Goal: Task Accomplishment & Management: Complete application form

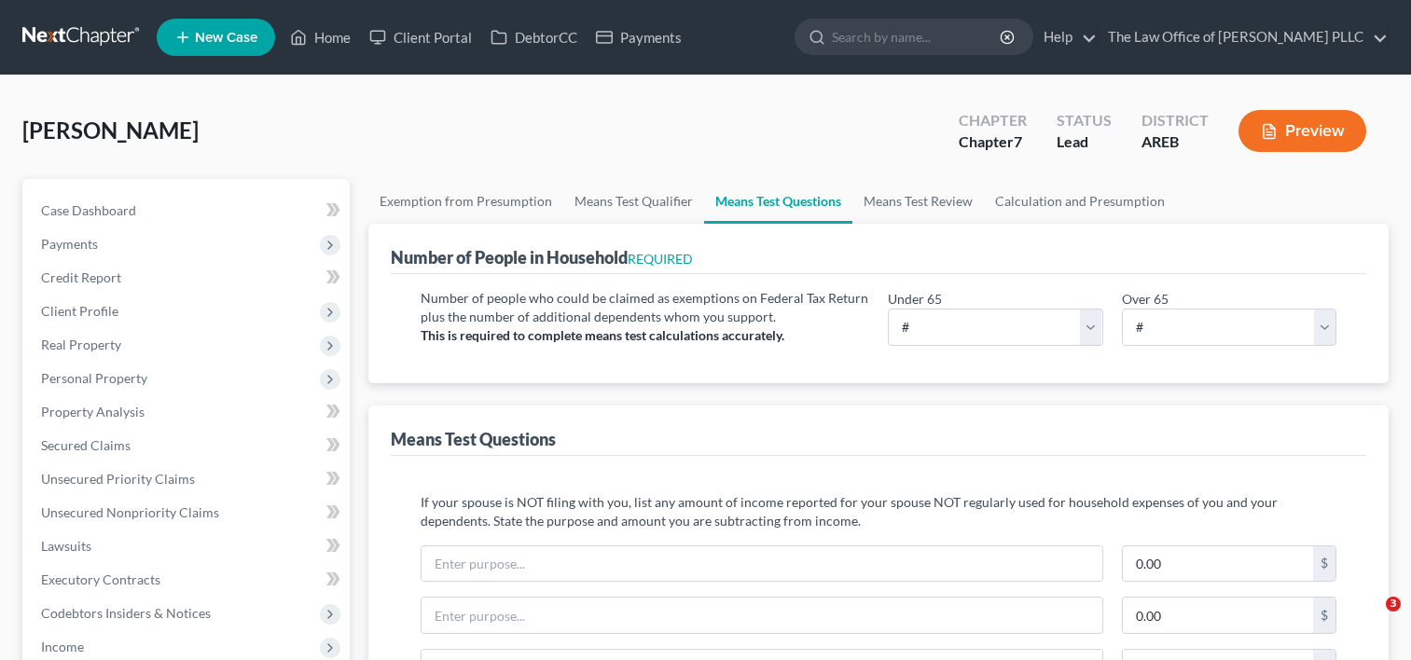
select select "1"
select select "60"
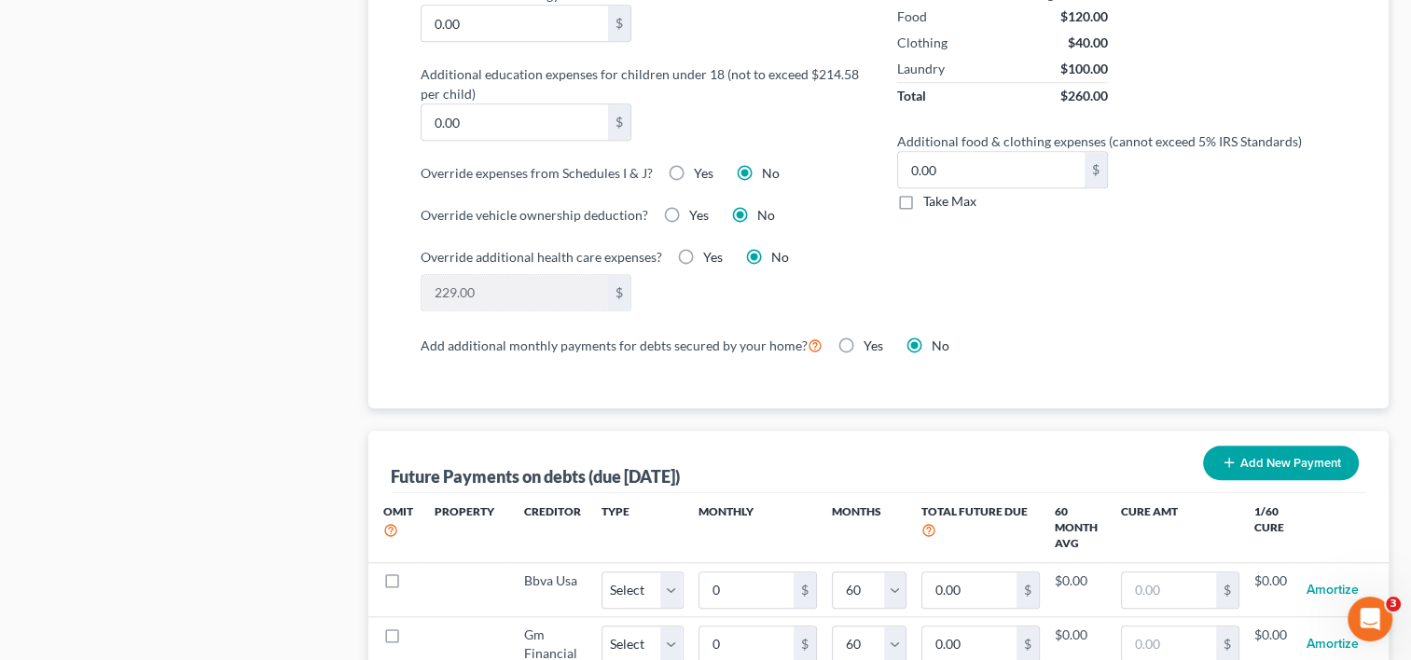
scroll to position [1465, 0]
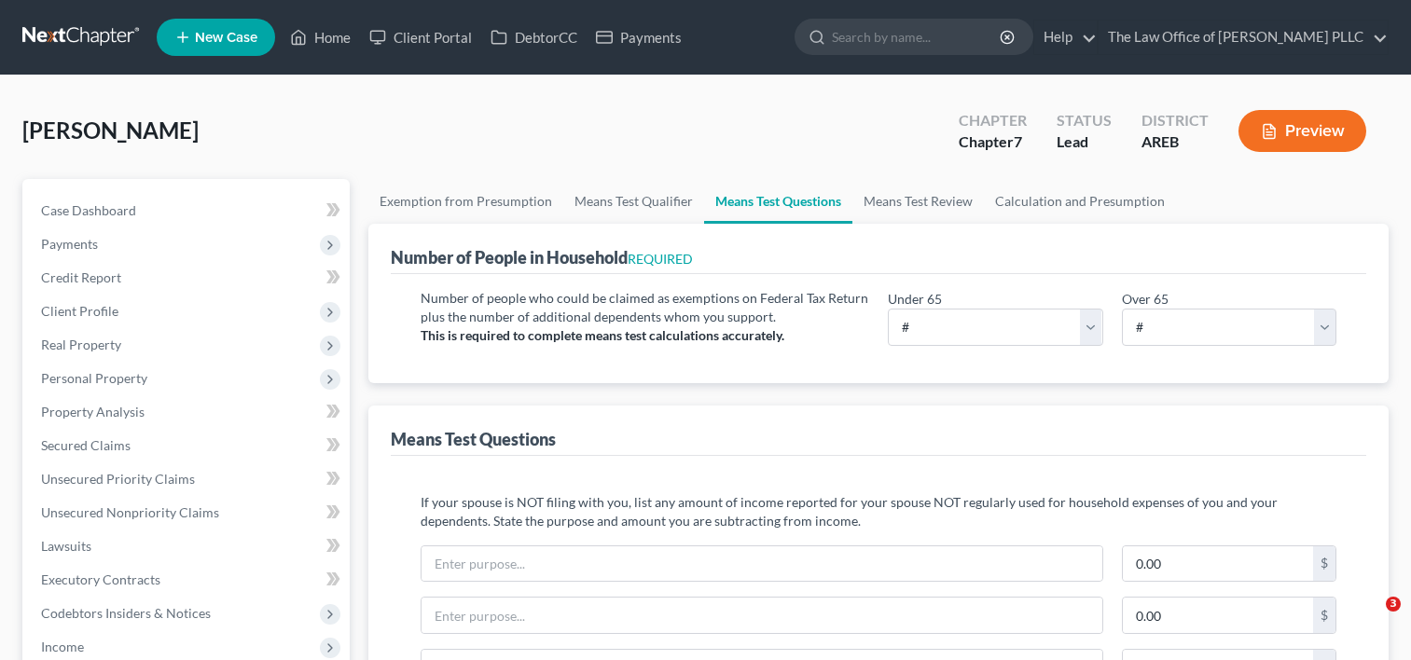
select select "1"
select select "60"
drag, startPoint x: 0, startPoint y: 0, endPoint x: 328, endPoint y: 36, distance: 330.4
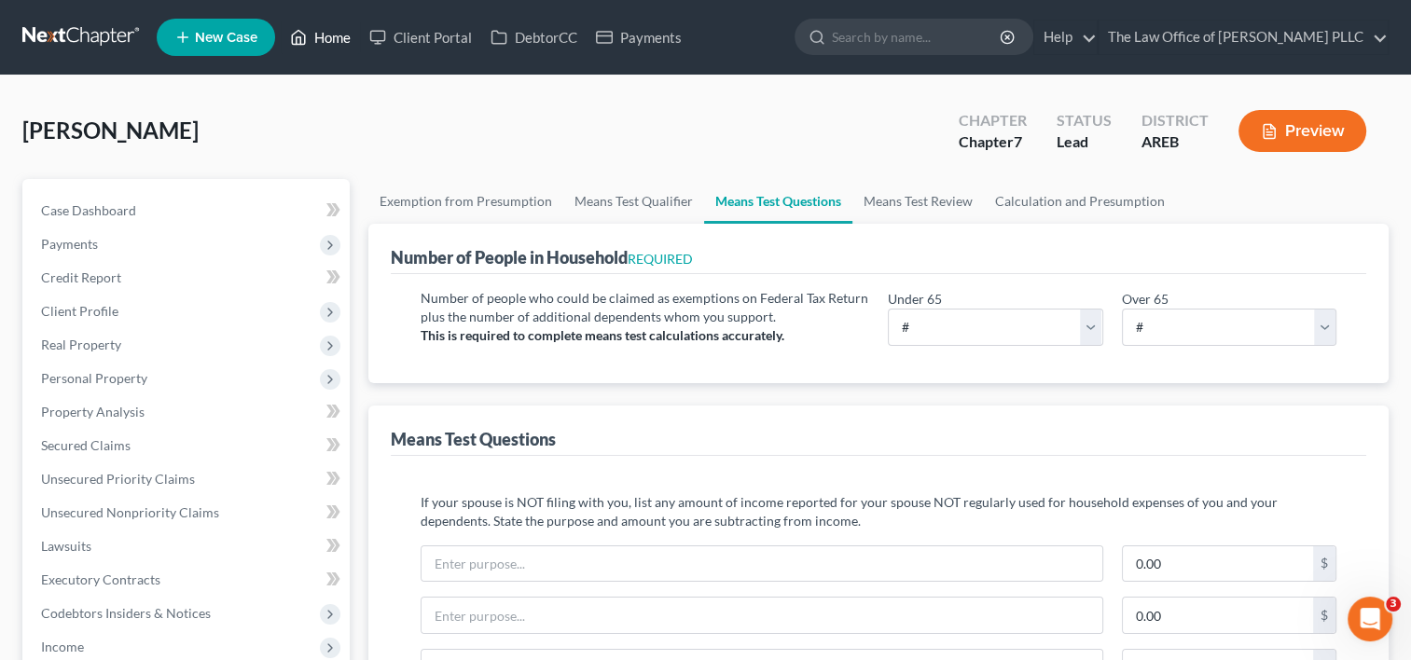
click at [328, 36] on link "Home" at bounding box center [320, 38] width 79 height 34
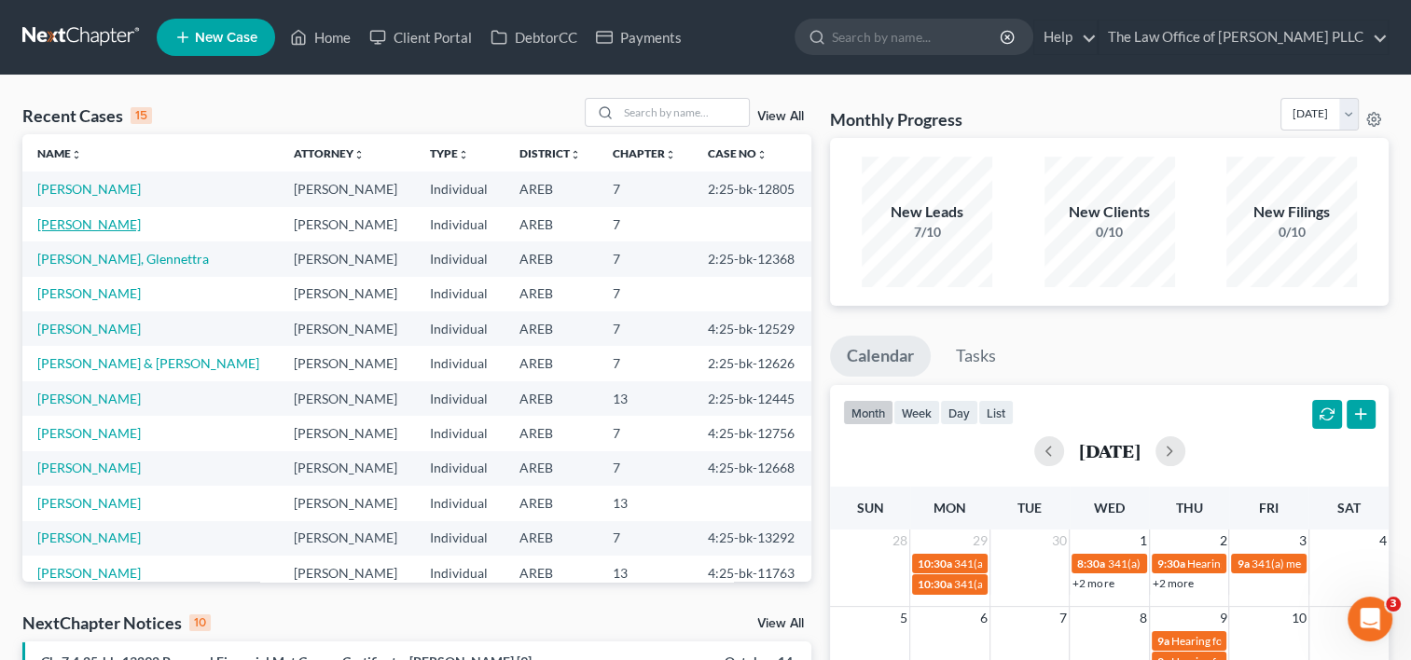
click at [84, 222] on link "Holt, Amy" at bounding box center [89, 224] width 104 height 16
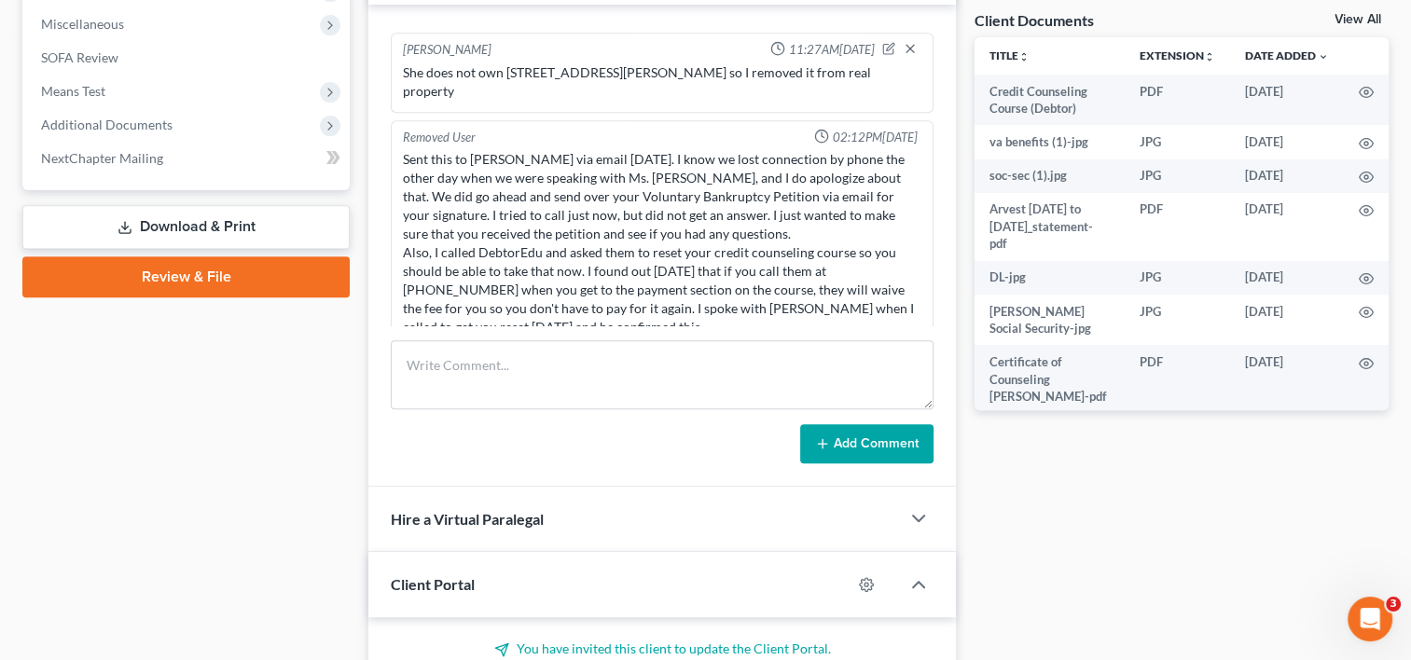
scroll to position [691, 0]
click at [214, 279] on link "Review & File" at bounding box center [185, 276] width 327 height 41
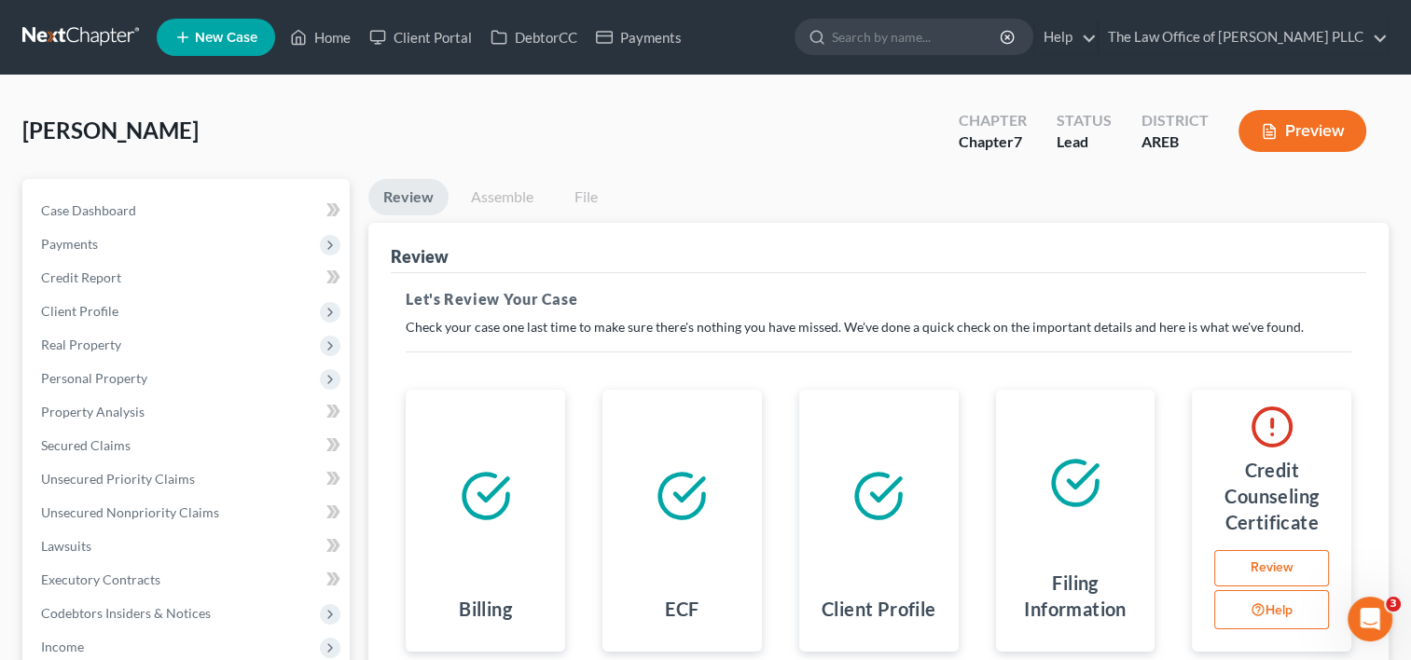
click at [1274, 557] on link "Review" at bounding box center [1272, 568] width 115 height 37
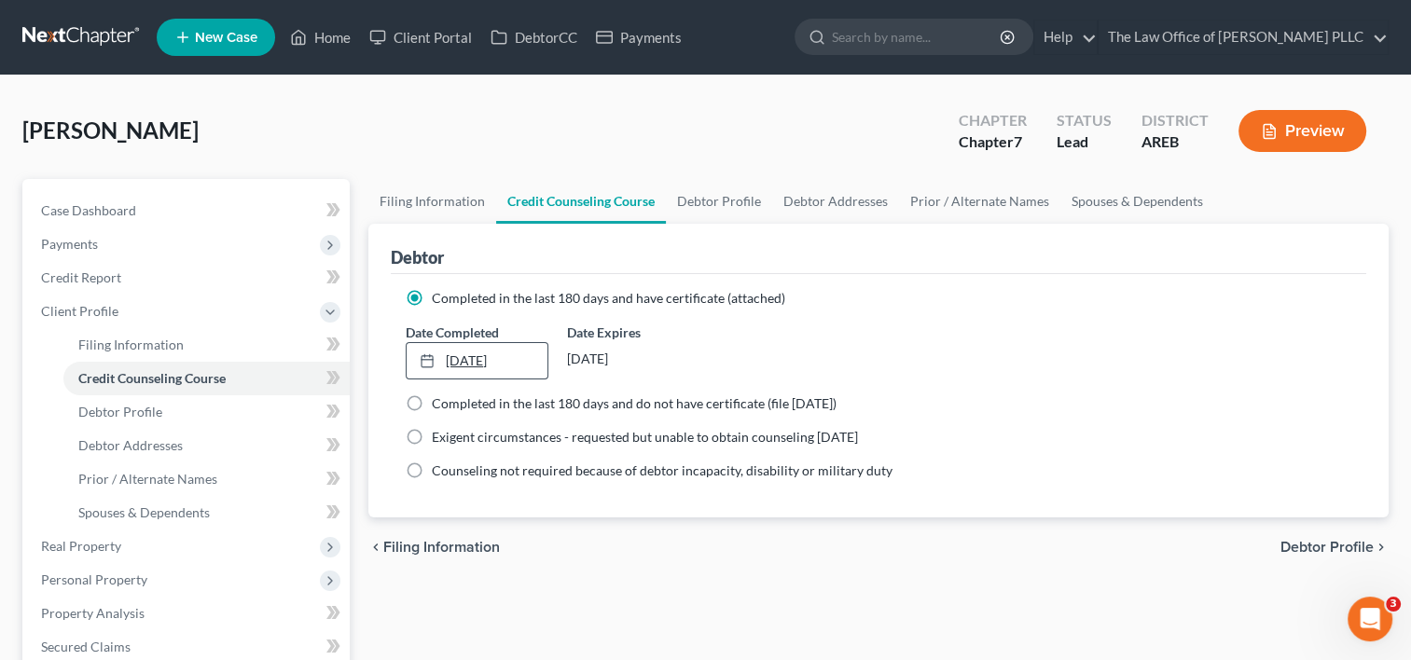
click at [534, 356] on link "12/12/2024" at bounding box center [477, 360] width 140 height 35
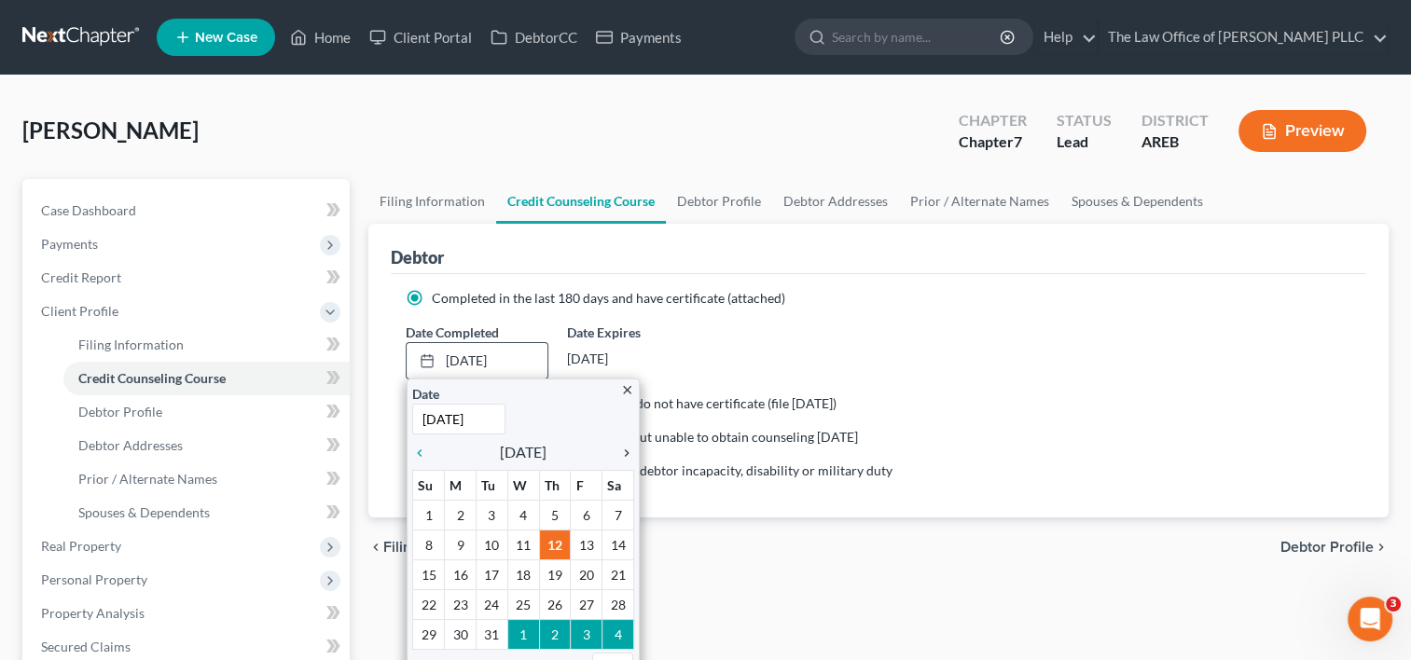
click at [619, 457] on icon "chevron_right" at bounding box center [622, 453] width 24 height 15
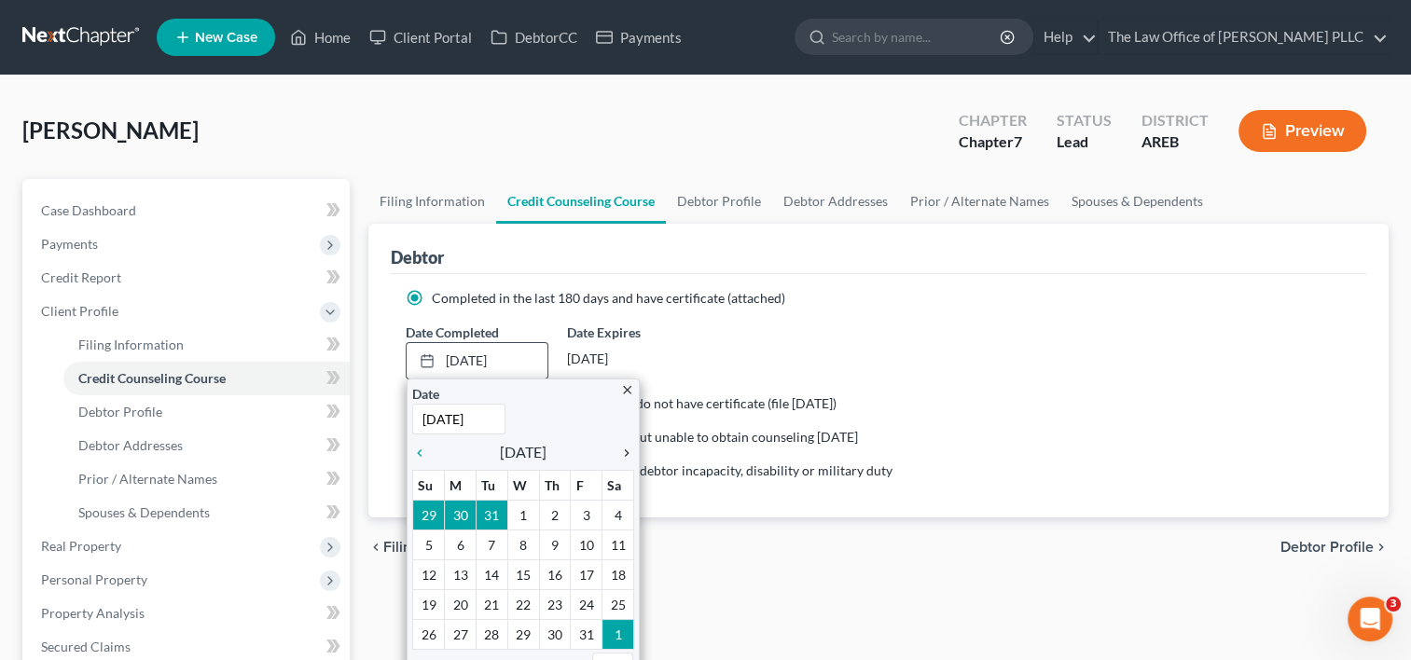
click at [619, 457] on icon "chevron_right" at bounding box center [622, 453] width 24 height 15
click at [631, 450] on icon "chevron_right" at bounding box center [622, 453] width 24 height 15
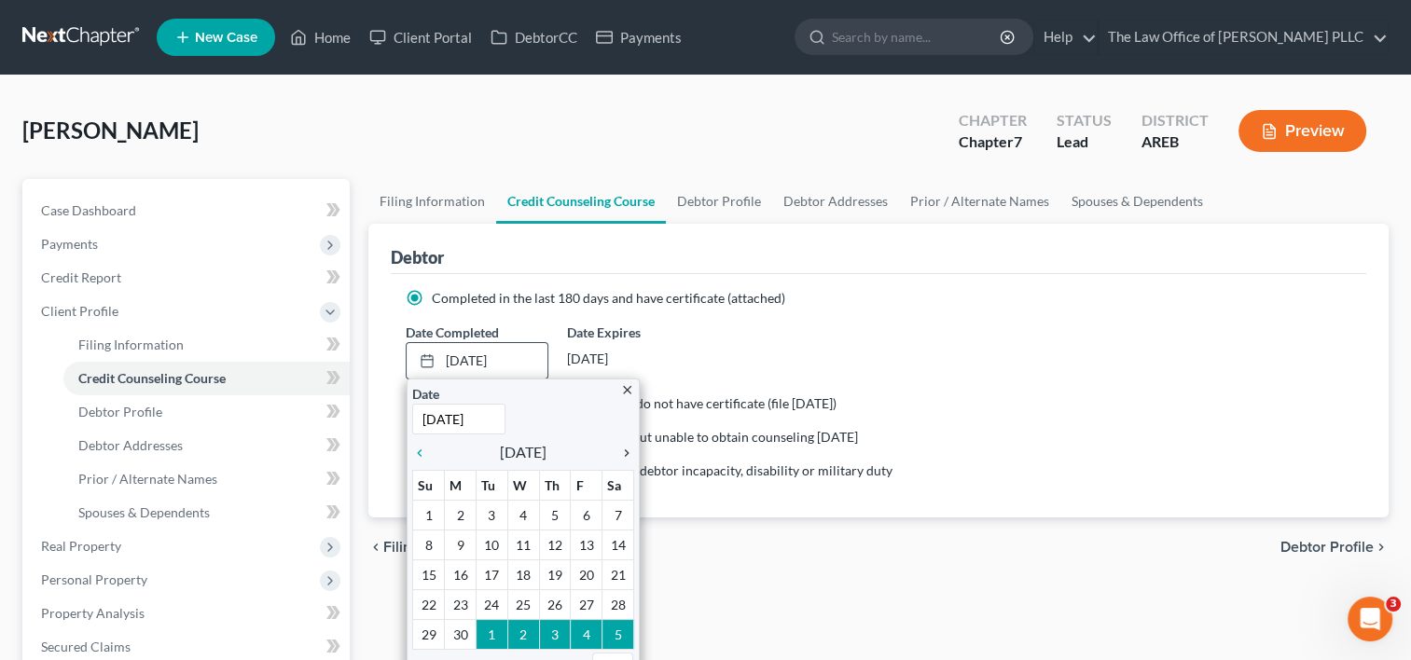
click at [631, 450] on icon "chevron_right" at bounding box center [622, 453] width 24 height 15
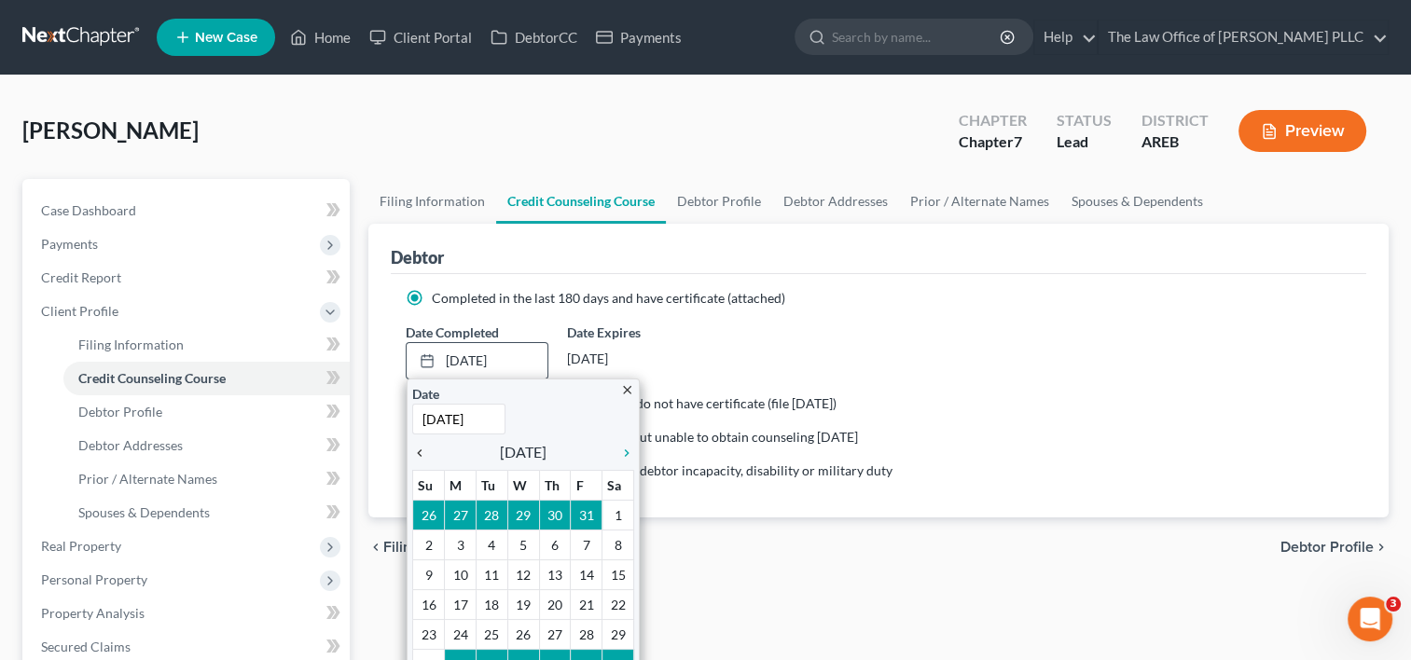
click at [425, 447] on icon "chevron_left" at bounding box center [424, 453] width 24 height 15
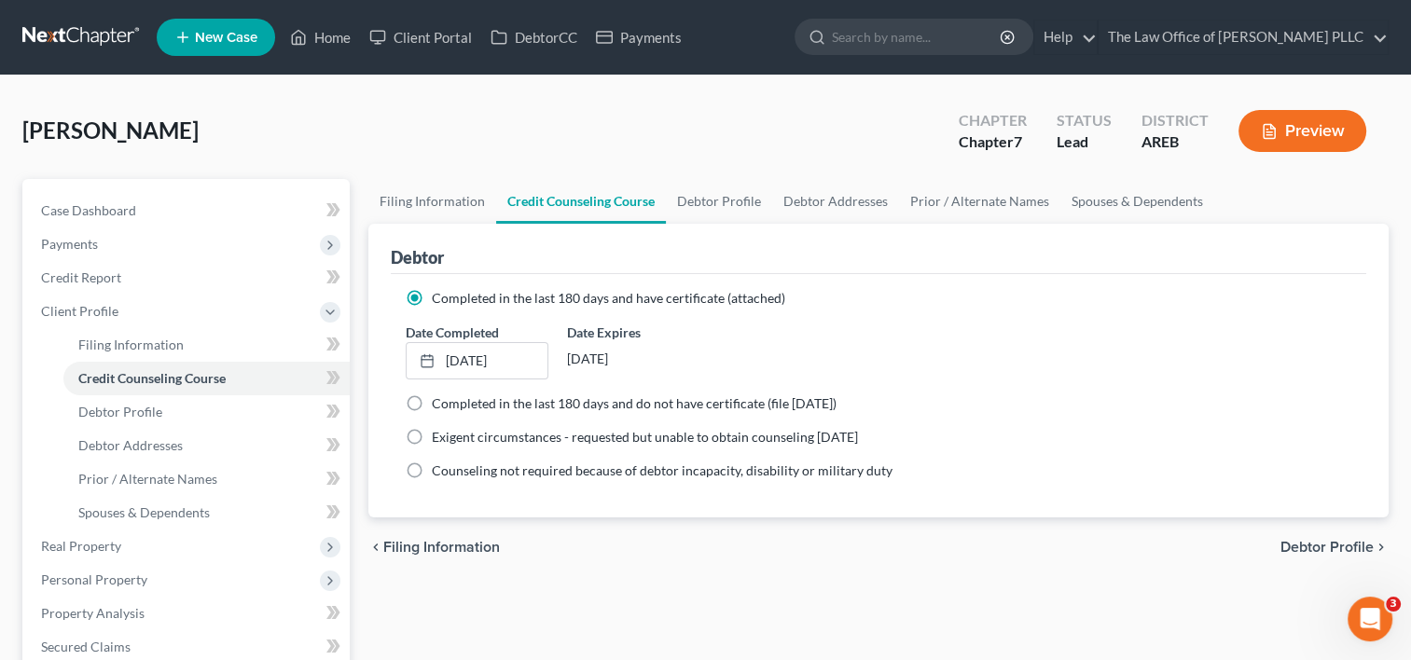
click at [736, 297] on span "Completed in the last 180 days and have certificate (attached)" at bounding box center [609, 298] width 354 height 16
click at [452, 297] on input "Completed in the last 180 days and have certificate (attached)" at bounding box center [445, 295] width 12 height 12
click at [726, 193] on link "Debtor Profile" at bounding box center [719, 201] width 106 height 45
select select "0"
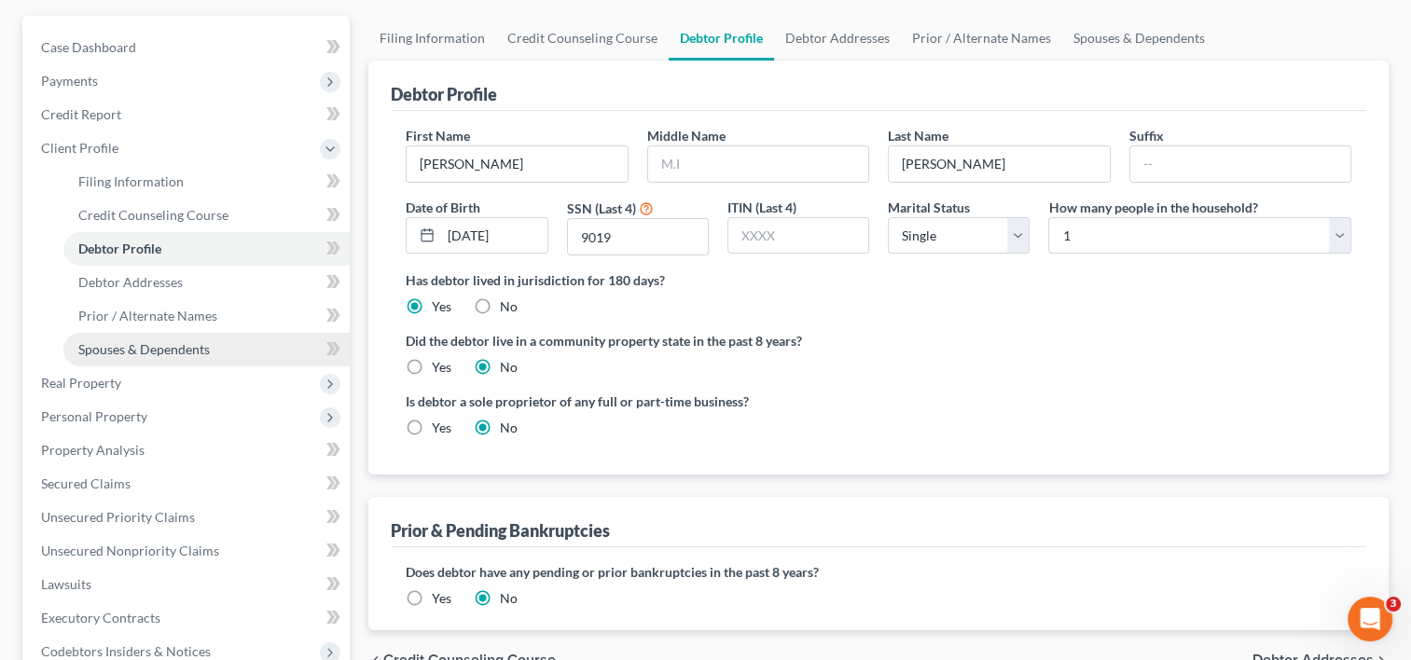
scroll to position [190, 0]
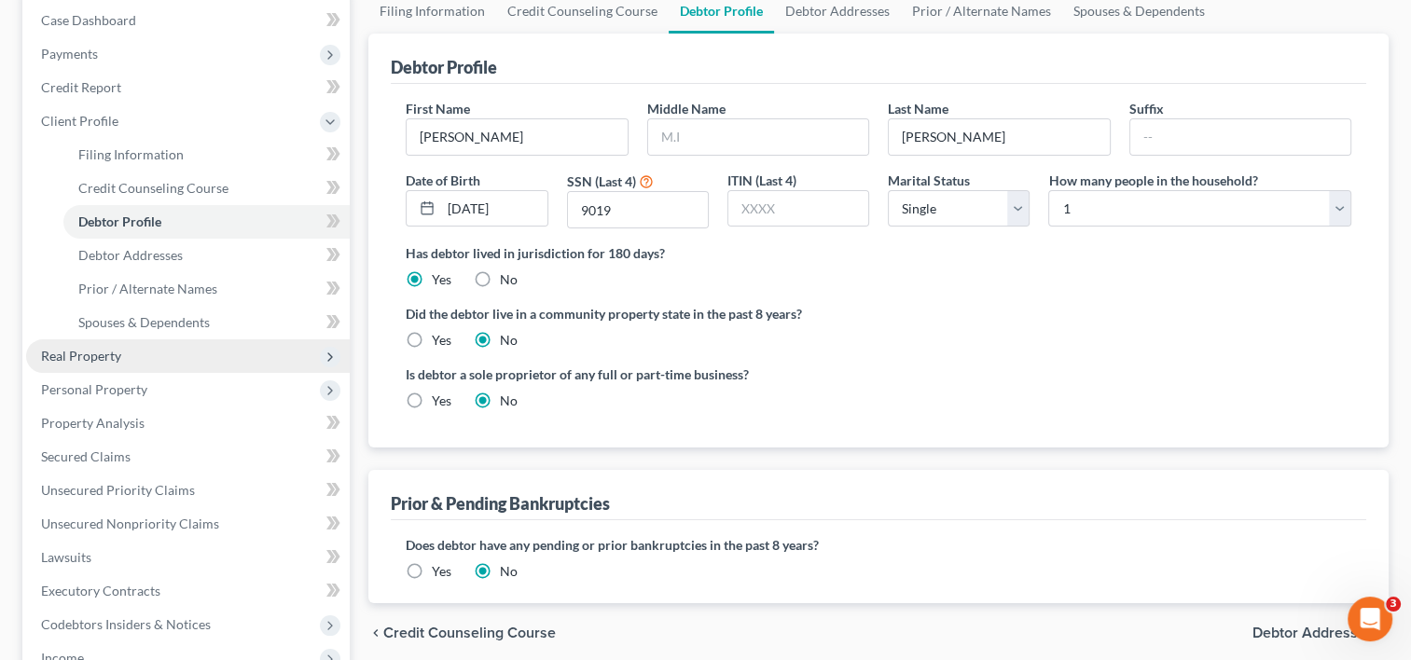
click at [220, 361] on span "Real Property" at bounding box center [188, 357] width 324 height 34
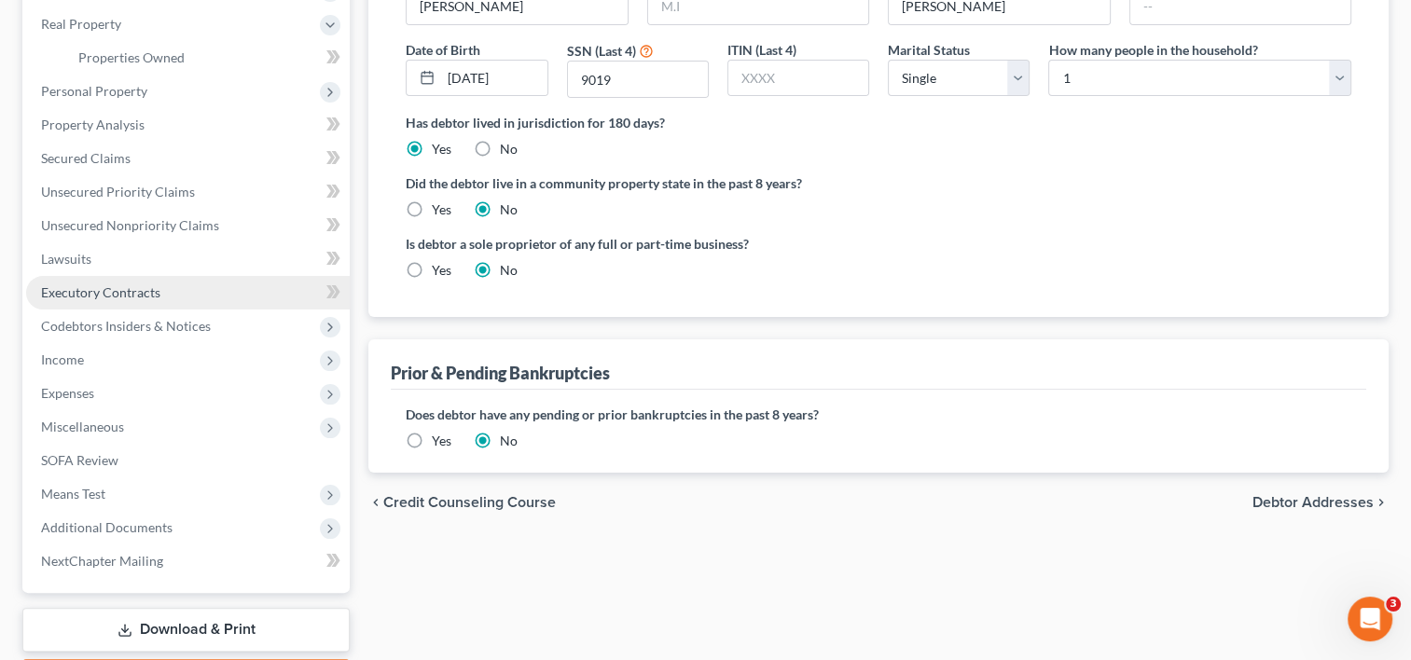
scroll to position [326, 0]
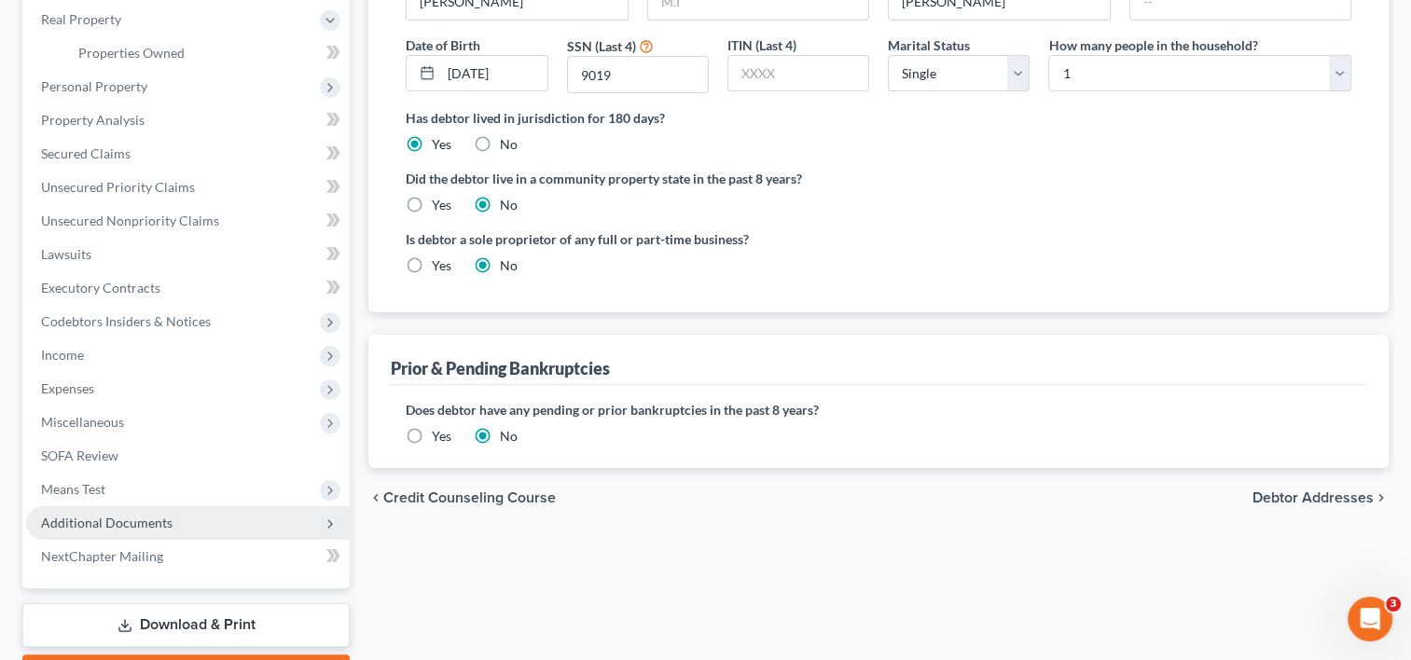
click at [130, 521] on span "Additional Documents" at bounding box center [107, 523] width 132 height 16
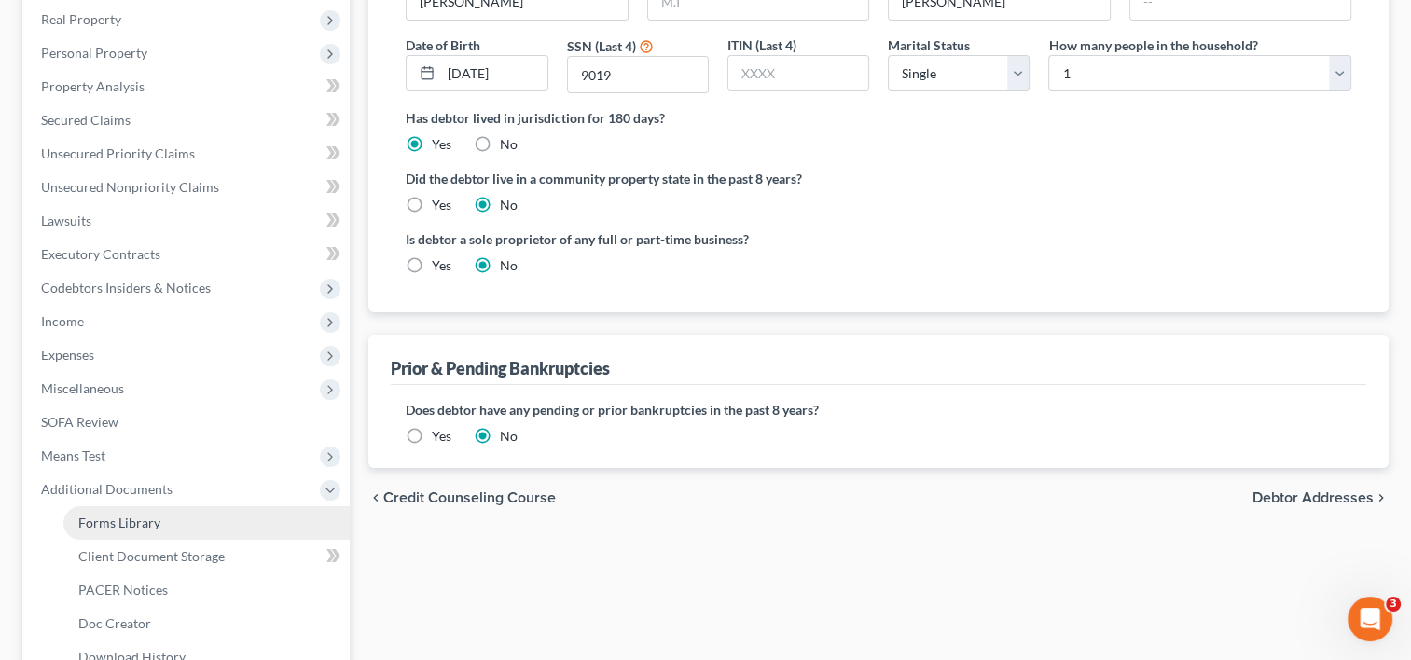
click at [149, 523] on span "Forms Library" at bounding box center [119, 523] width 82 height 16
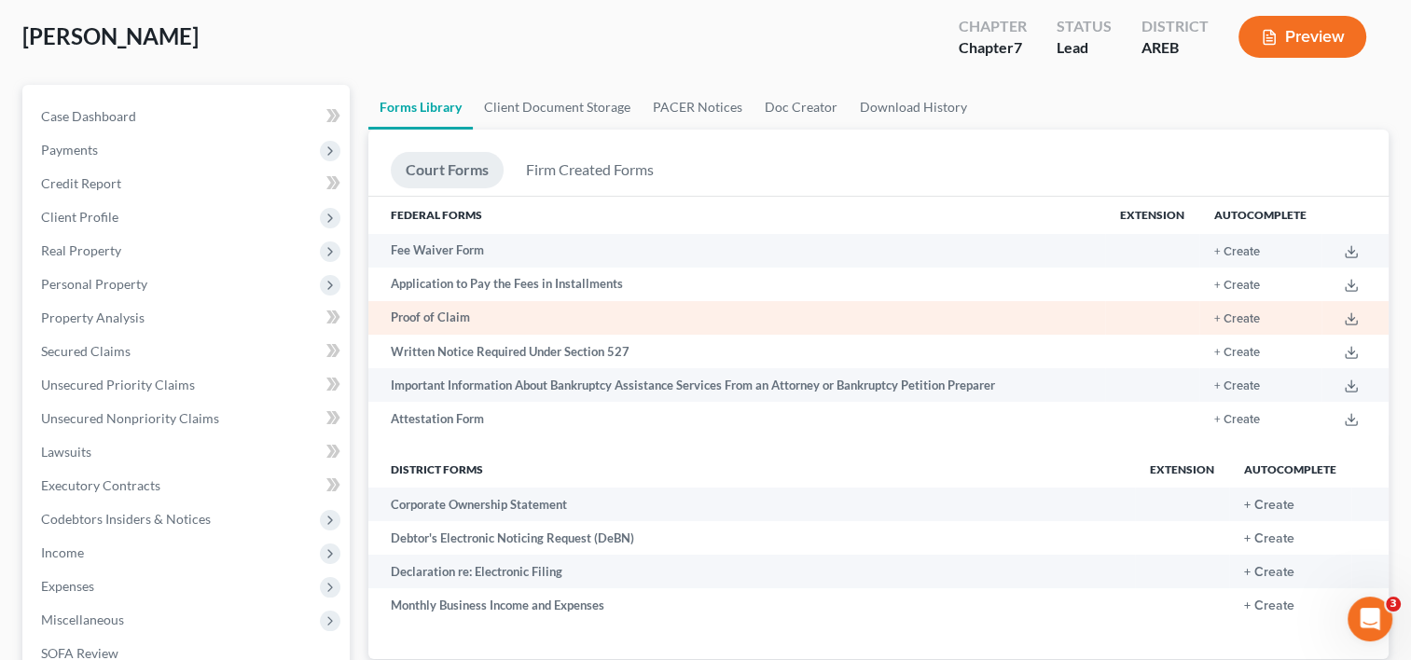
scroll to position [93, 0]
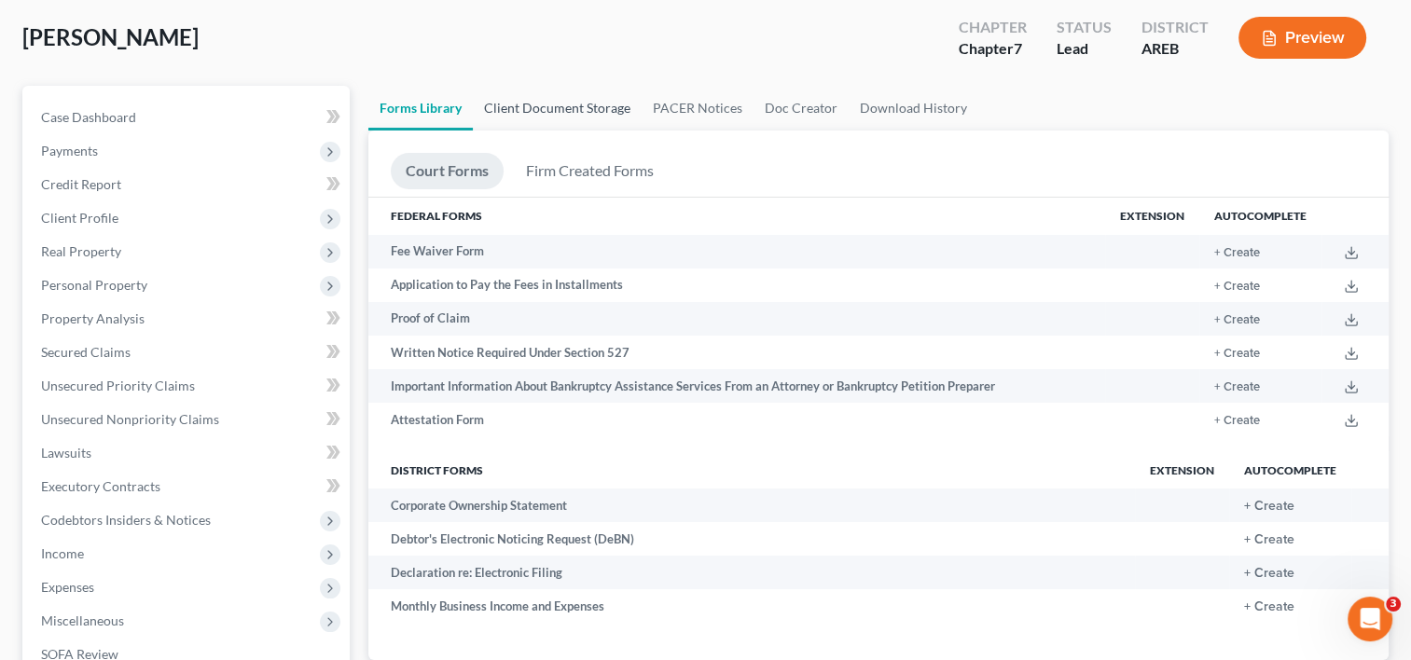
click at [558, 104] on link "Client Document Storage" at bounding box center [557, 108] width 169 height 45
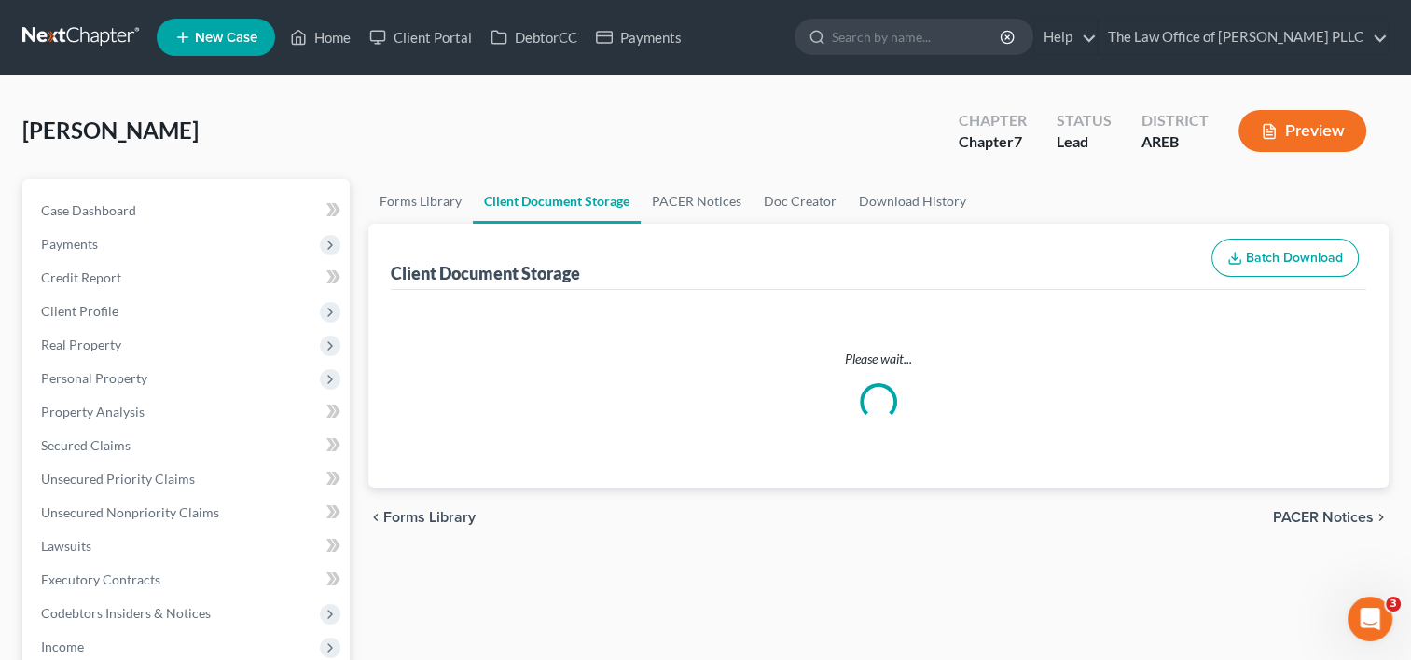
select select "0"
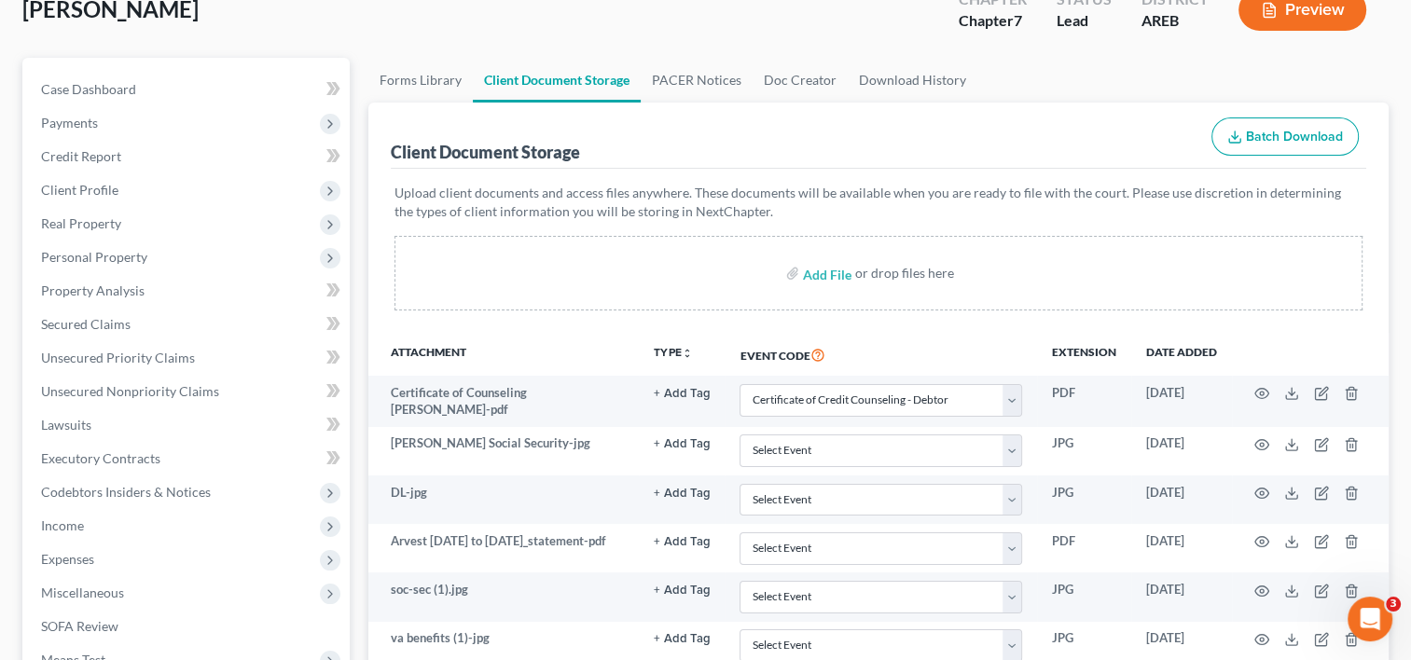
scroll to position [114, 0]
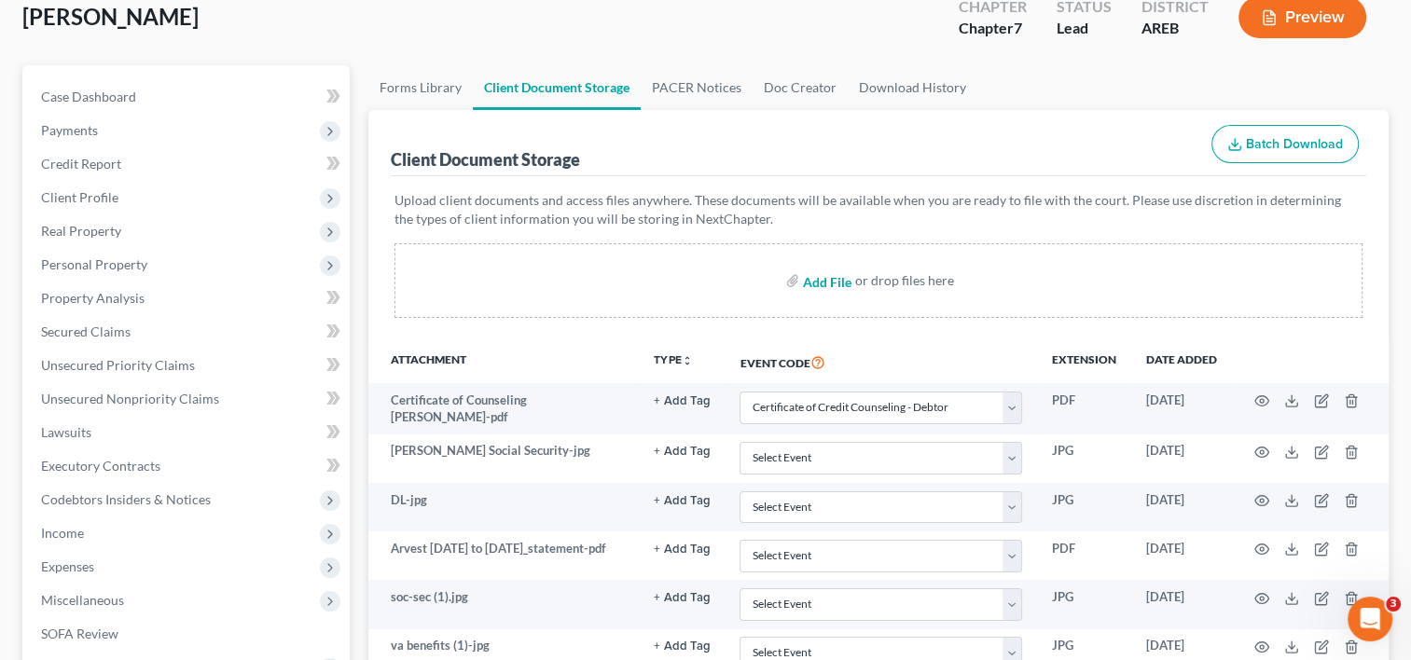
click at [826, 271] on input "file" at bounding box center [825, 281] width 45 height 34
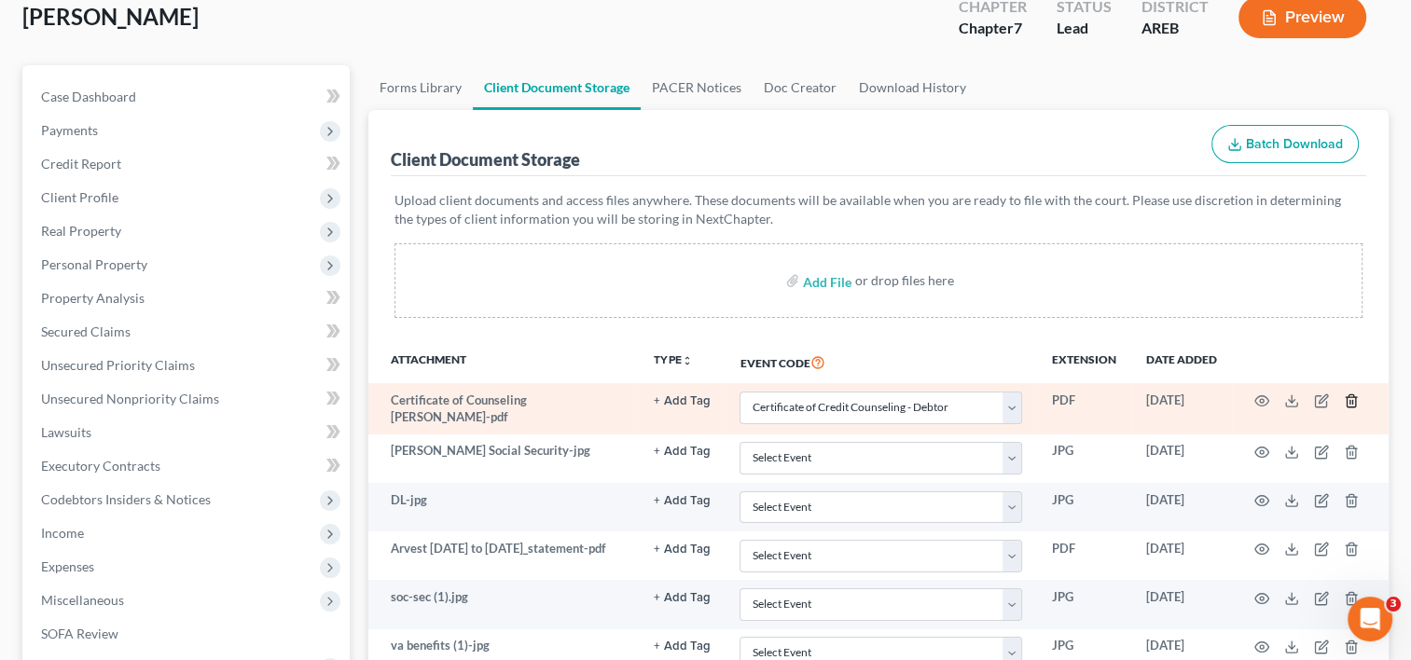
click at [1351, 401] on line "button" at bounding box center [1351, 403] width 0 height 4
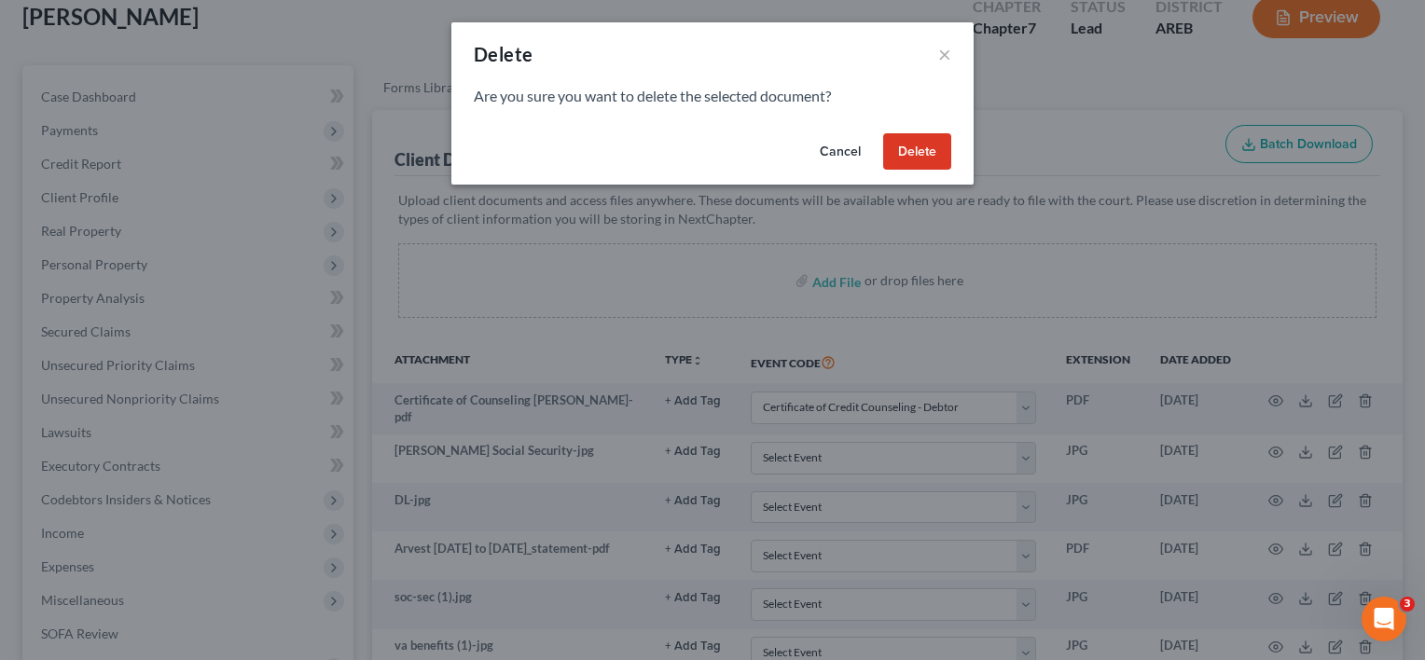
click at [925, 152] on button "Delete" at bounding box center [917, 151] width 68 height 37
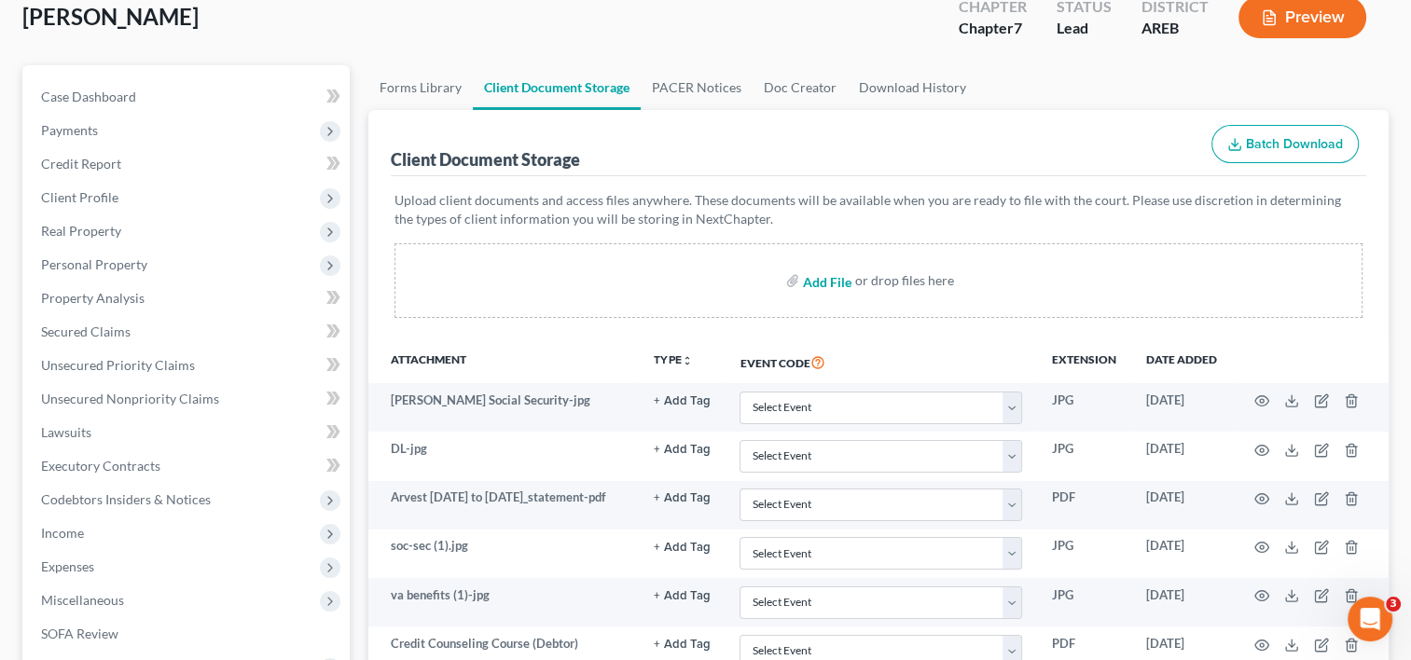
click at [811, 283] on input "file" at bounding box center [825, 281] width 45 height 34
click at [825, 272] on input "file" at bounding box center [825, 281] width 45 height 34
type input "C:\fakepath\amy holt credit counseling certificate.pdf"
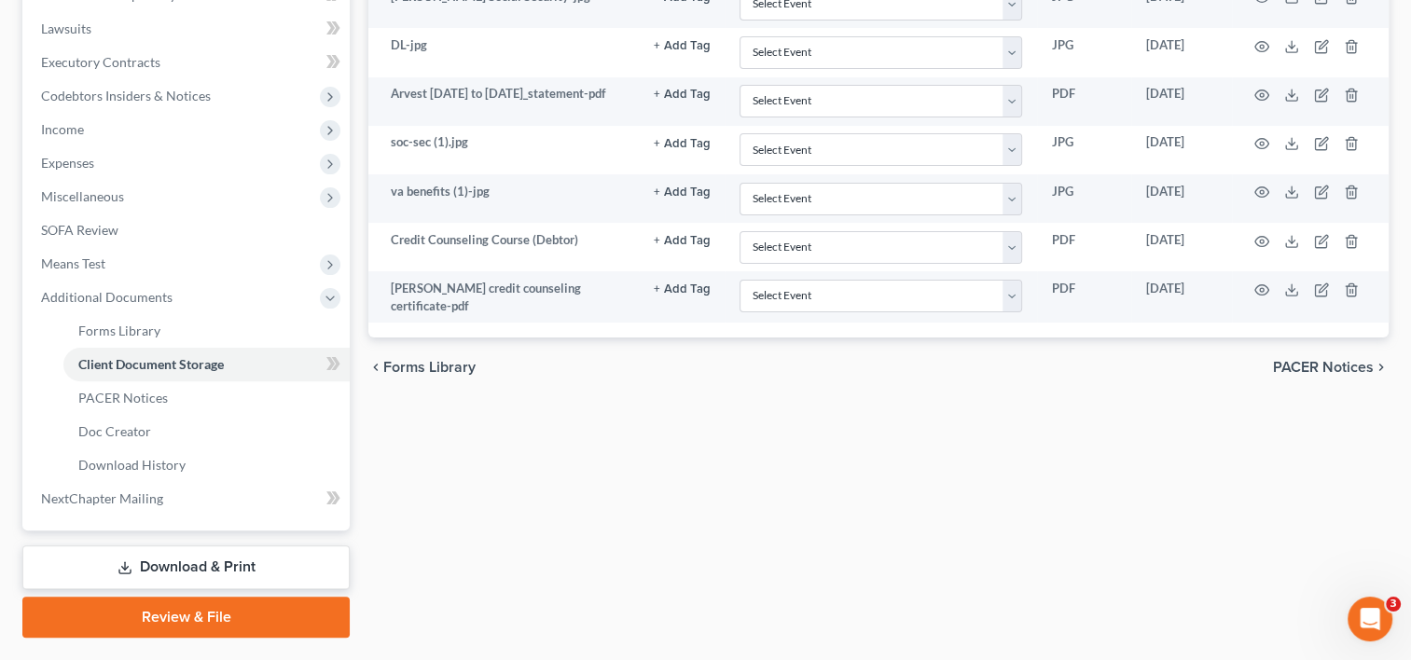
scroll to position [564, 0]
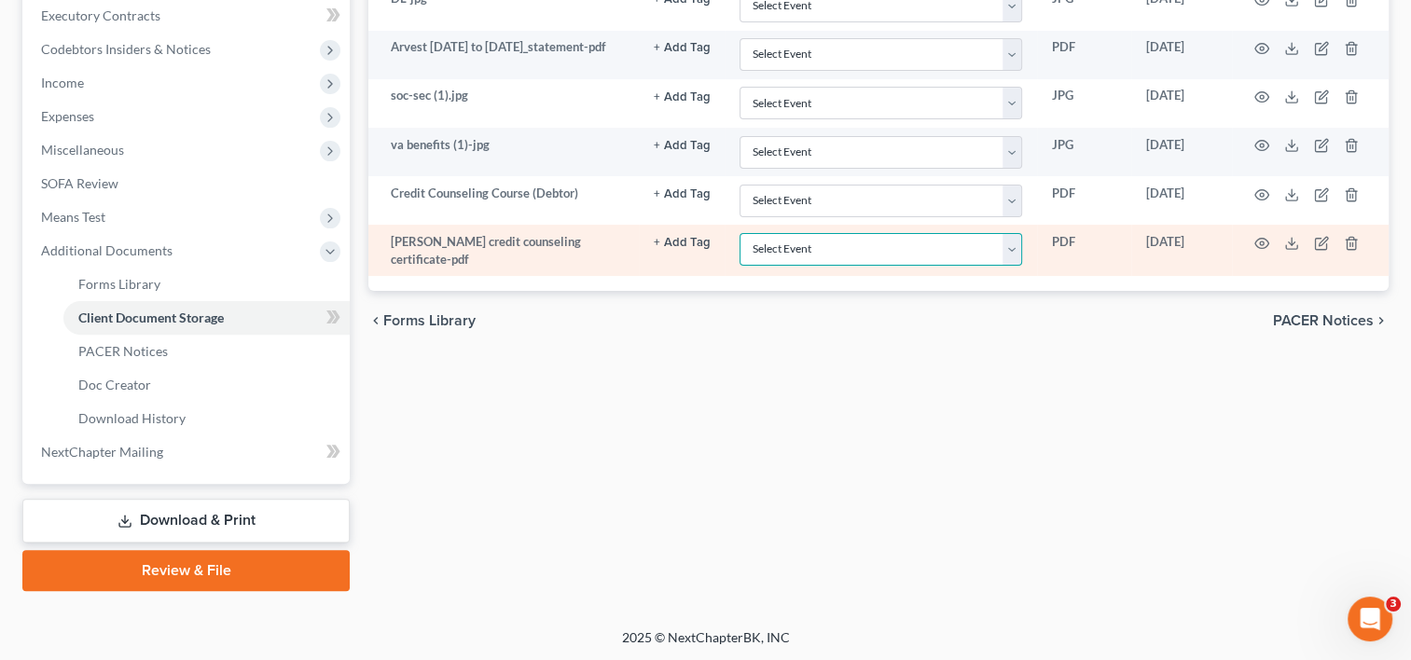
click at [1006, 250] on select "Select Event Certificate of Credit Counseling - Debtor Certificate of Credit Co…" at bounding box center [881, 249] width 283 height 33
select select "0"
click at [740, 233] on select "Select Event Certificate of Credit Counseling - Debtor Certificate of Credit Co…" at bounding box center [881, 249] width 283 height 33
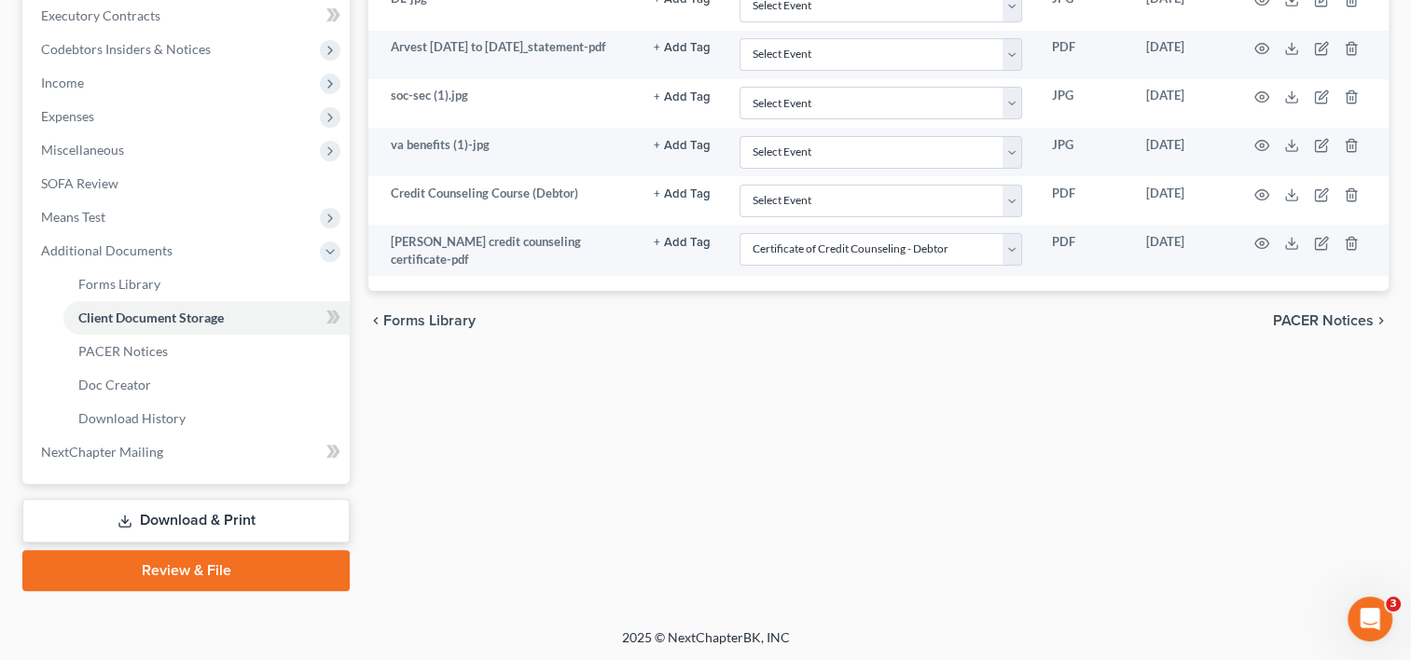
click at [1332, 317] on span "PACER Notices" at bounding box center [1323, 320] width 101 height 15
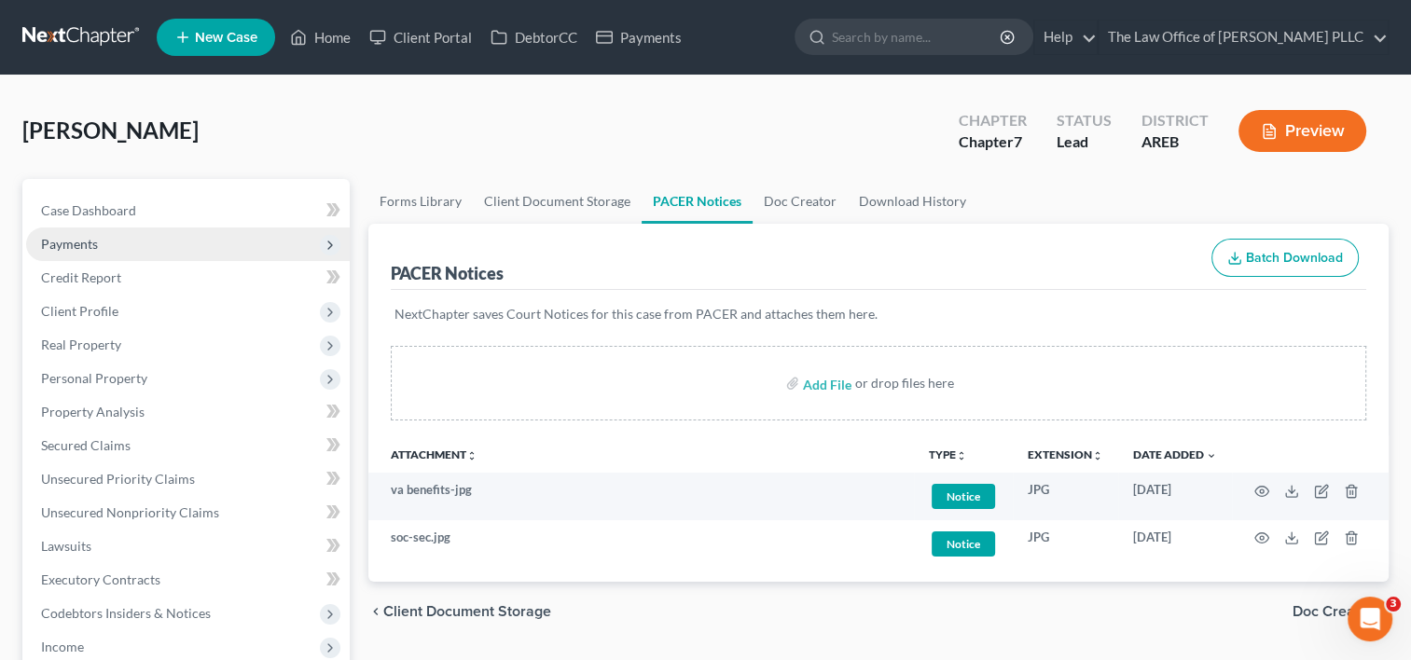
click at [79, 239] on span "Payments" at bounding box center [69, 244] width 57 height 16
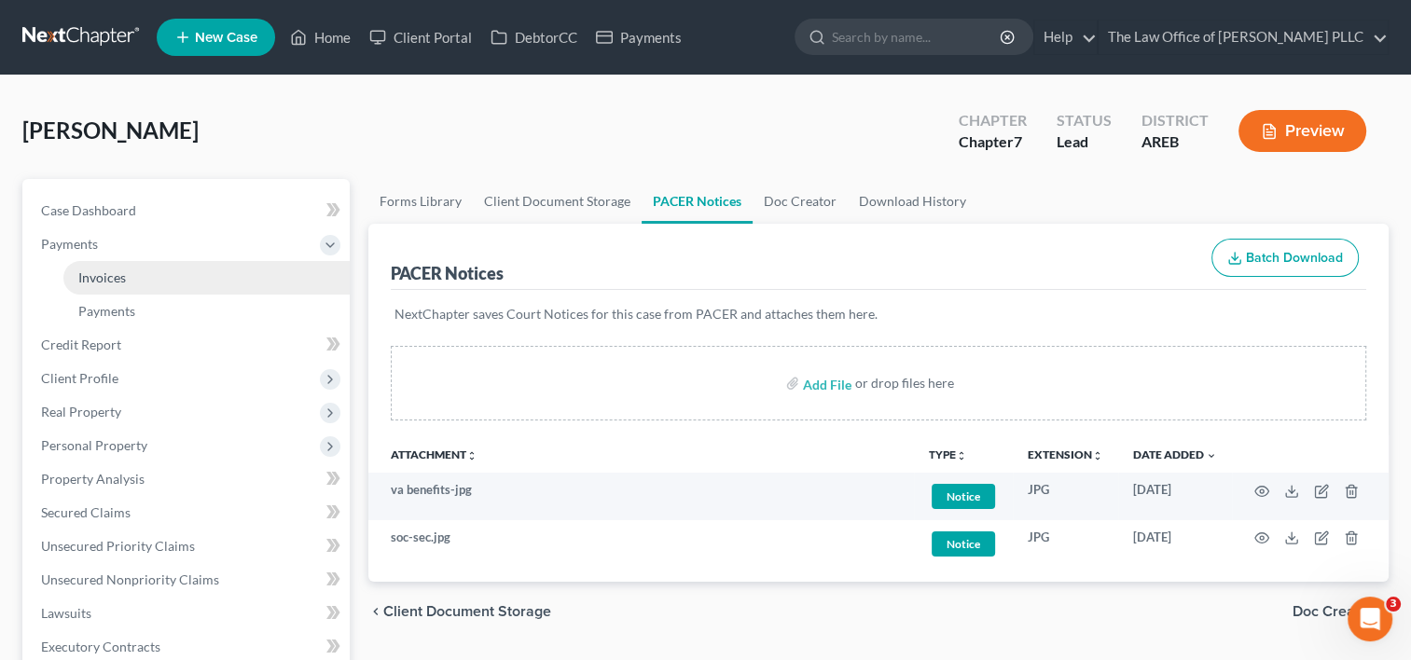
click at [106, 279] on span "Invoices" at bounding box center [102, 278] width 48 height 16
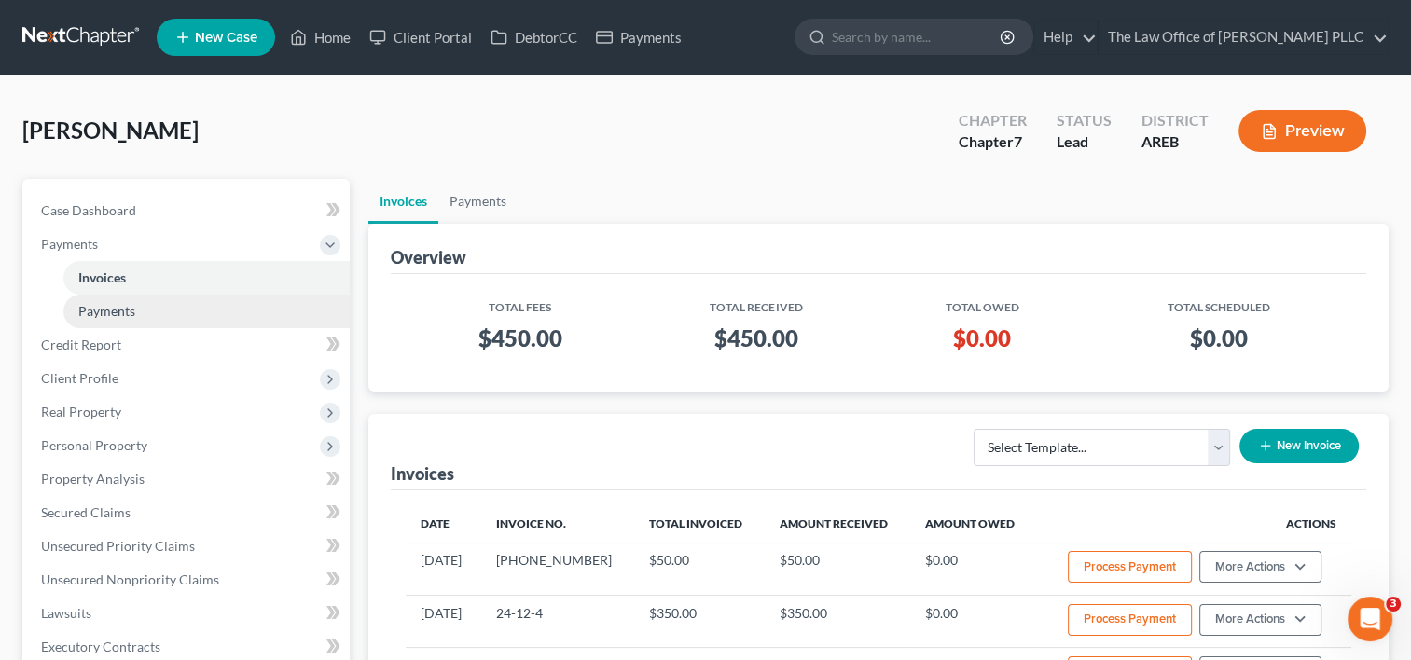
click at [116, 313] on span "Payments" at bounding box center [106, 311] width 57 height 16
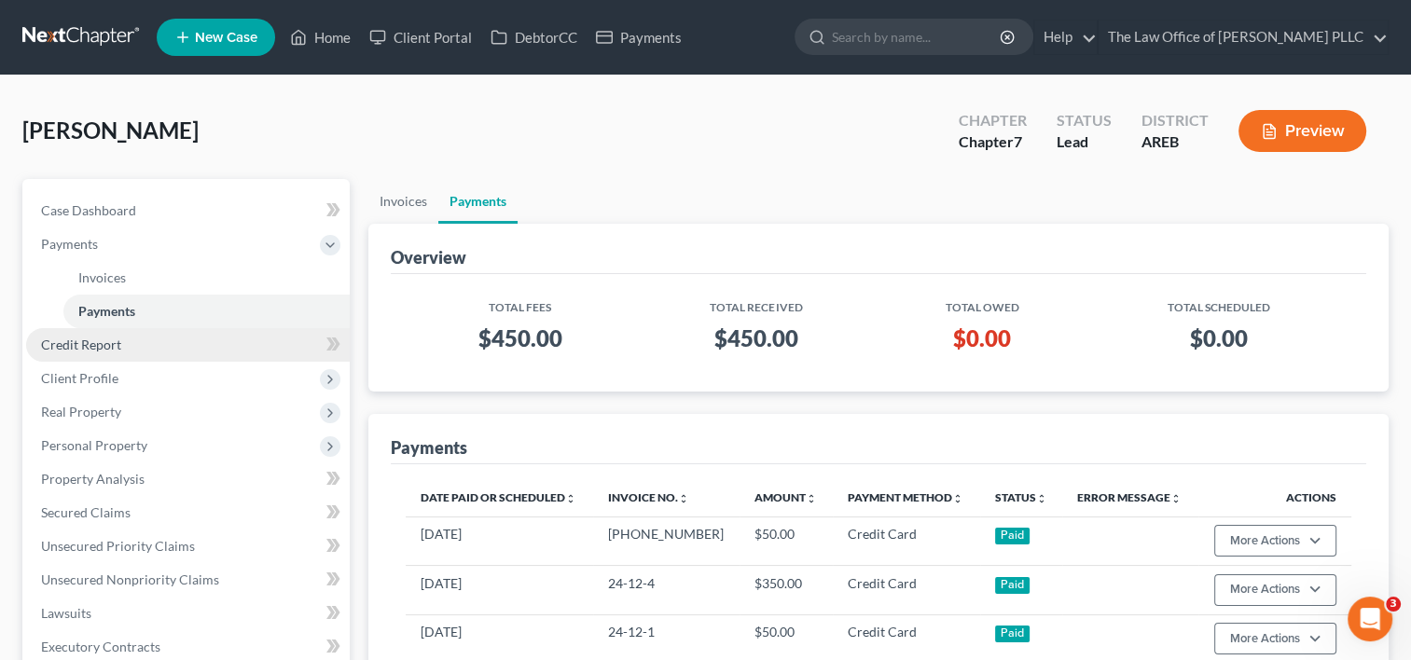
click at [116, 348] on span "Credit Report" at bounding box center [81, 345] width 80 height 16
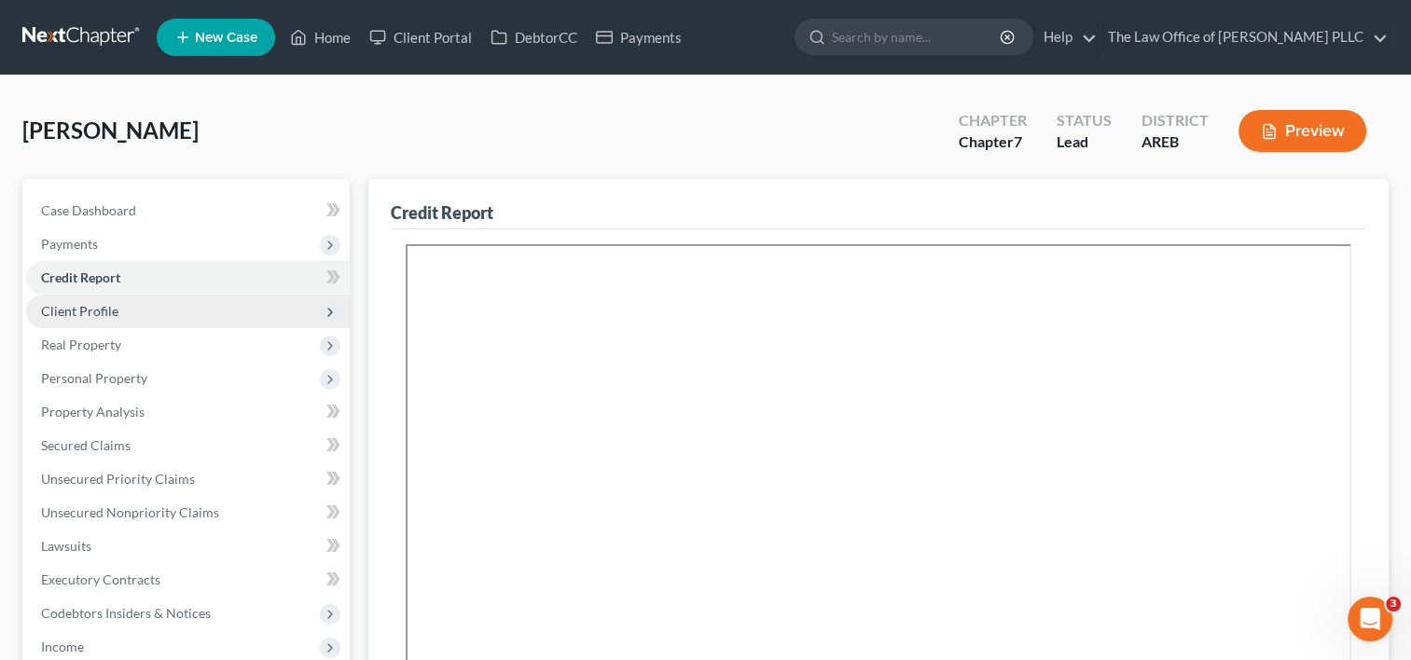
click at [108, 313] on span "Client Profile" at bounding box center [79, 311] width 77 height 16
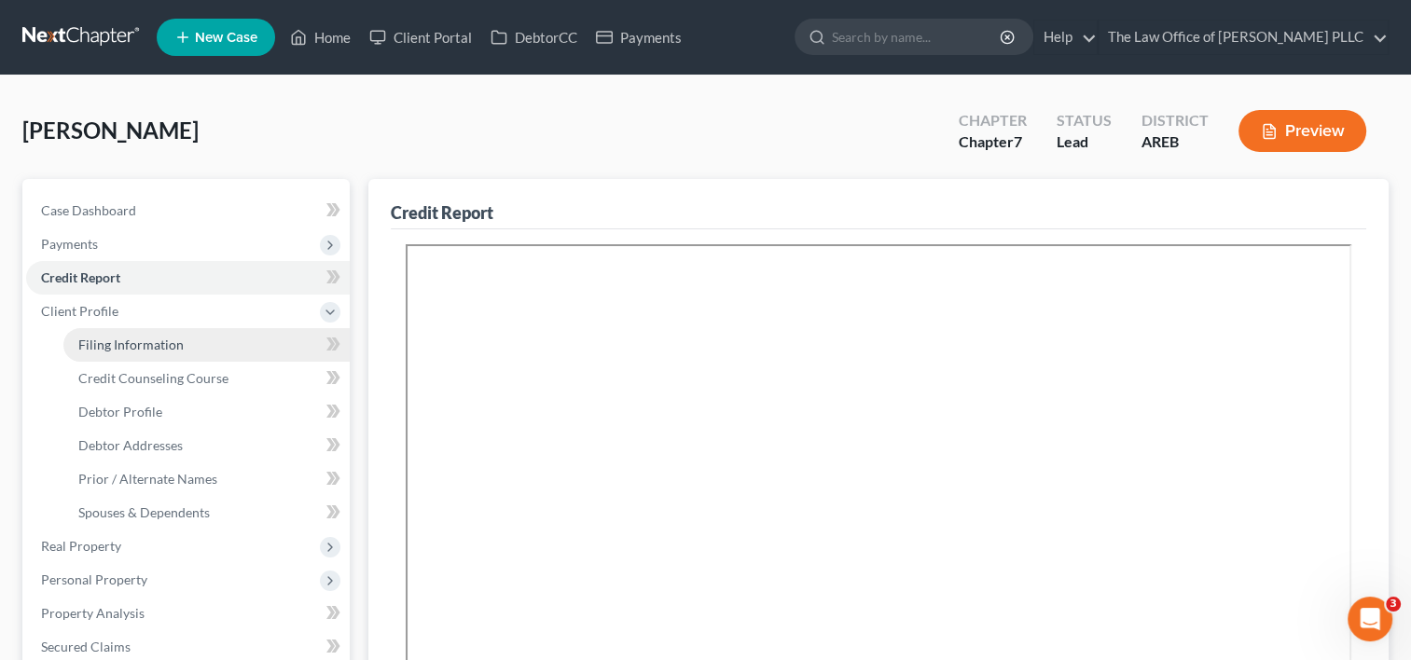
click at [122, 343] on span "Filing Information" at bounding box center [130, 345] width 105 height 16
select select "1"
select select "0"
select select "5"
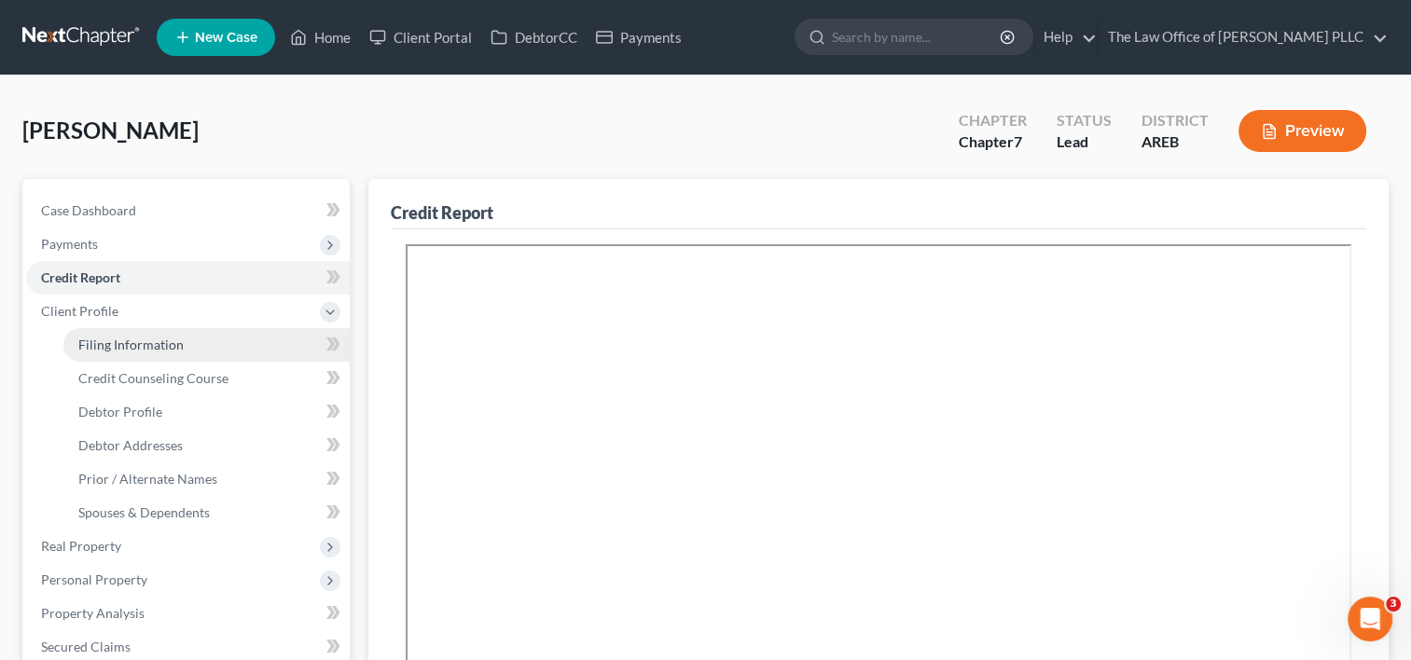
select select "0"
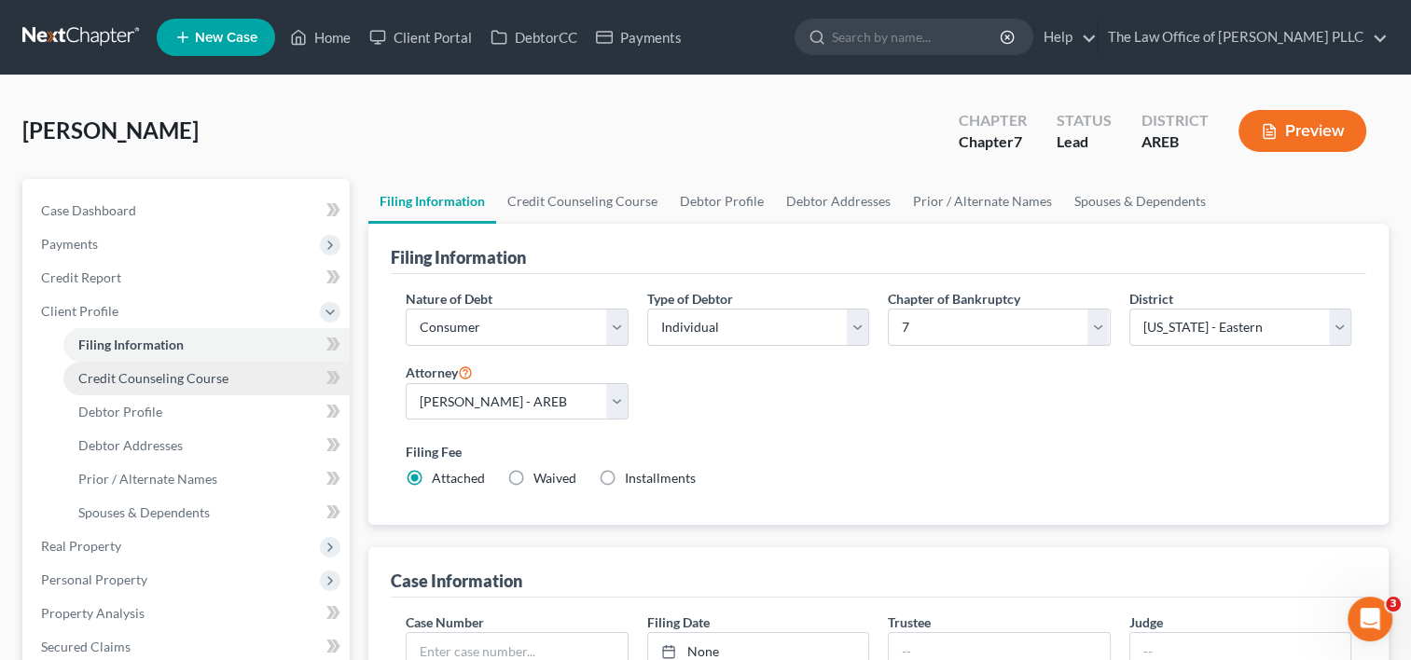
scroll to position [147, 0]
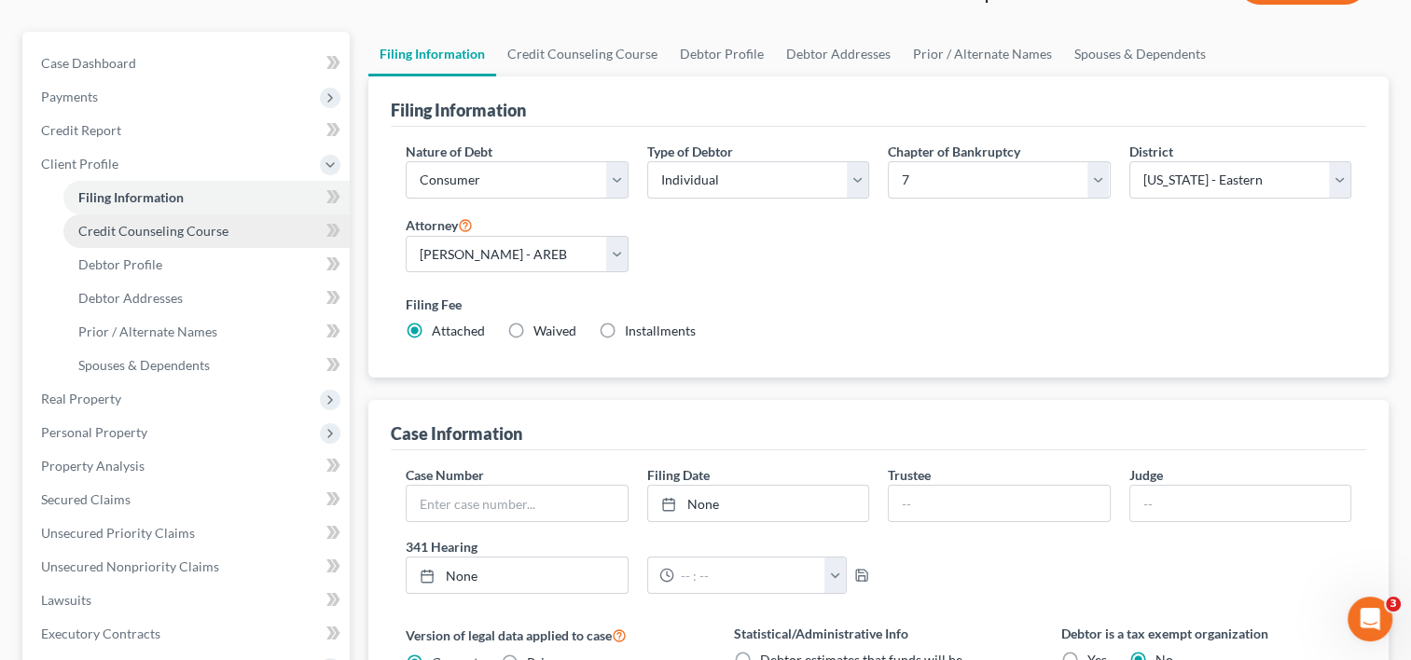
click at [178, 238] on link "Credit Counseling Course" at bounding box center [206, 232] width 286 height 34
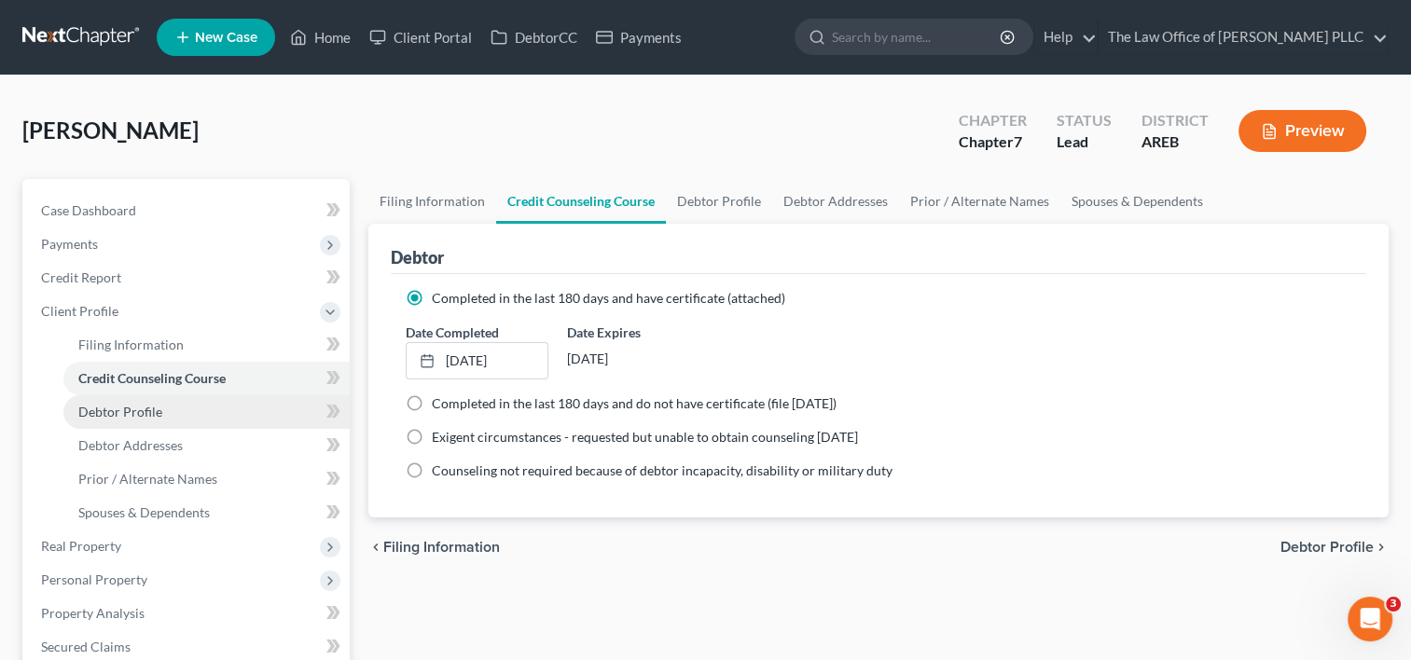
click at [151, 411] on span "Debtor Profile" at bounding box center [120, 412] width 84 height 16
select select "0"
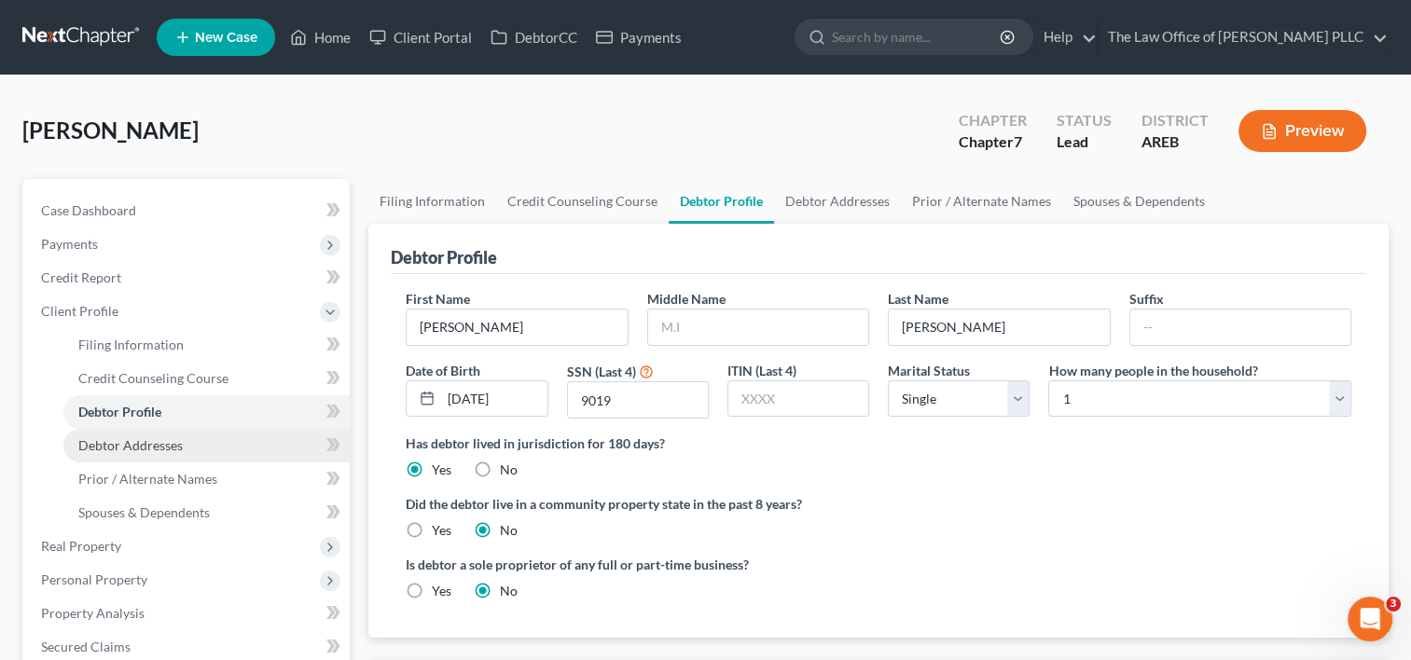
click at [155, 450] on span "Debtor Addresses" at bounding box center [130, 446] width 104 height 16
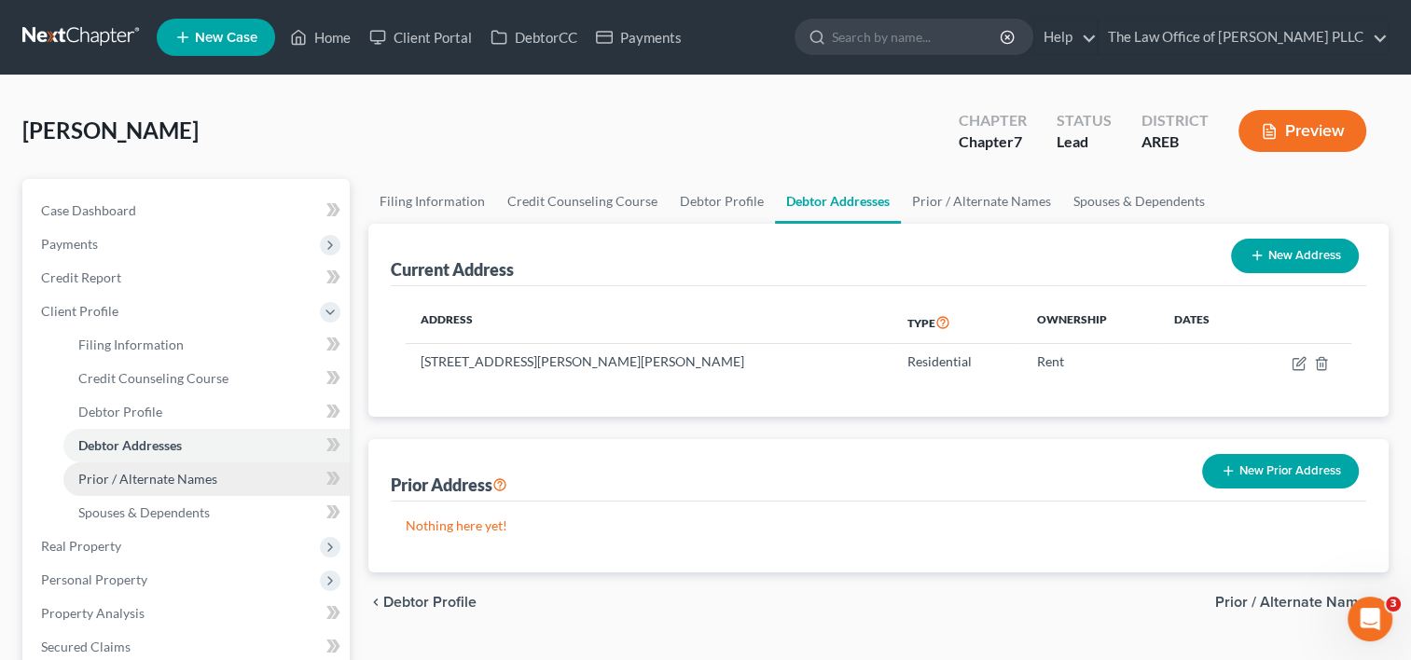
click at [147, 479] on span "Prior / Alternate Names" at bounding box center [147, 479] width 139 height 16
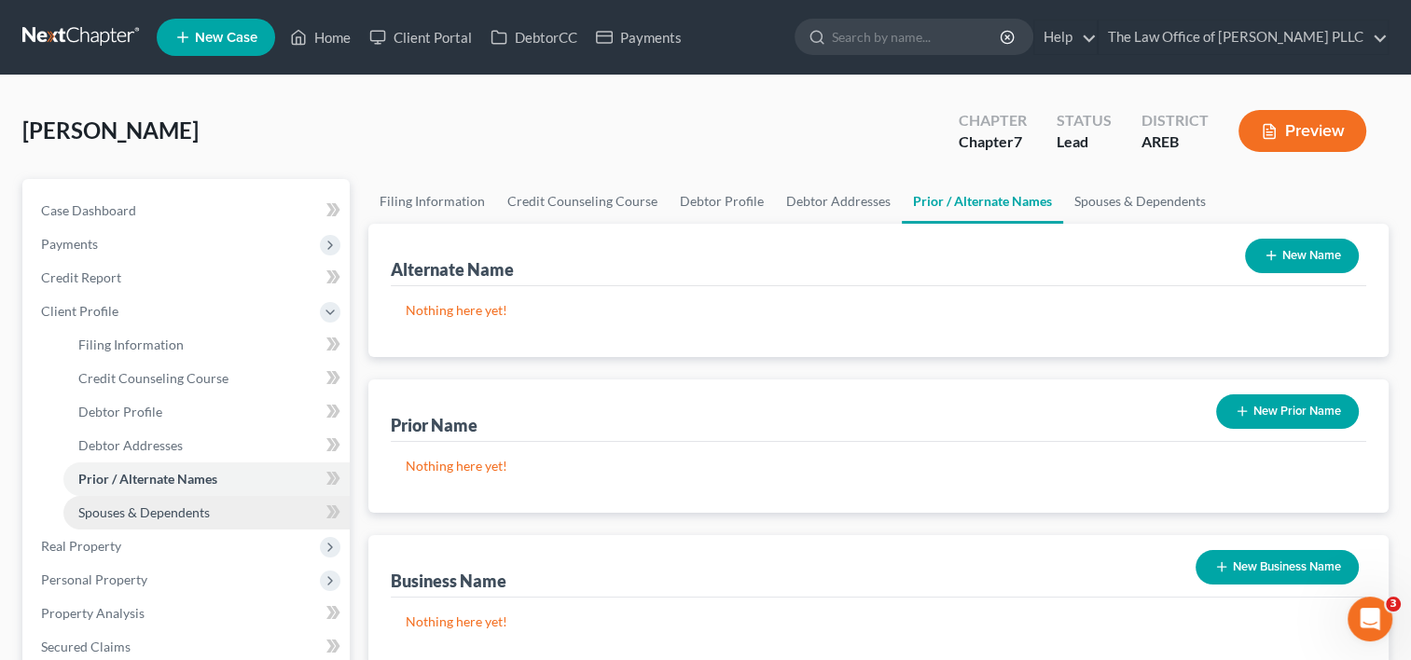
click at [157, 513] on span "Spouses & Dependents" at bounding box center [144, 513] width 132 height 16
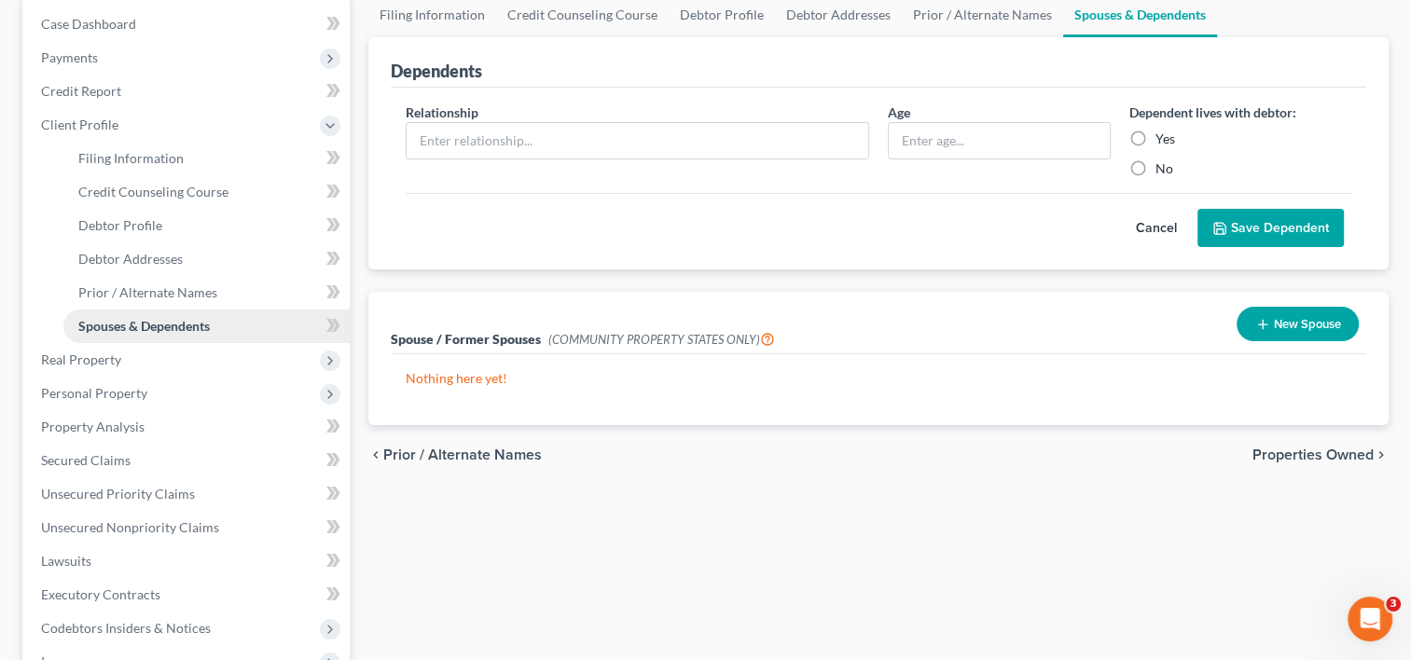
scroll to position [188, 0]
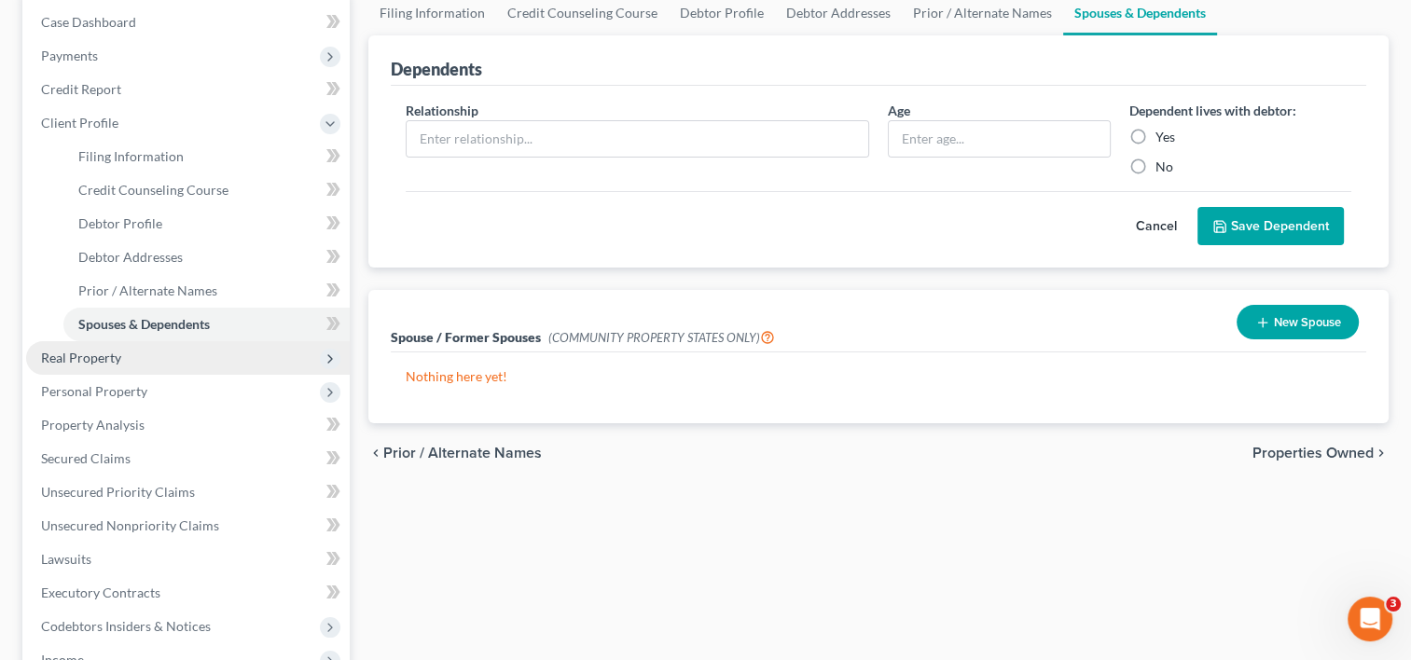
click at [173, 364] on span "Real Property" at bounding box center [188, 358] width 324 height 34
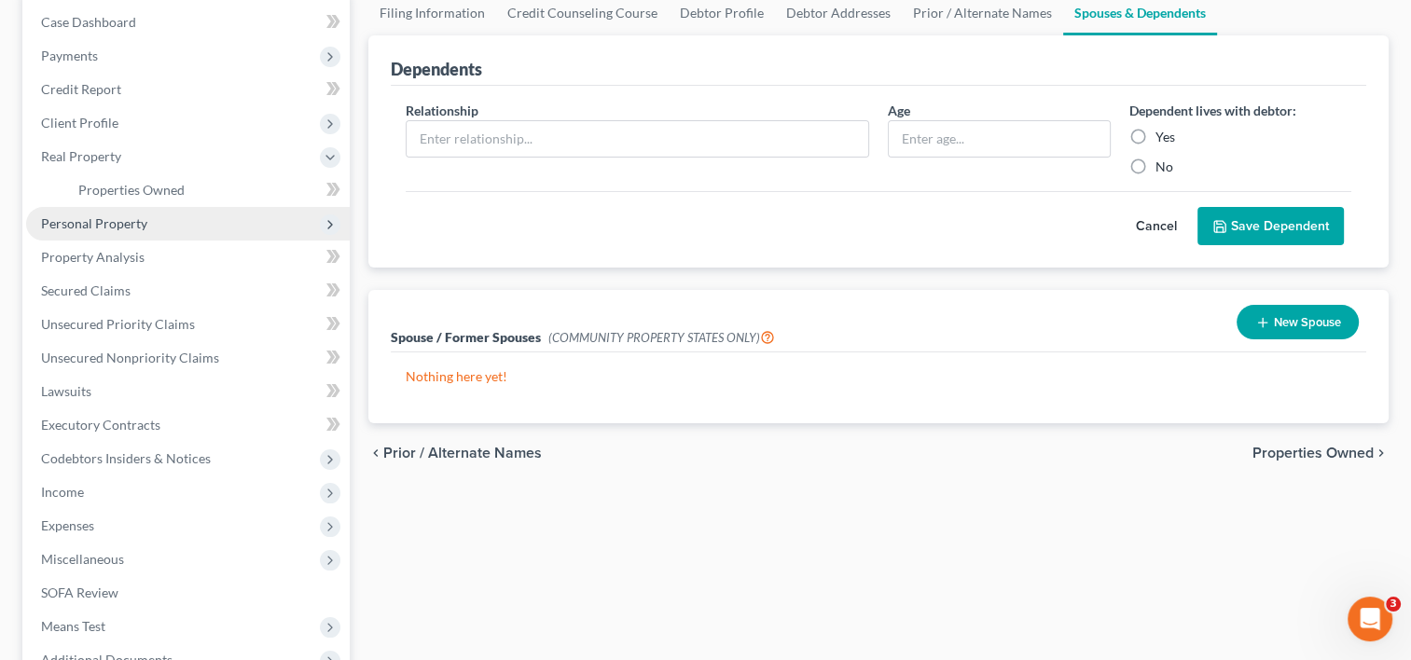
click at [145, 222] on span "Personal Property" at bounding box center [188, 224] width 324 height 34
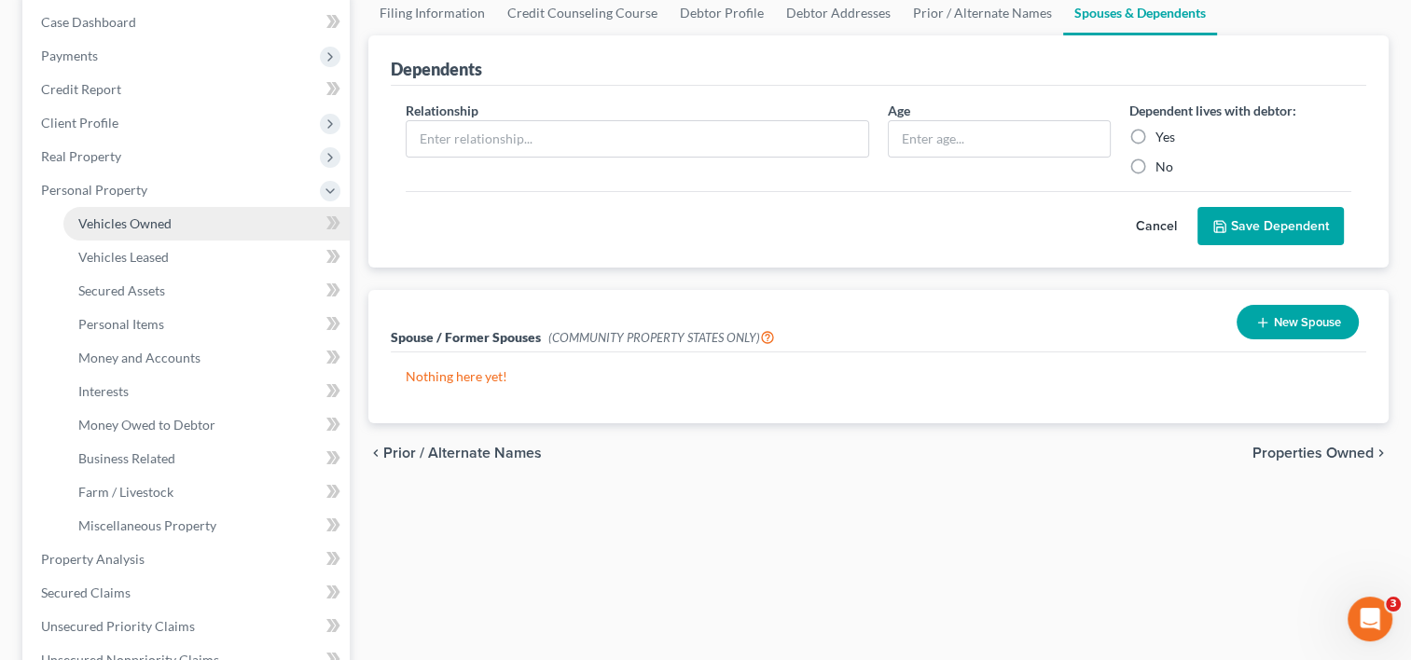
click at [142, 222] on span "Vehicles Owned" at bounding box center [124, 223] width 93 height 16
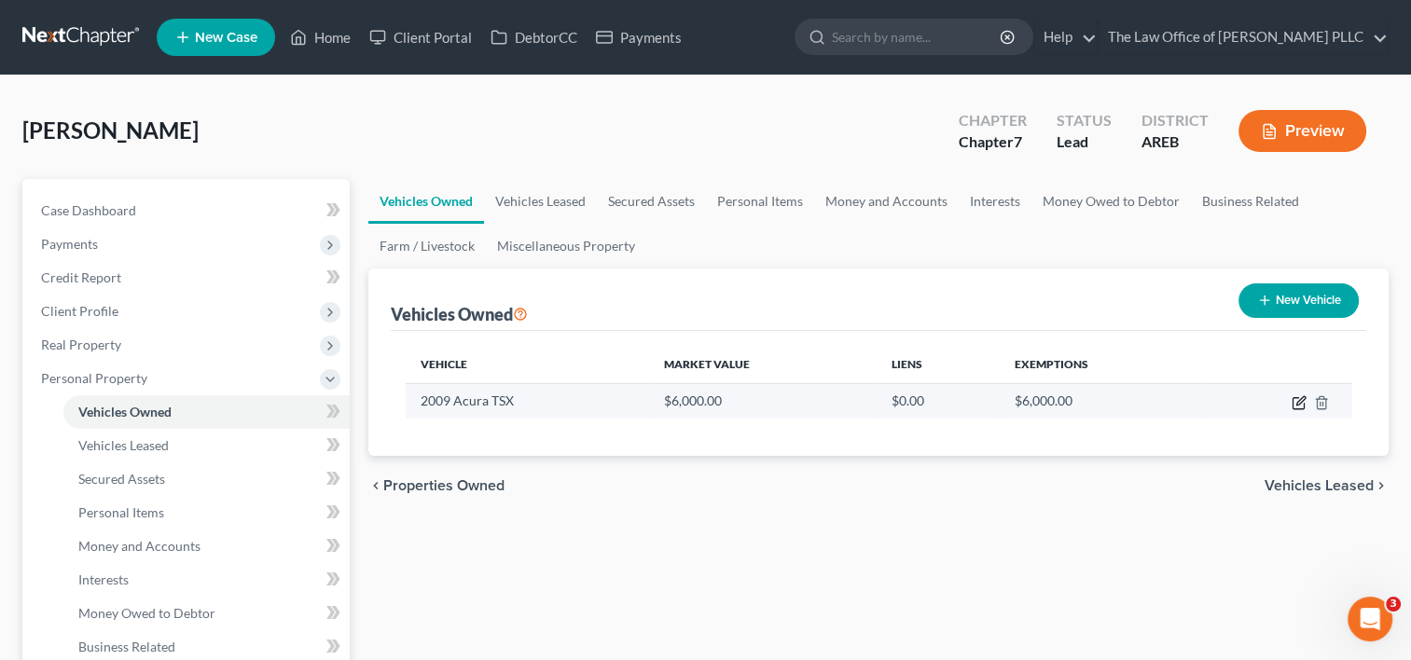
click at [1295, 406] on icon "button" at bounding box center [1299, 403] width 15 height 15
select select "0"
select select "17"
select select "0"
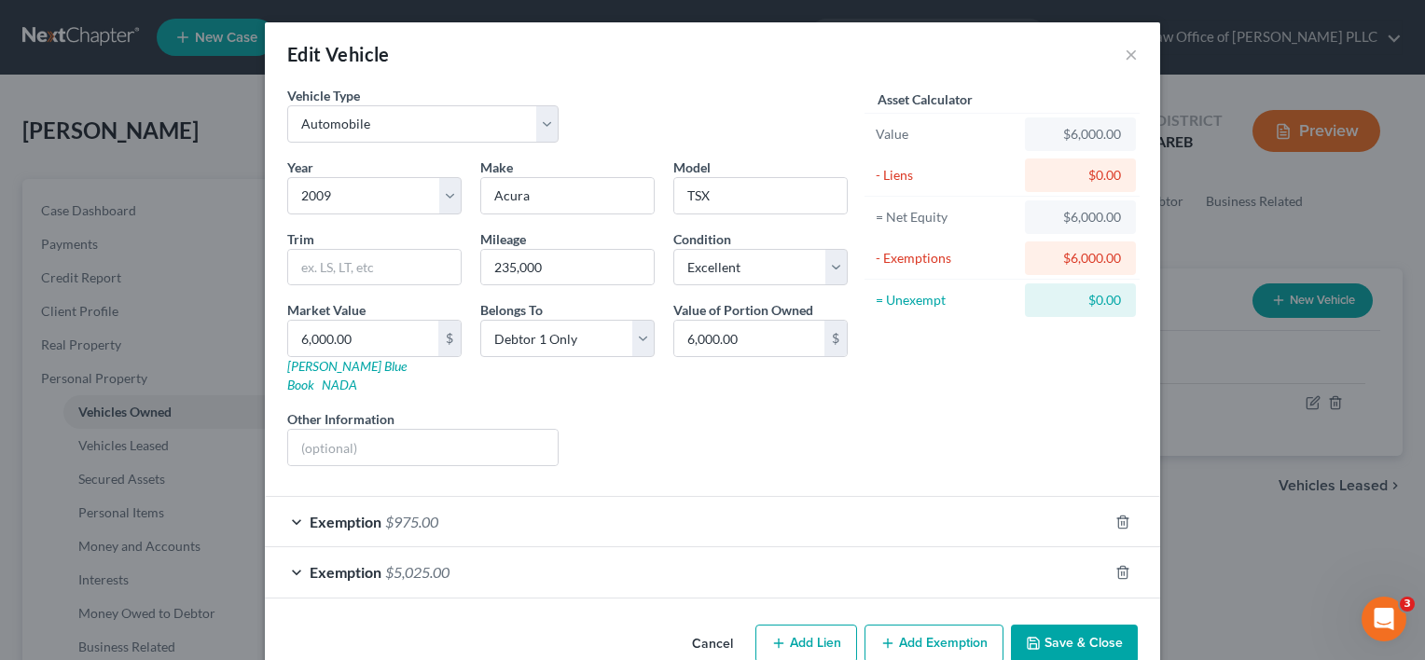
scroll to position [19, 0]
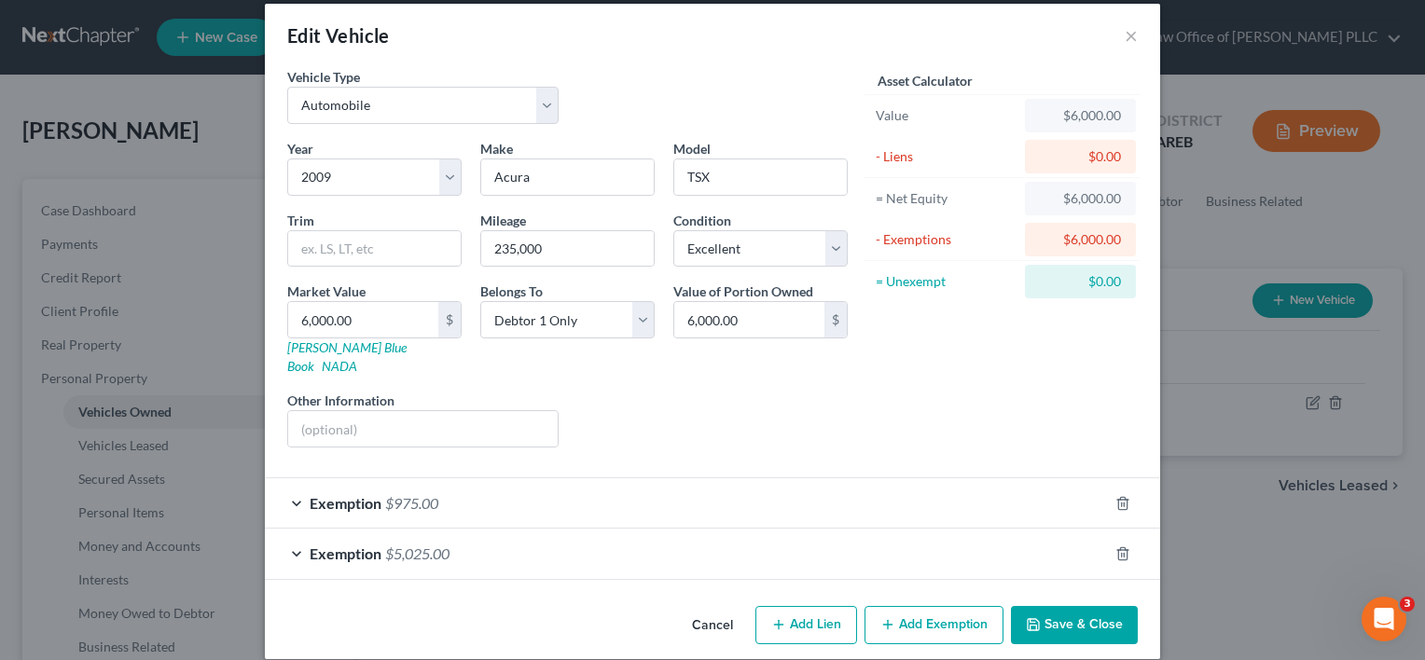
click at [863, 488] on div "Exemption $975.00" at bounding box center [686, 503] width 843 height 49
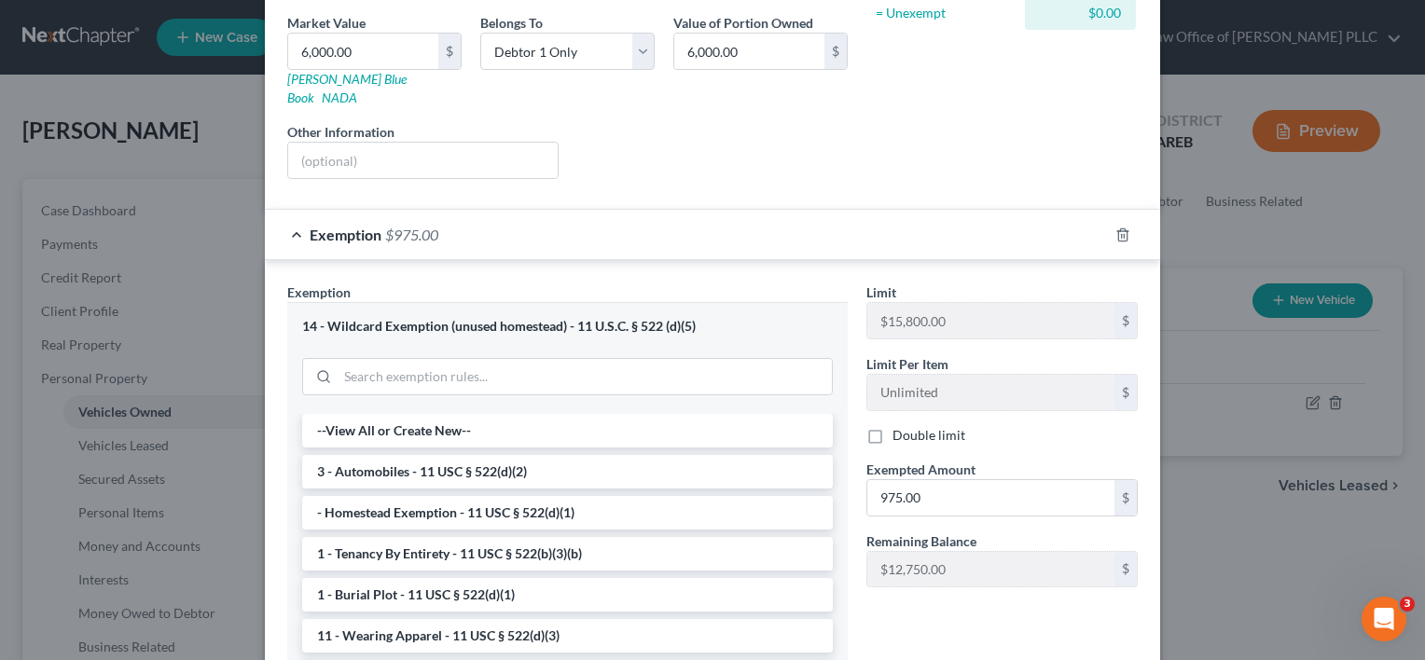
scroll to position [502, 0]
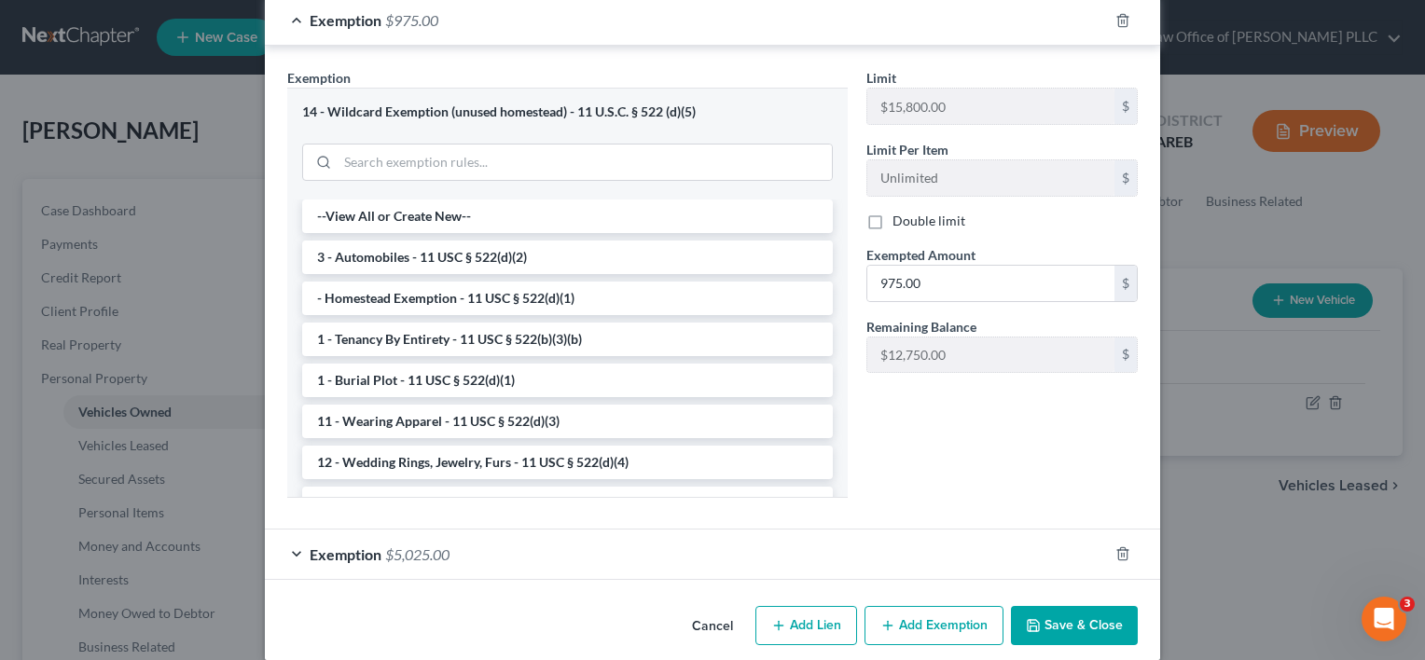
click at [663, 536] on div "Exemption $5,025.00" at bounding box center [686, 554] width 843 height 49
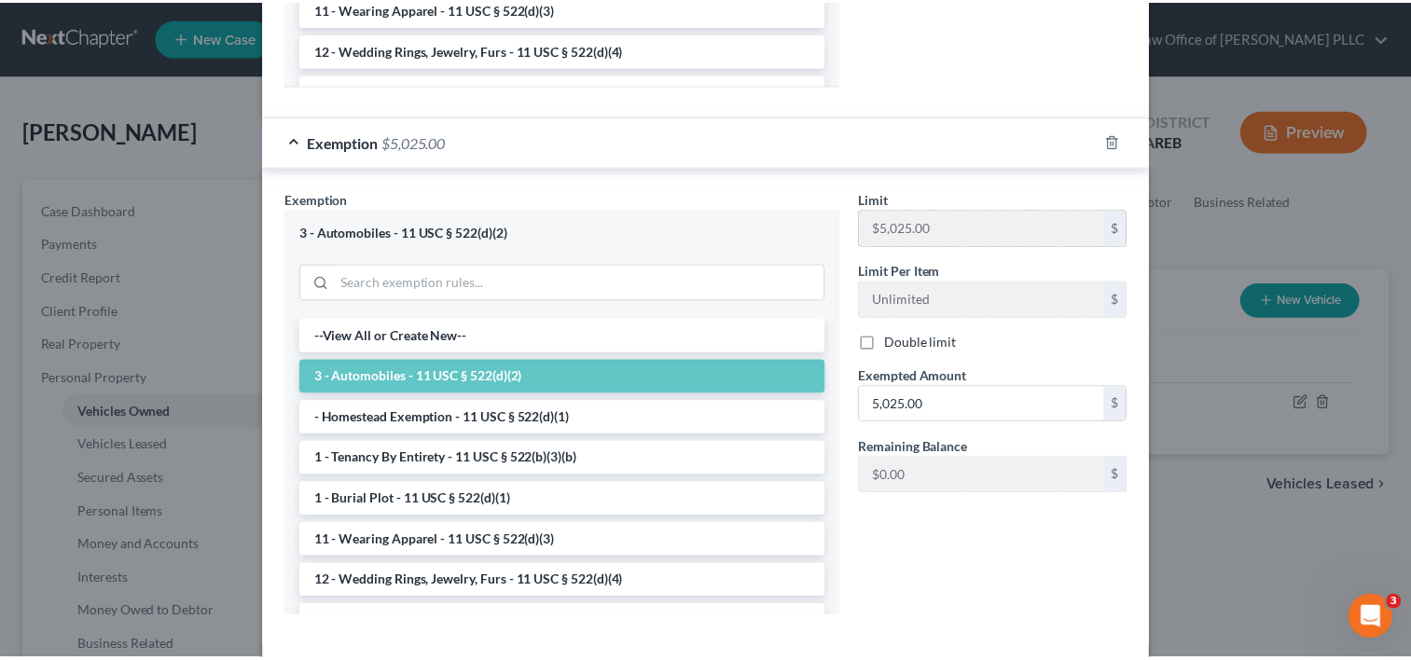
scroll to position [983, 0]
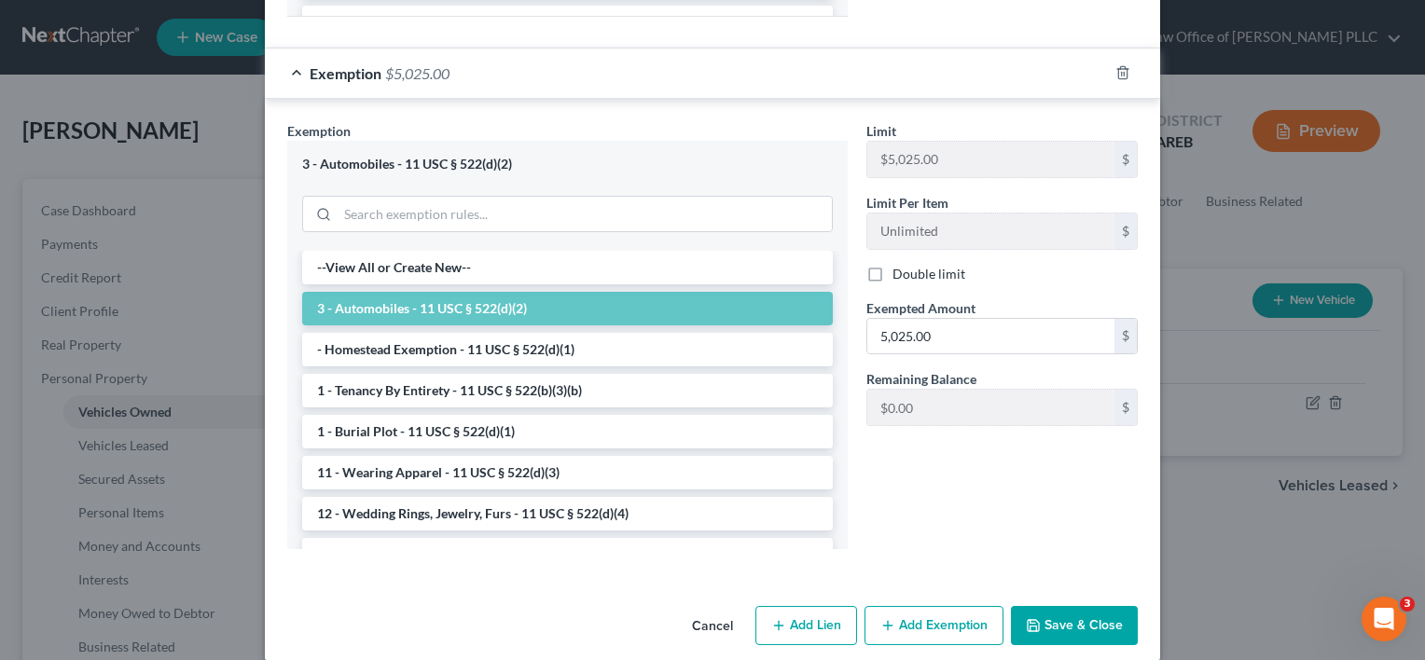
click at [1068, 606] on button "Save & Close" at bounding box center [1074, 625] width 127 height 39
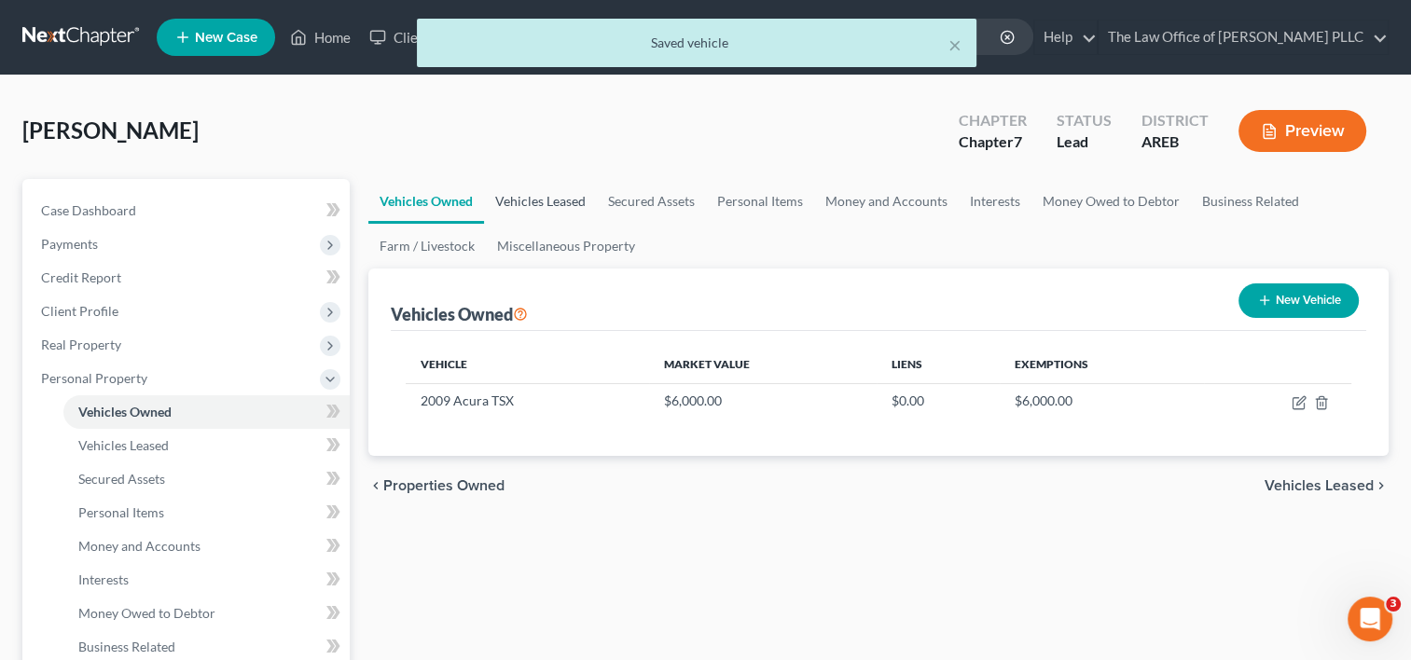
click at [564, 200] on link "Vehicles Leased" at bounding box center [540, 201] width 113 height 45
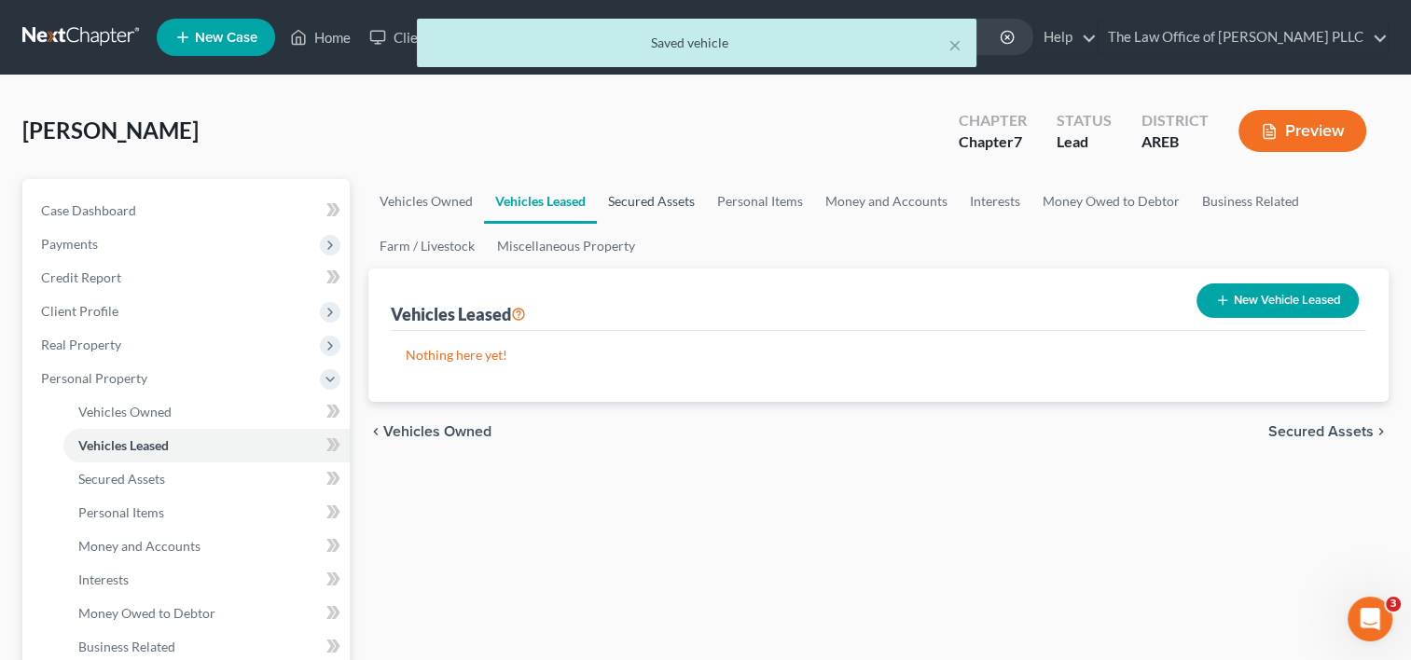
click at [641, 203] on link "Secured Assets" at bounding box center [651, 201] width 109 height 45
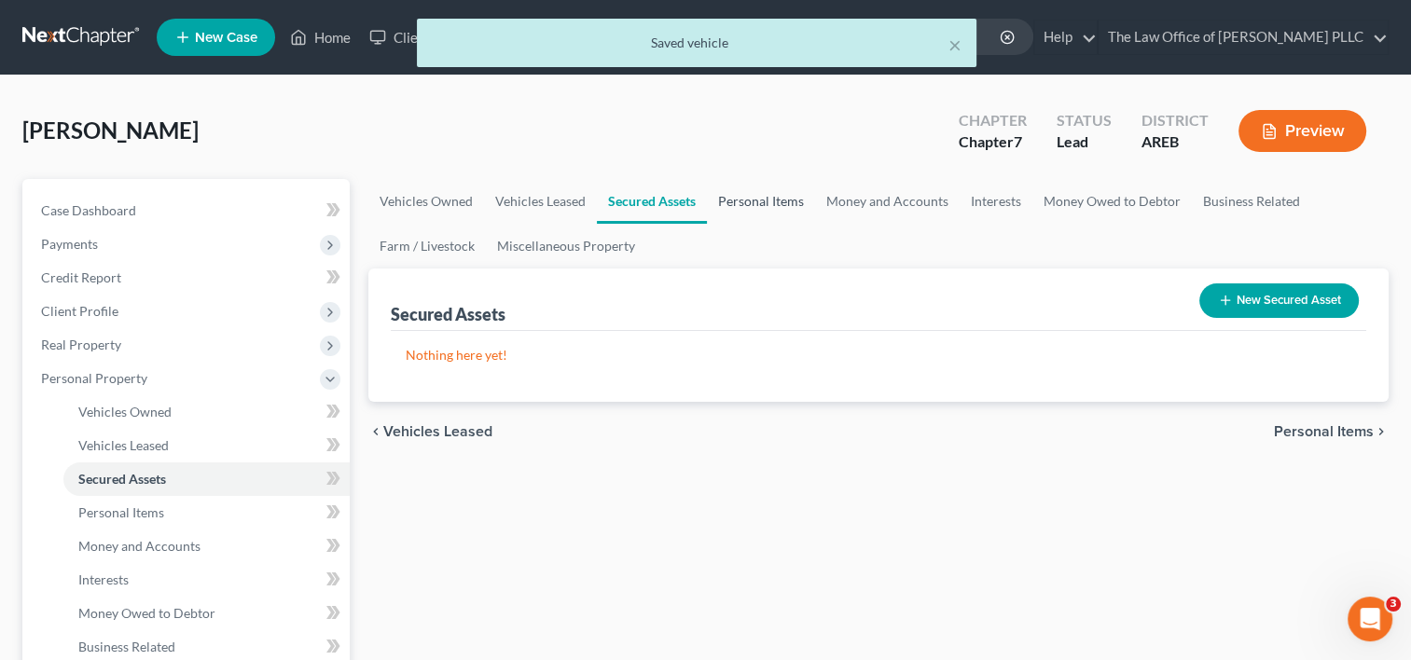
click at [767, 203] on link "Personal Items" at bounding box center [761, 201] width 108 height 45
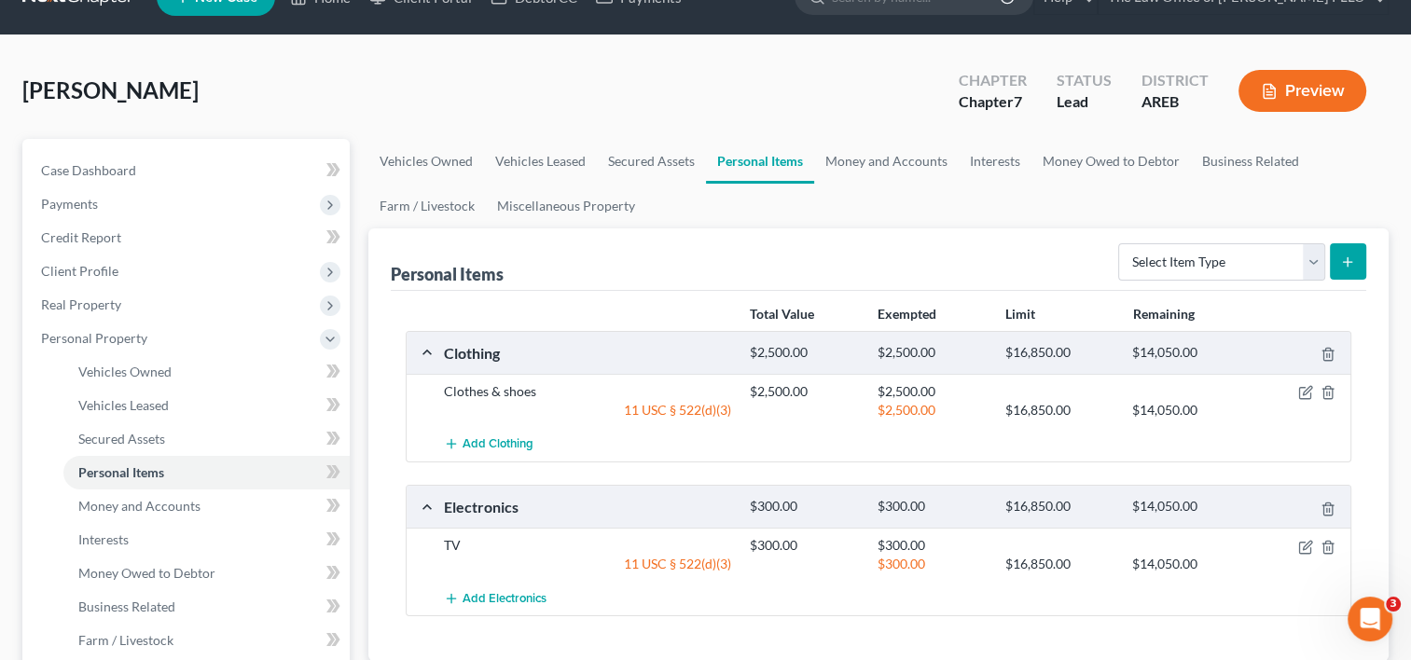
scroll to position [39, 0]
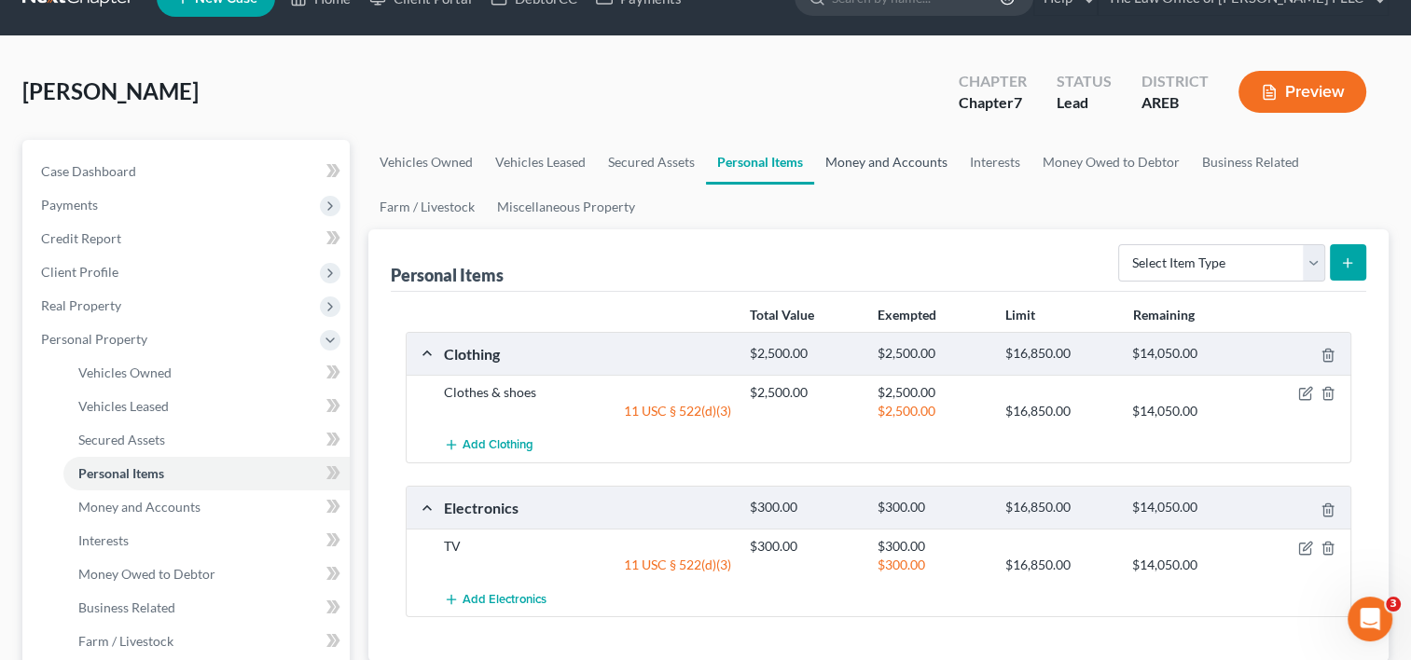
click at [887, 154] on link "Money and Accounts" at bounding box center [886, 162] width 145 height 45
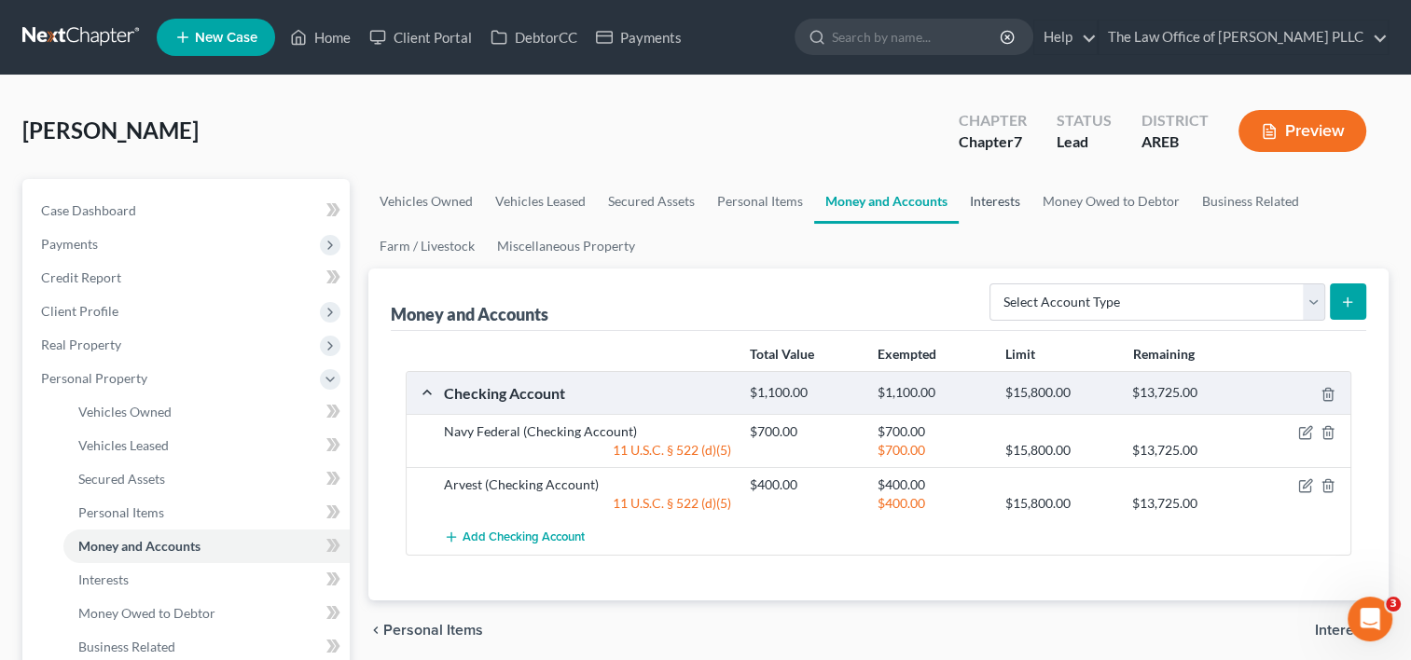
click at [997, 201] on link "Interests" at bounding box center [995, 201] width 73 height 45
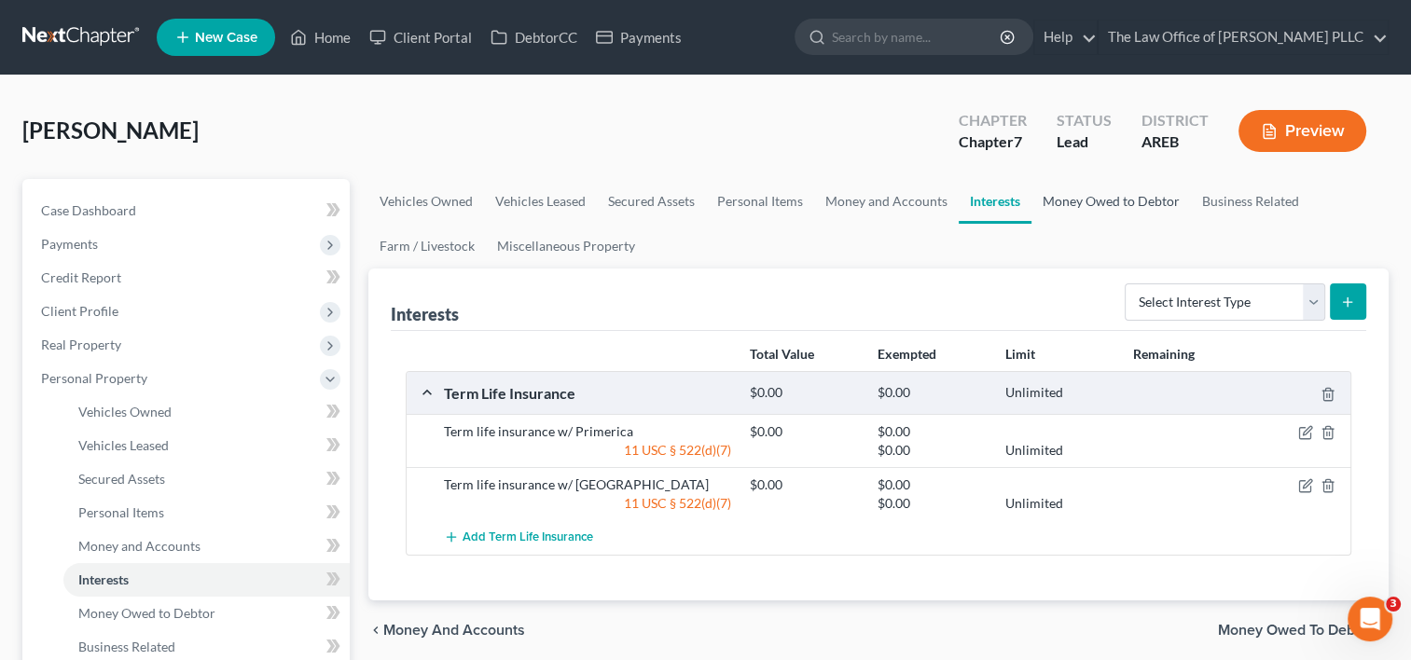
click at [1078, 204] on link "Money Owed to Debtor" at bounding box center [1112, 201] width 160 height 45
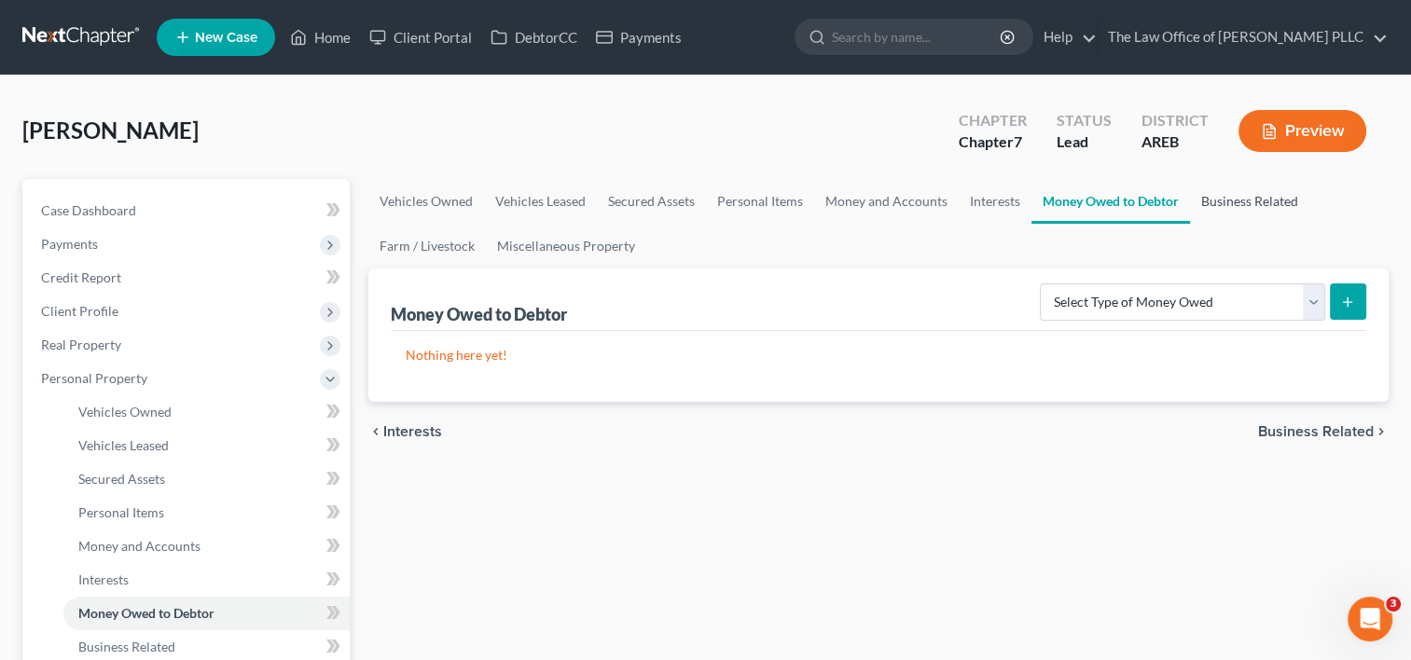
click at [1244, 202] on link "Business Related" at bounding box center [1249, 201] width 119 height 45
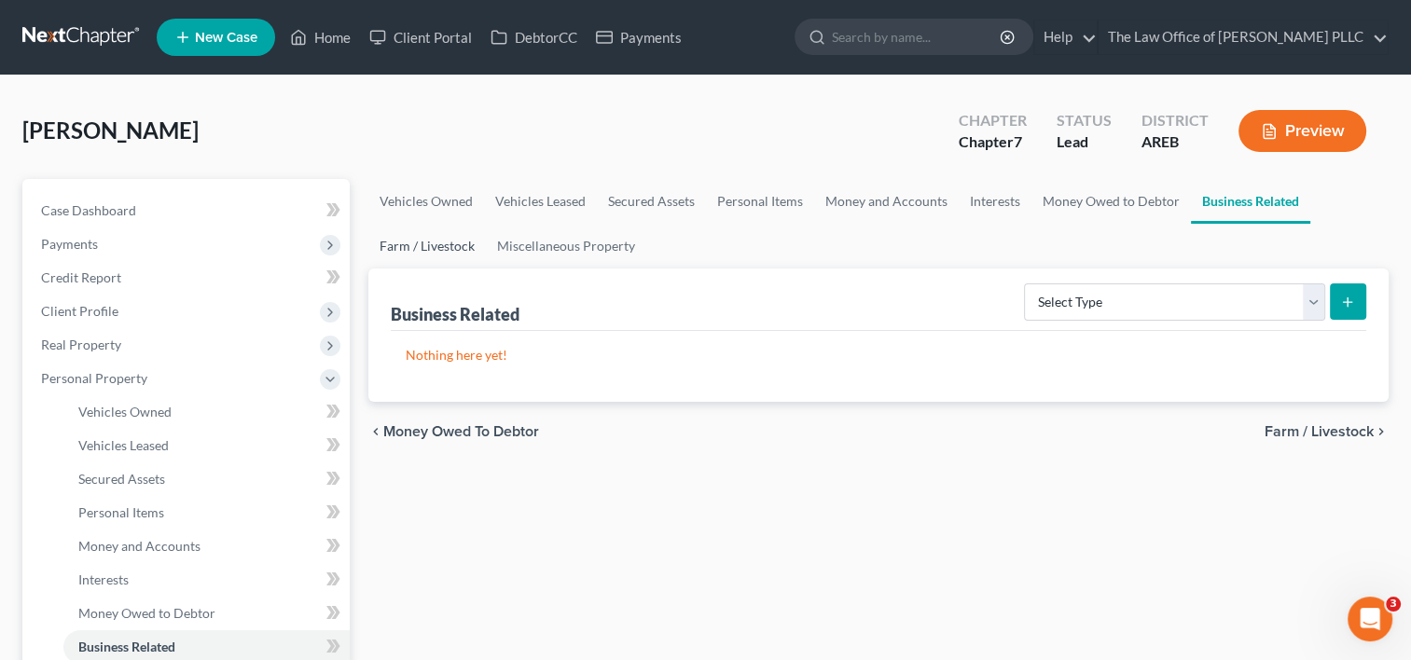
click at [407, 249] on link "Farm / Livestock" at bounding box center [427, 246] width 118 height 45
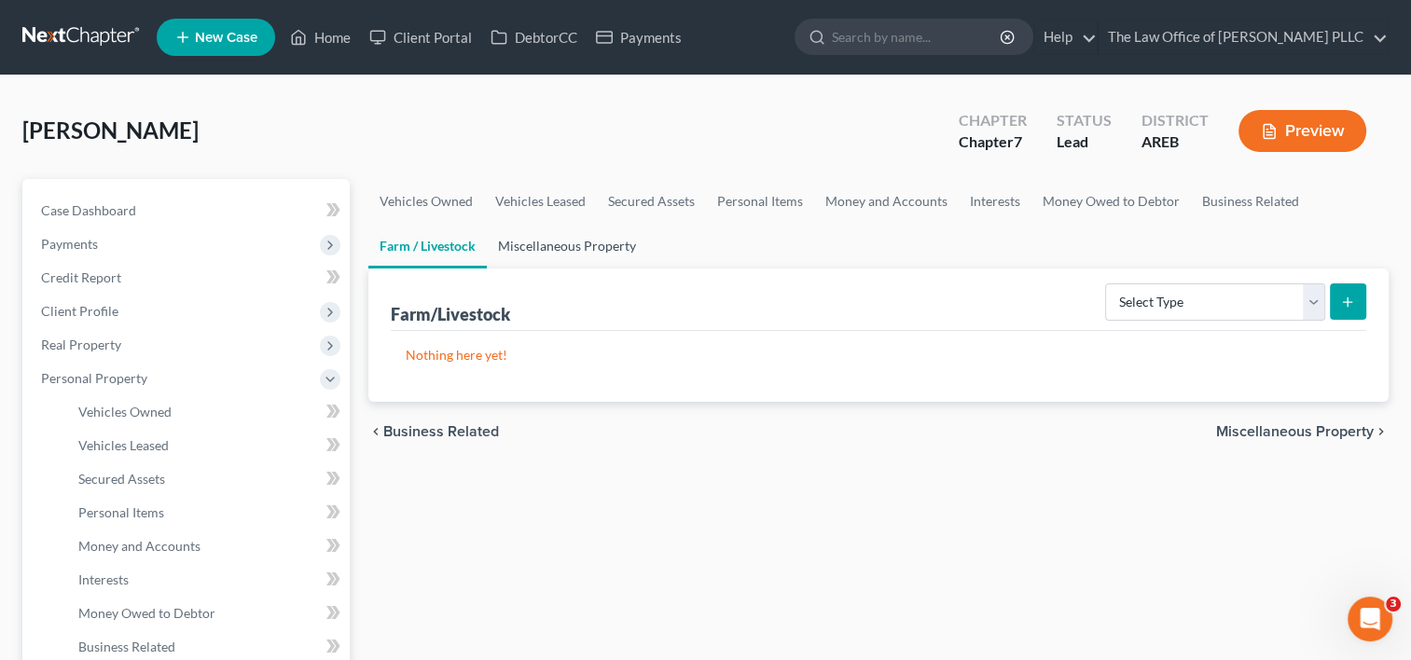
click at [544, 245] on link "Miscellaneous Property" at bounding box center [567, 246] width 160 height 45
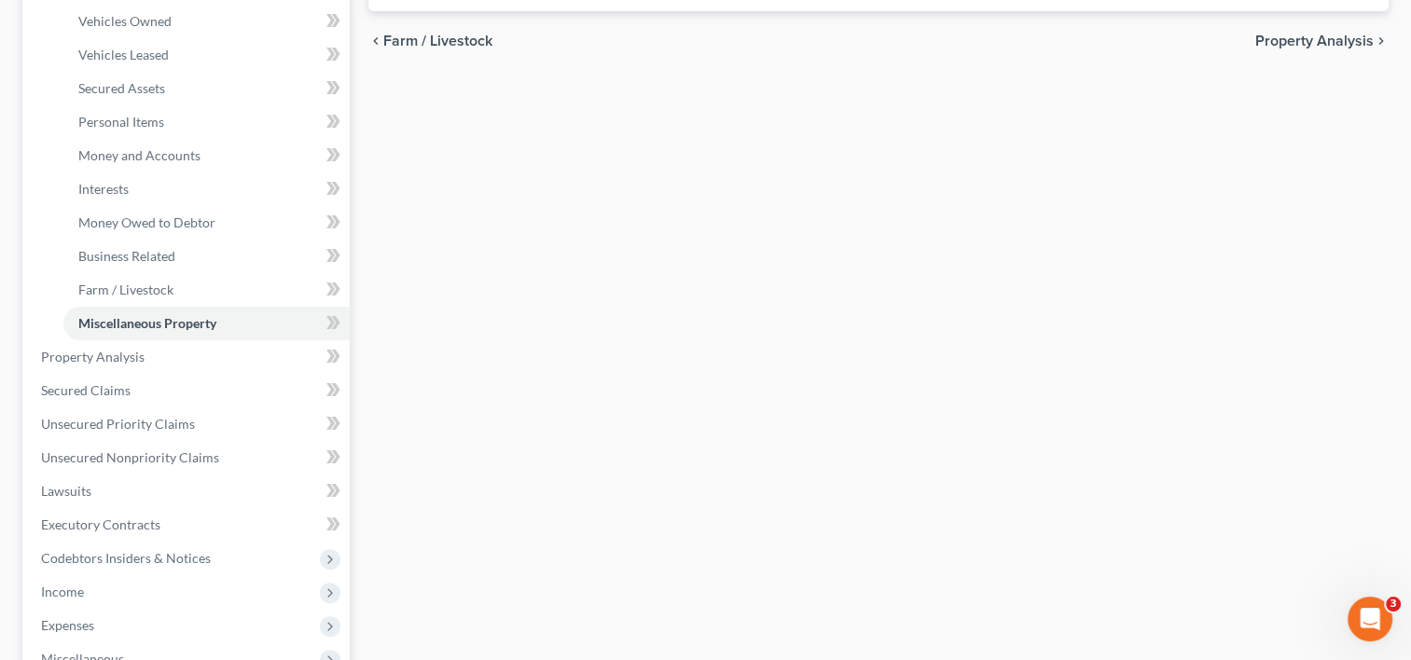
scroll to position [394, 0]
click at [264, 353] on link "Property Analysis" at bounding box center [188, 355] width 324 height 34
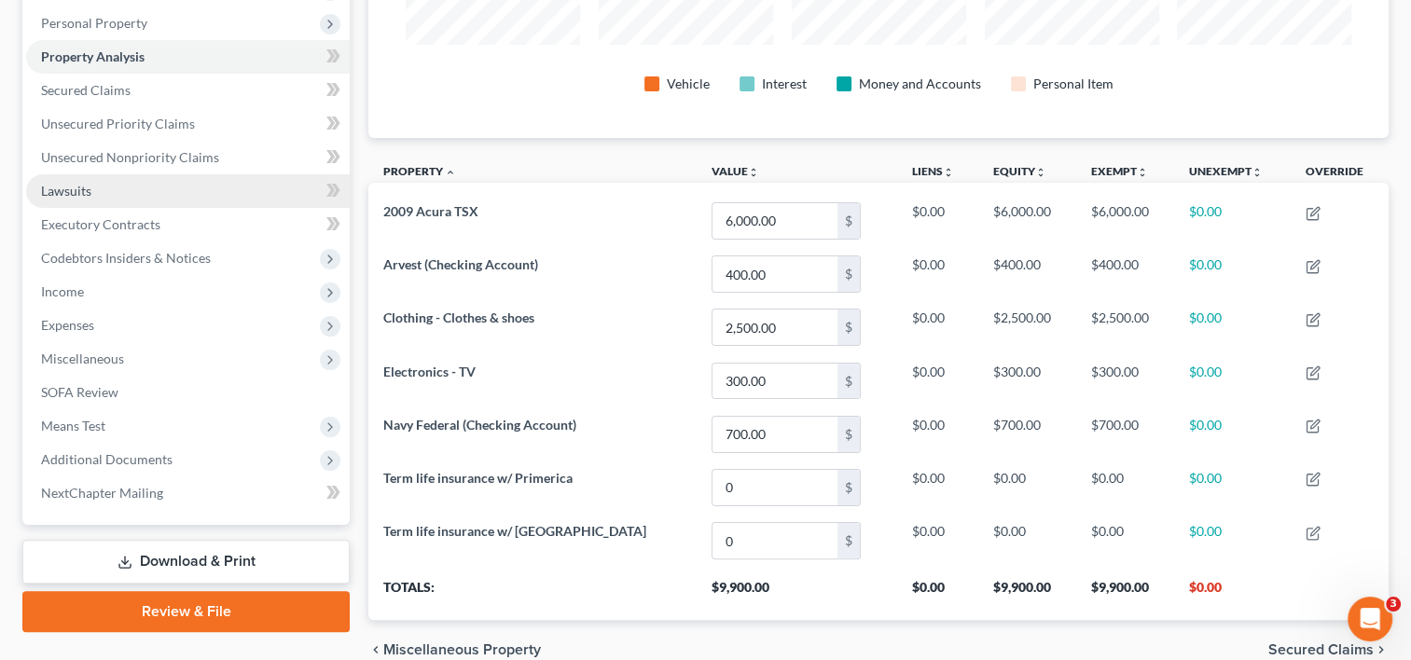
scroll to position [359, 0]
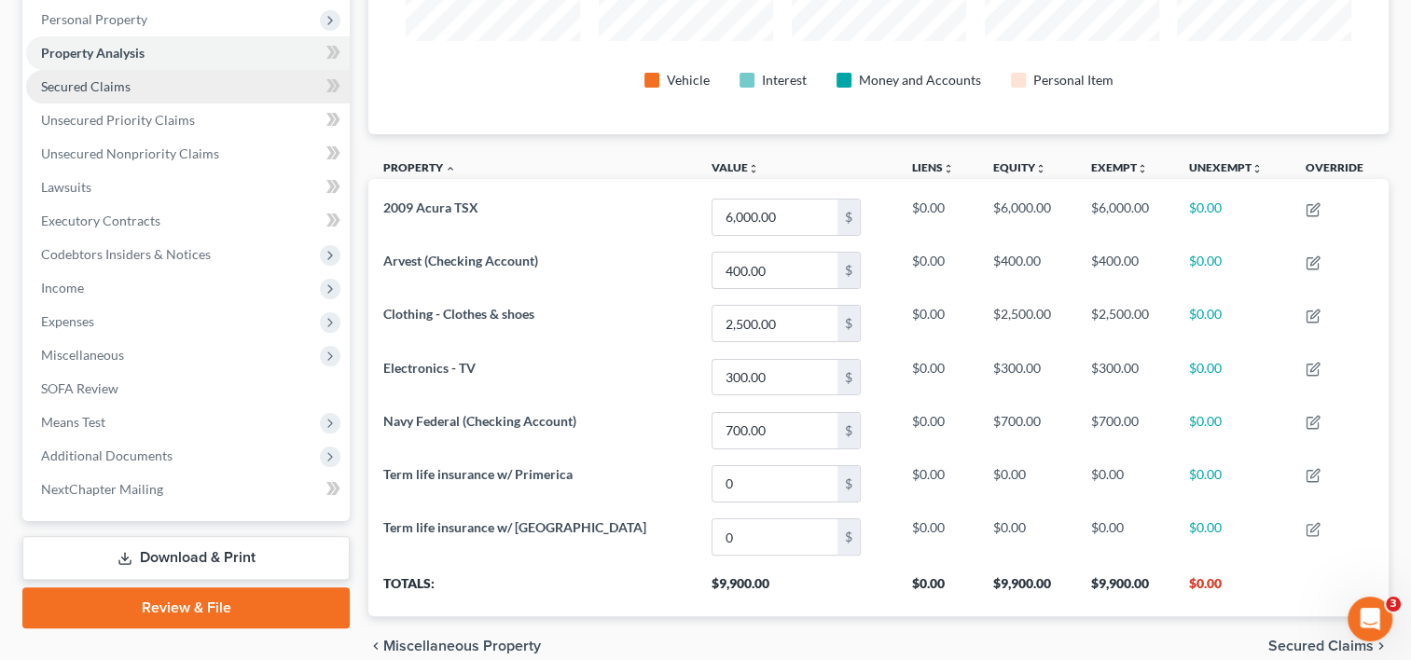
click at [149, 82] on link "Secured Claims" at bounding box center [188, 87] width 324 height 34
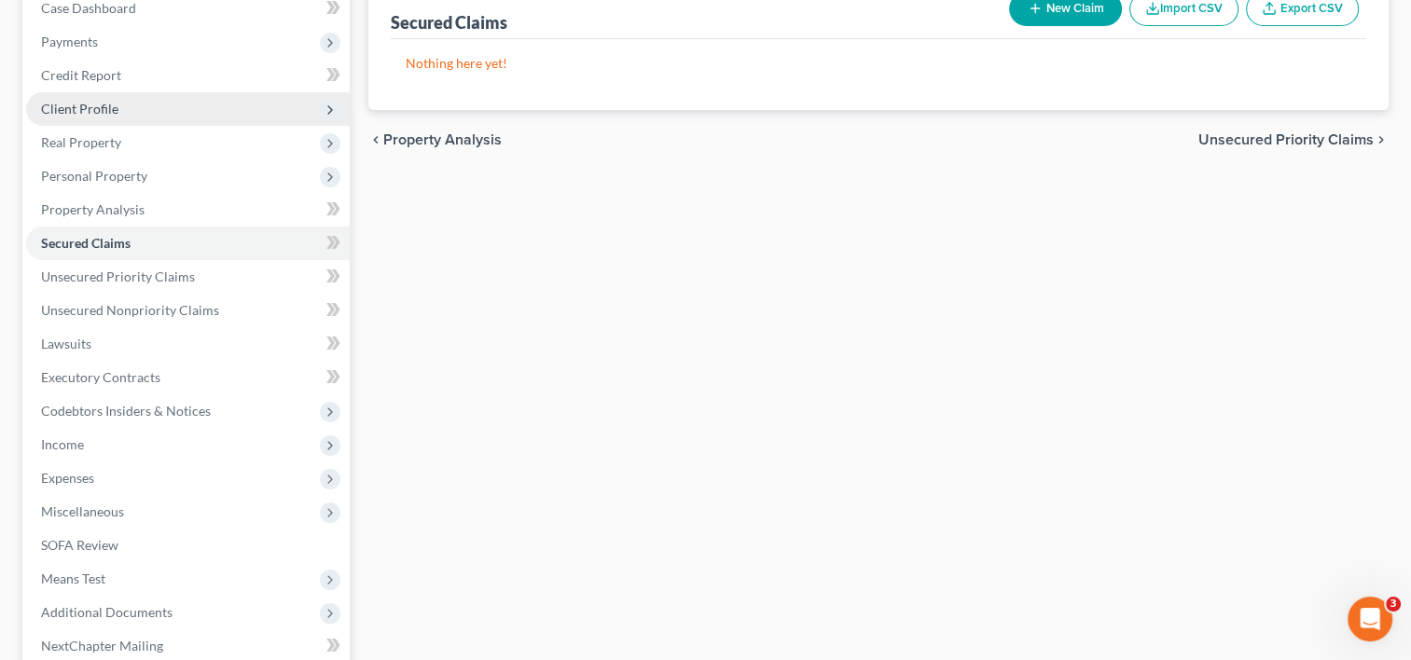
scroll to position [300, 0]
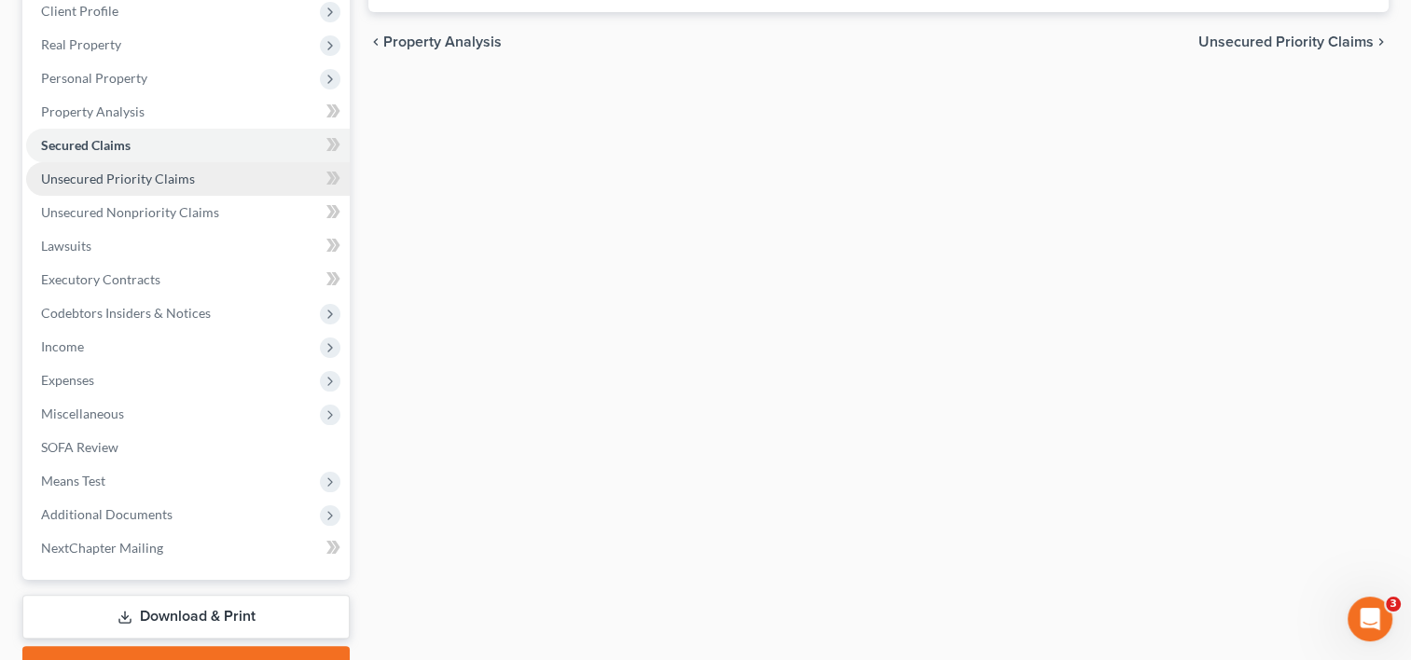
click at [149, 177] on span "Unsecured Priority Claims" at bounding box center [118, 179] width 154 height 16
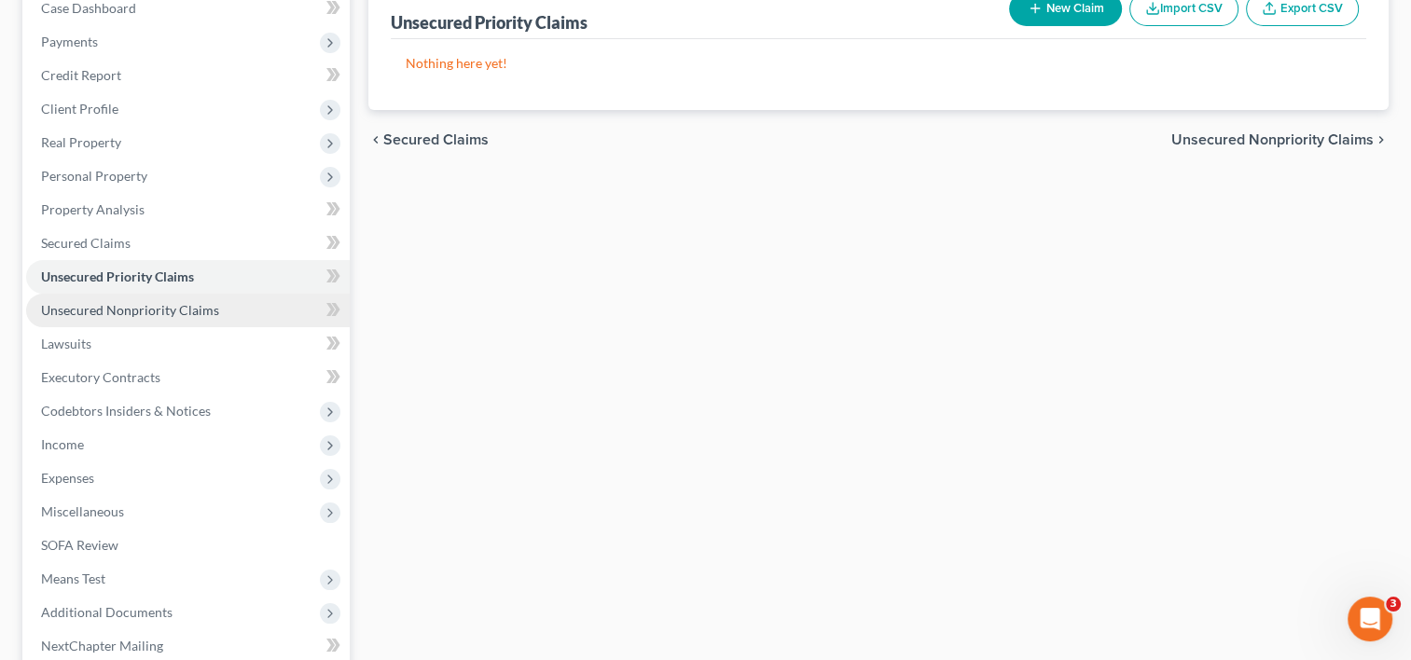
click at [211, 308] on span "Unsecured Nonpriority Claims" at bounding box center [130, 310] width 178 height 16
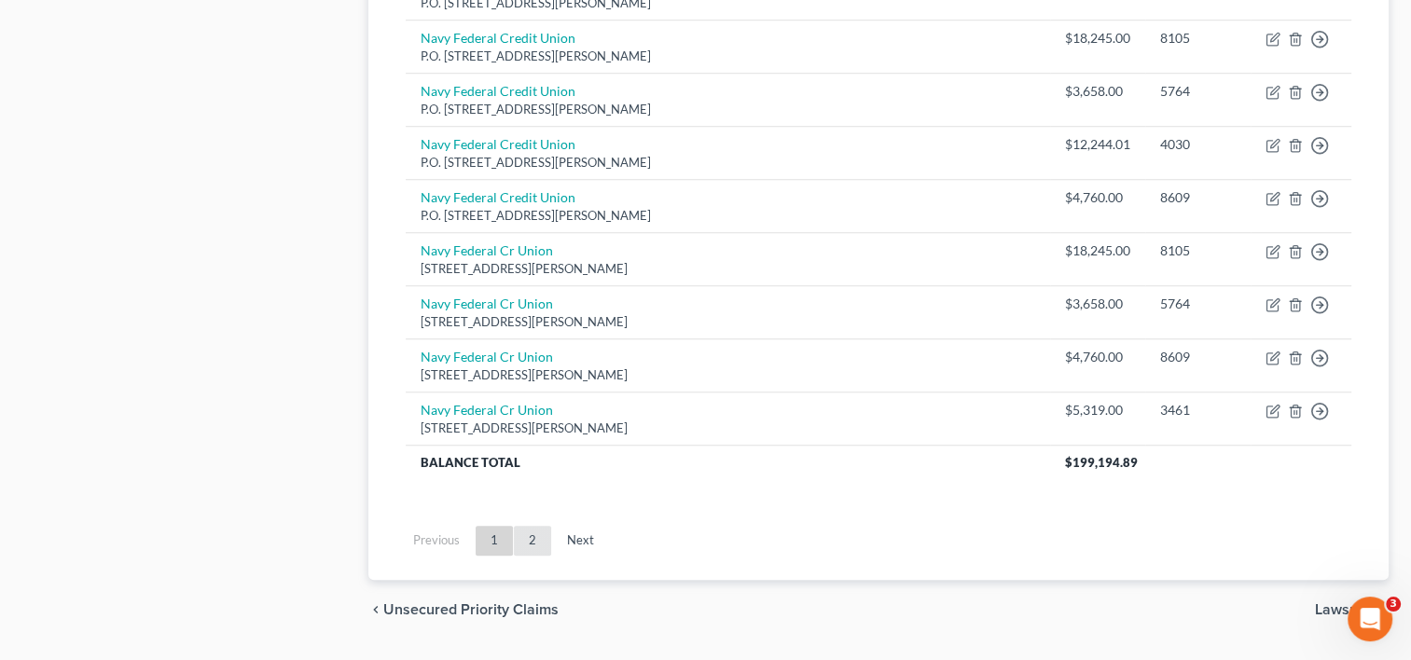
click at [535, 534] on link "2" at bounding box center [532, 541] width 37 height 30
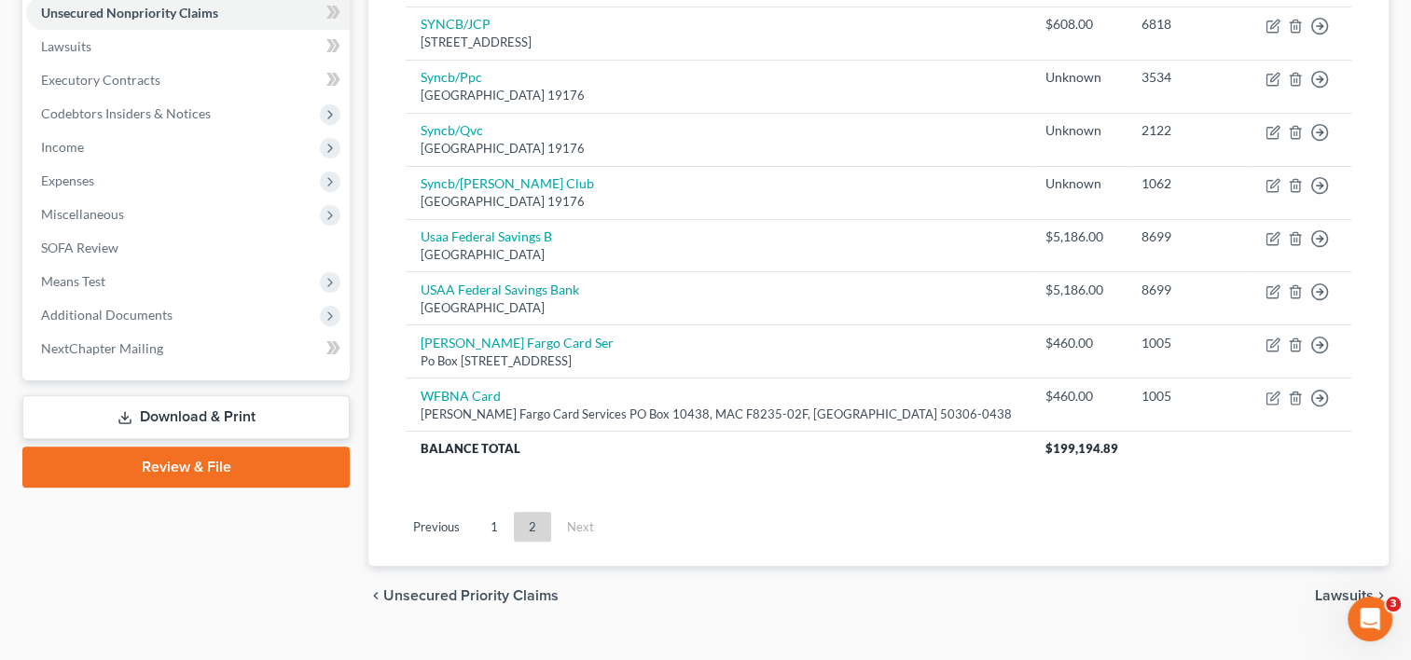
click at [1330, 594] on span "Lawsuits" at bounding box center [1344, 596] width 59 height 15
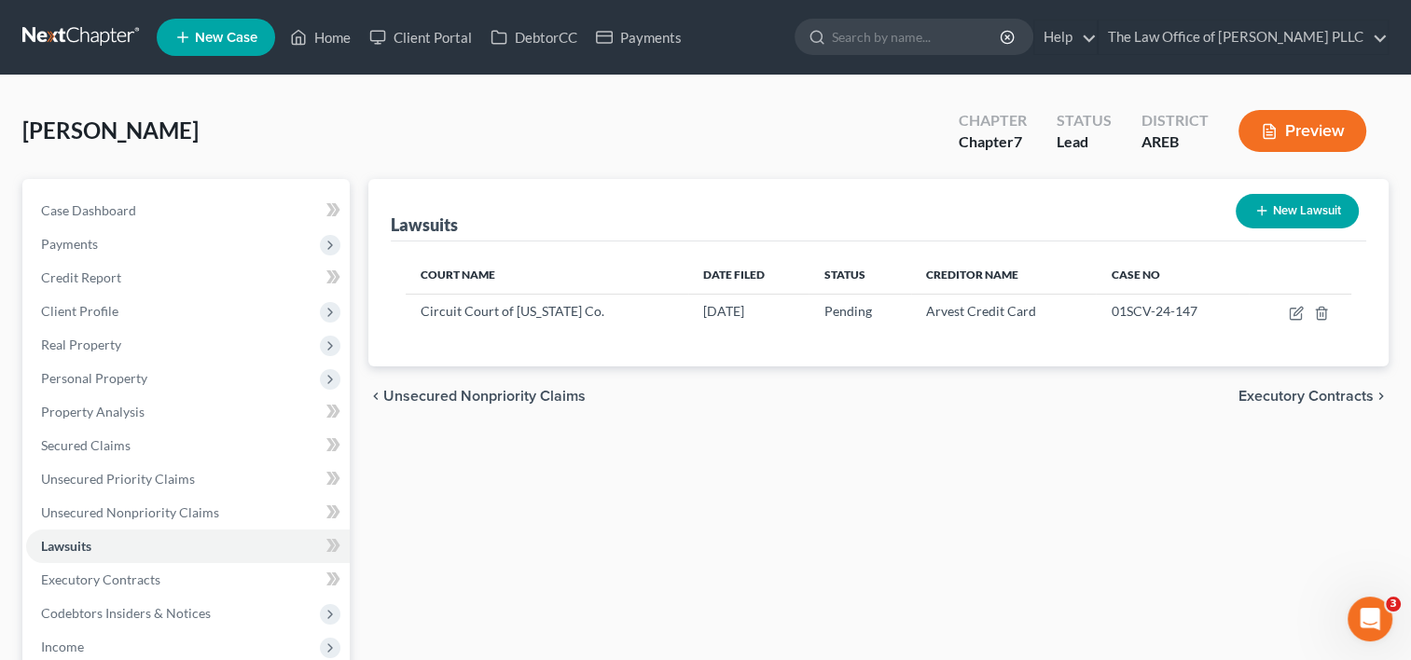
click at [1286, 396] on span "Executory Contracts" at bounding box center [1306, 396] width 135 height 15
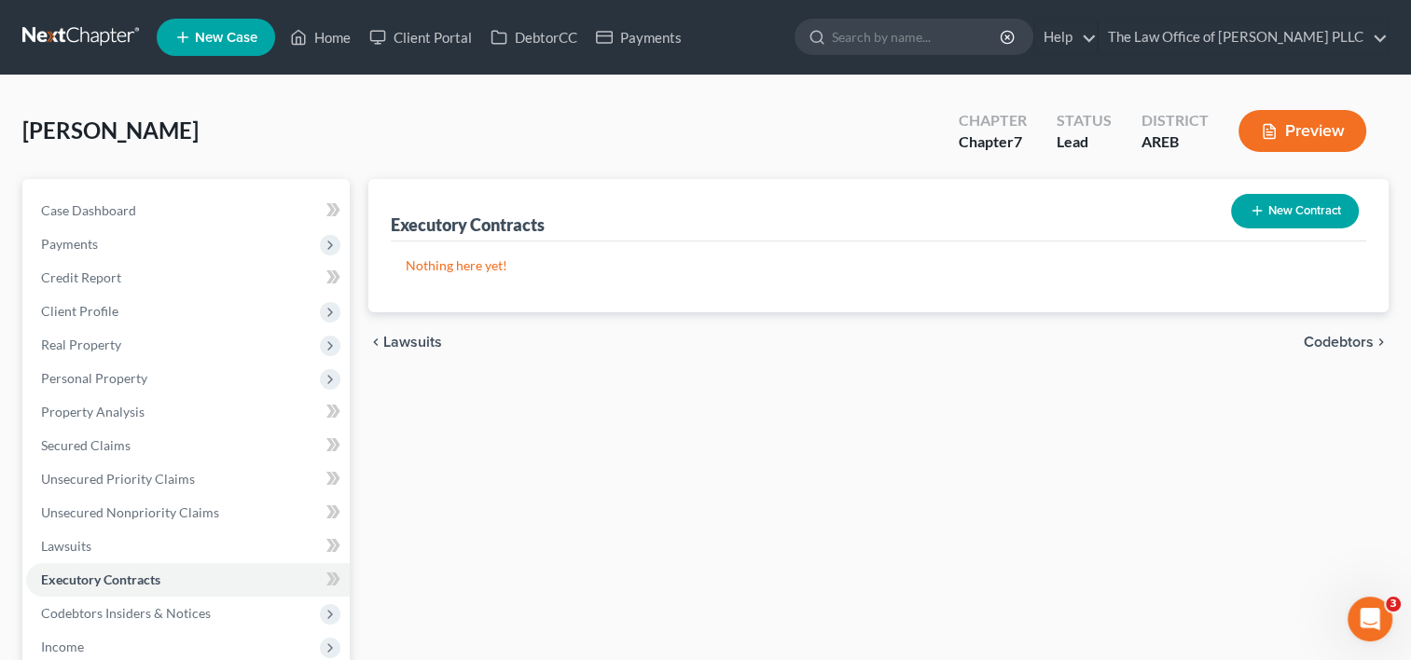
click at [1350, 338] on span "Codebtors" at bounding box center [1339, 342] width 70 height 15
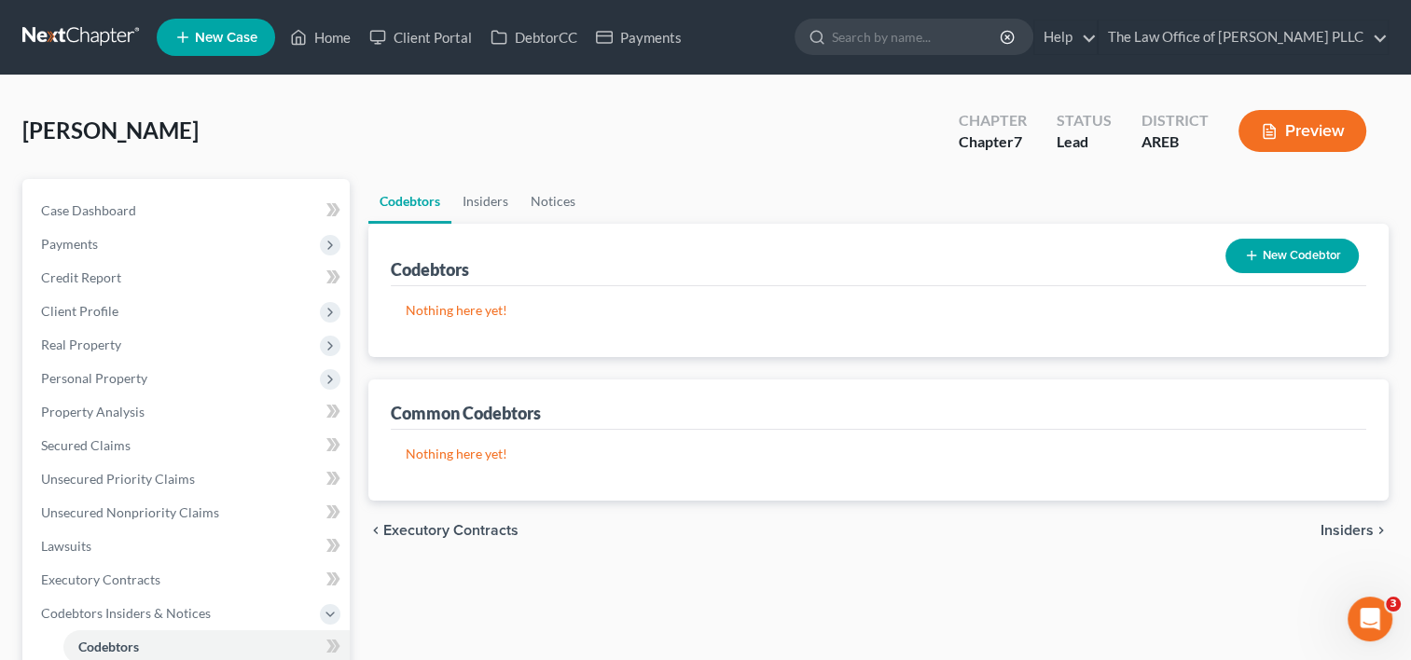
click at [1352, 525] on span "Insiders" at bounding box center [1347, 530] width 53 height 15
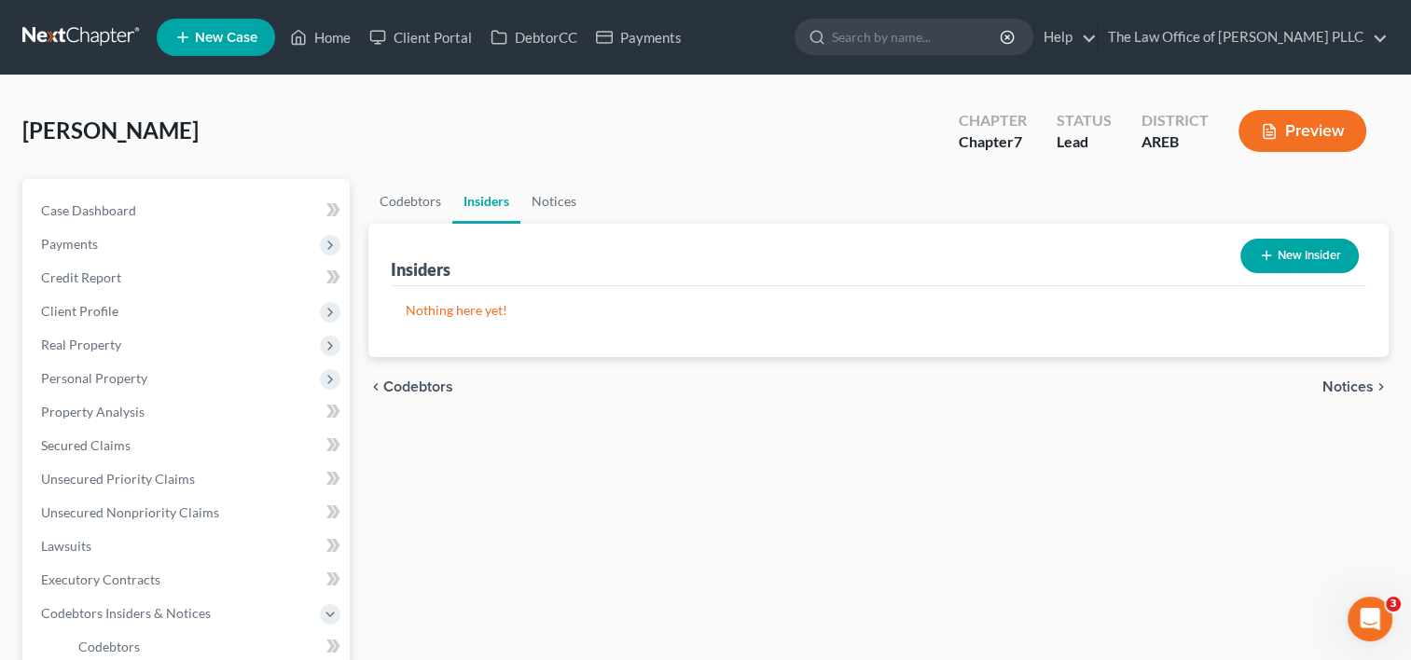
click at [1335, 387] on span "Notices" at bounding box center [1348, 387] width 51 height 15
click at [1339, 390] on span "Employment Income" at bounding box center [1307, 387] width 134 height 15
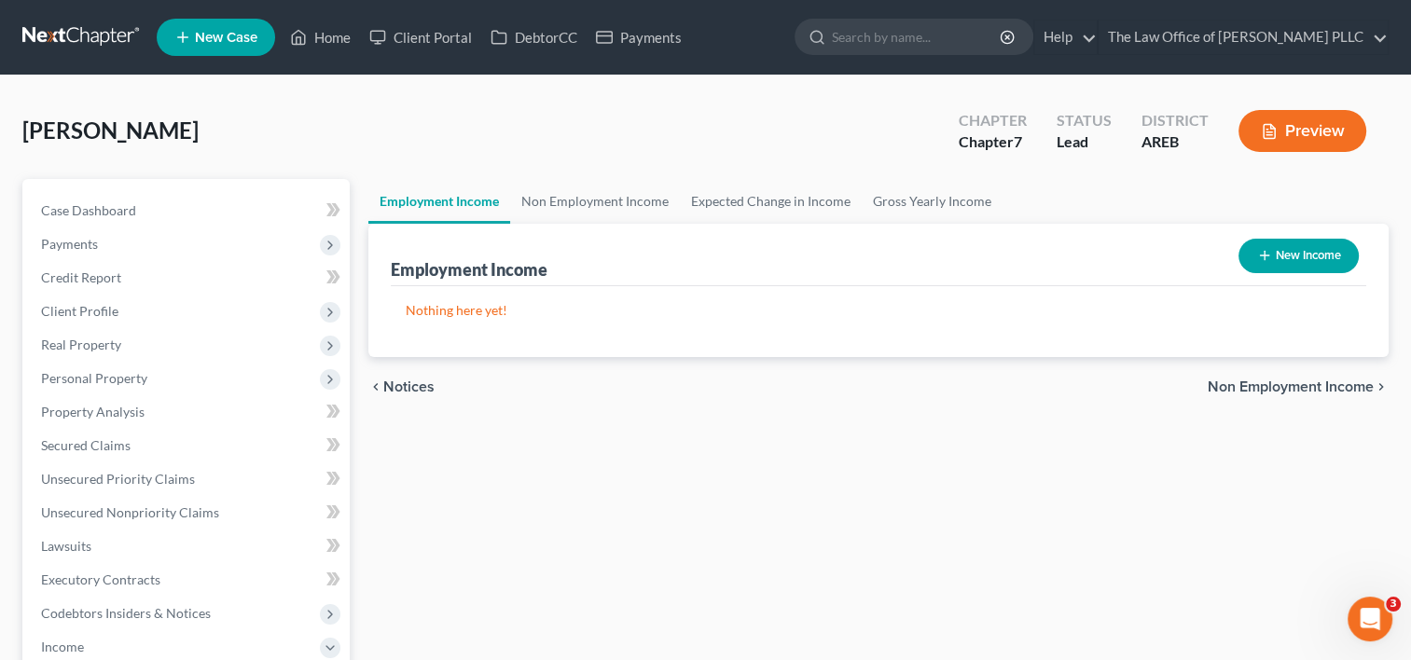
click at [1303, 388] on span "Non Employment Income" at bounding box center [1291, 387] width 166 height 15
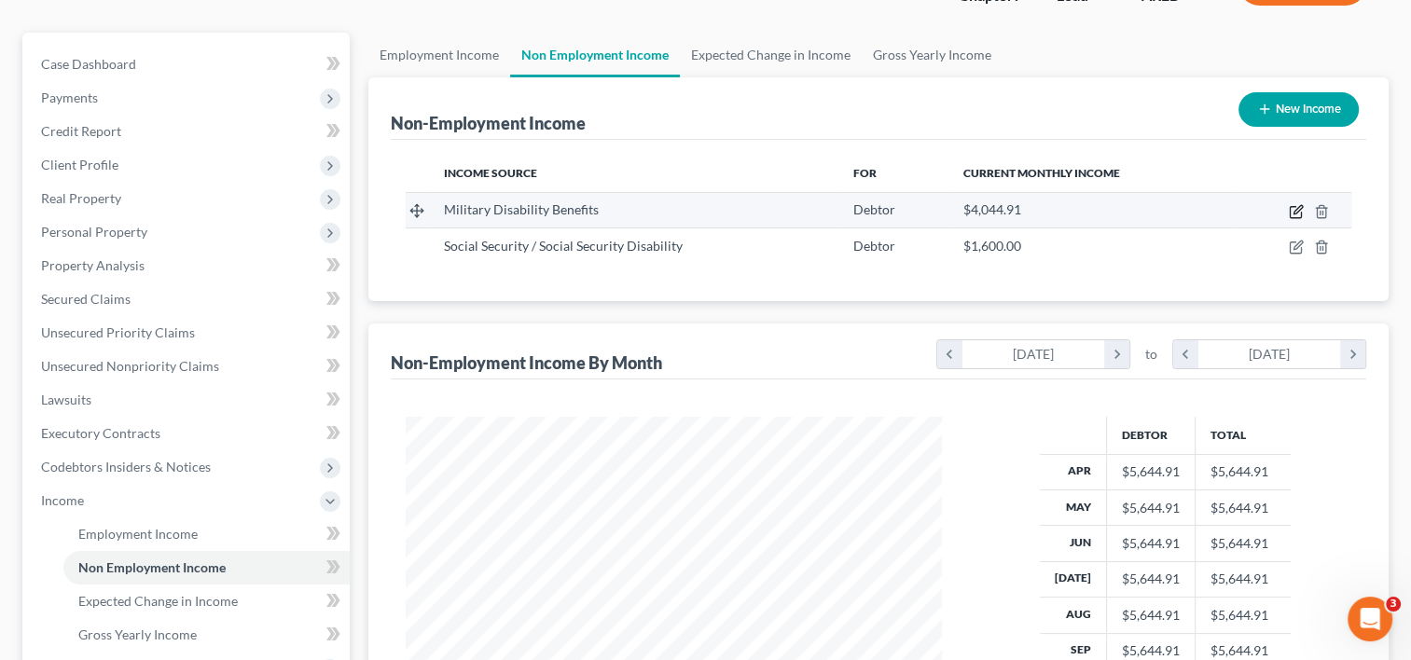
click at [1296, 204] on icon "button" at bounding box center [1296, 211] width 15 height 15
select select "12"
select select "0"
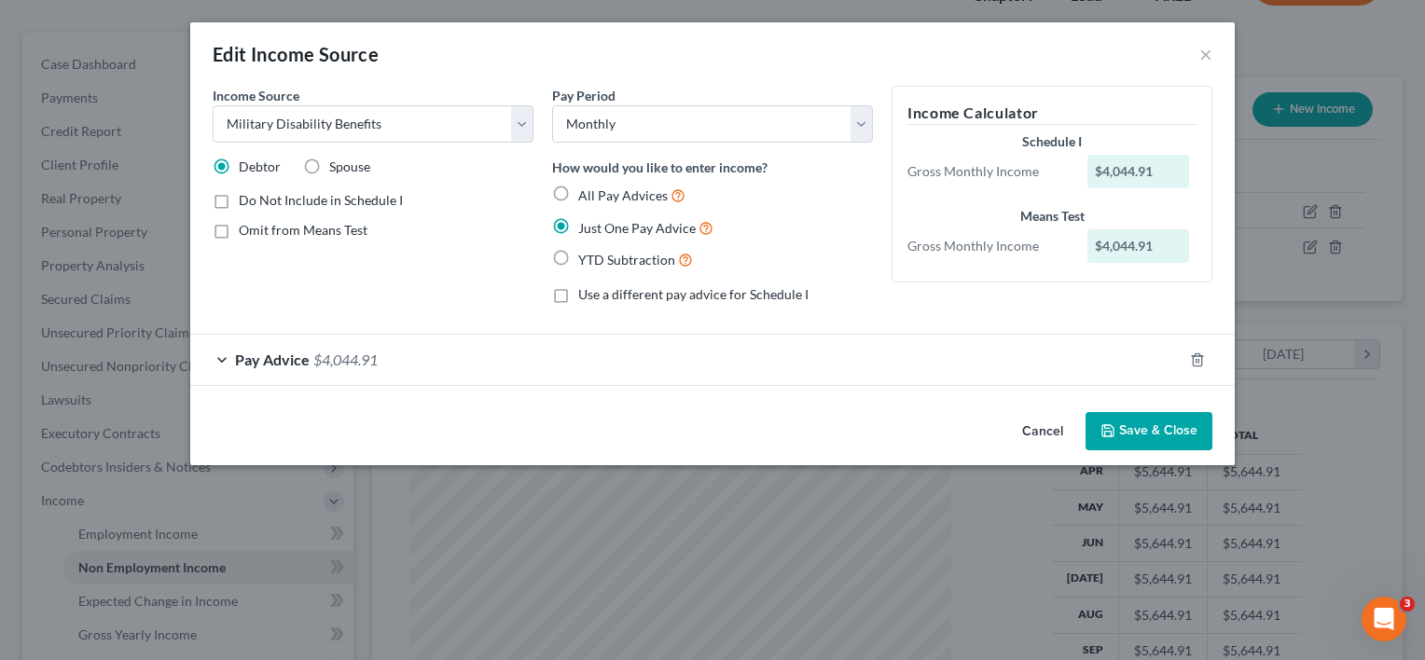
click at [1162, 424] on button "Save & Close" at bounding box center [1149, 431] width 127 height 39
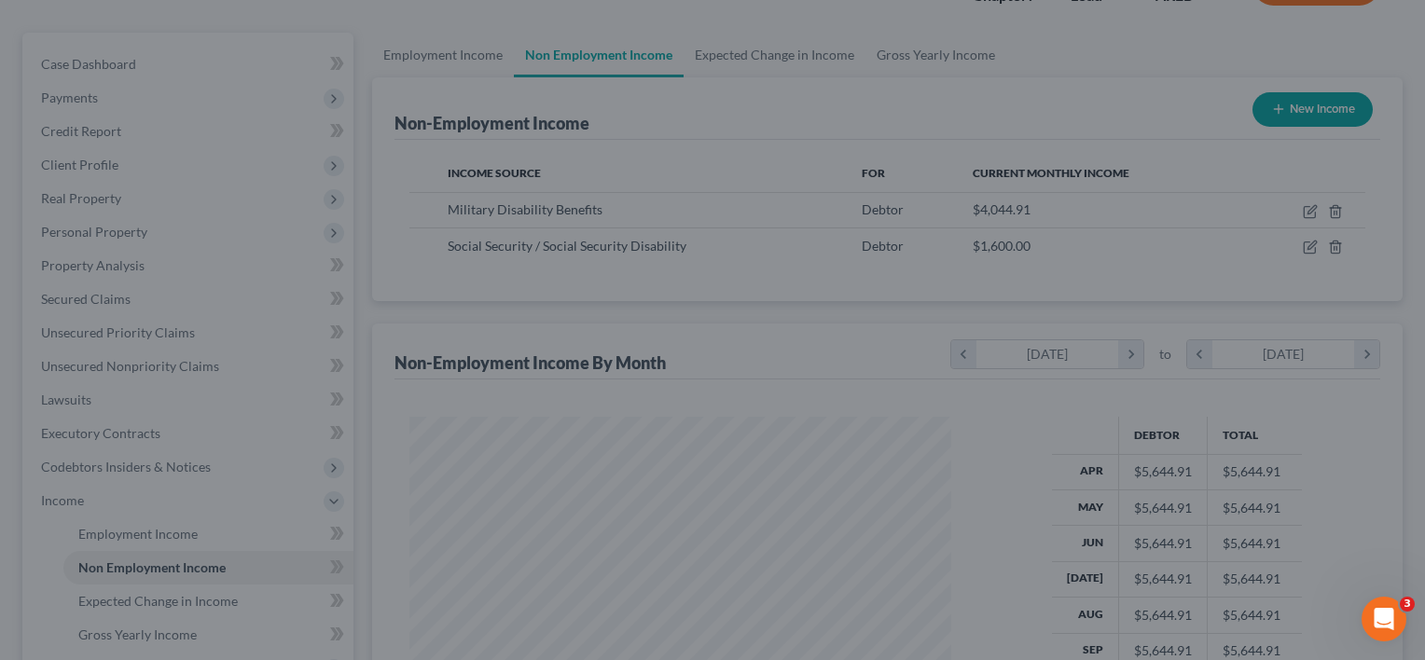
scroll to position [932528, 932287]
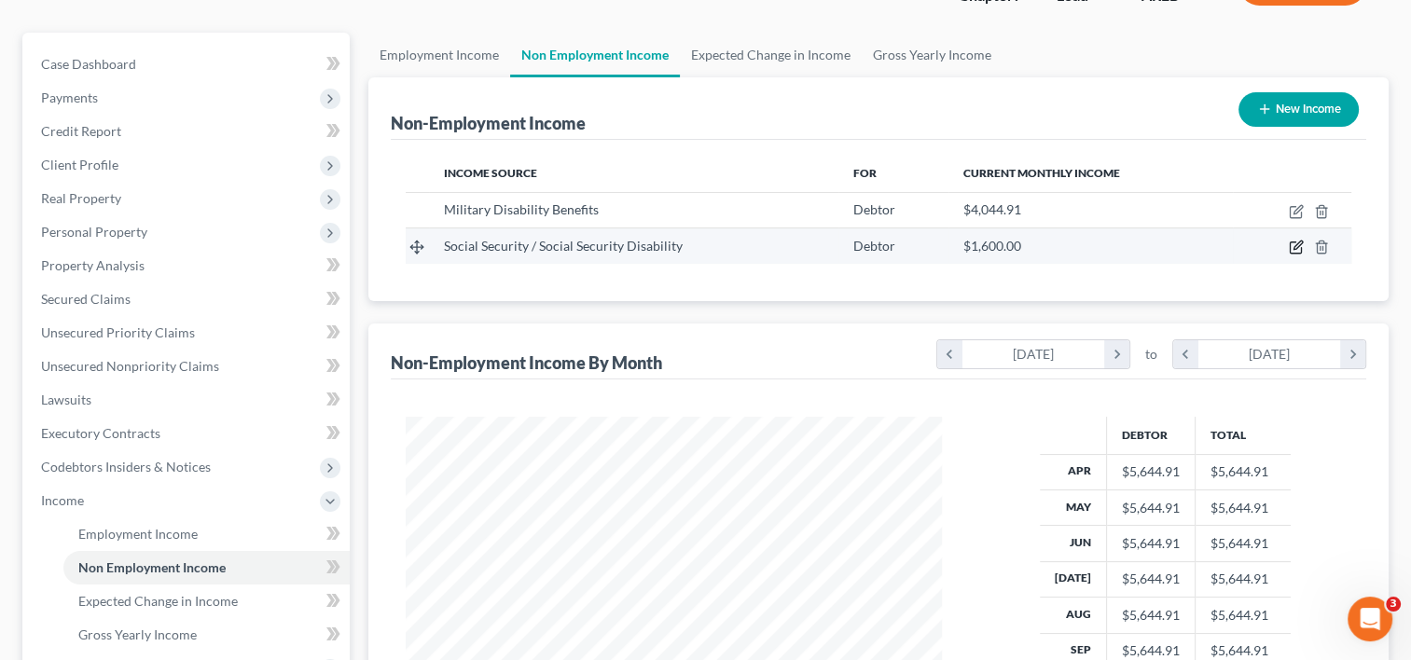
click at [1293, 244] on icon "button" at bounding box center [1296, 247] width 15 height 15
select select "4"
select select "0"
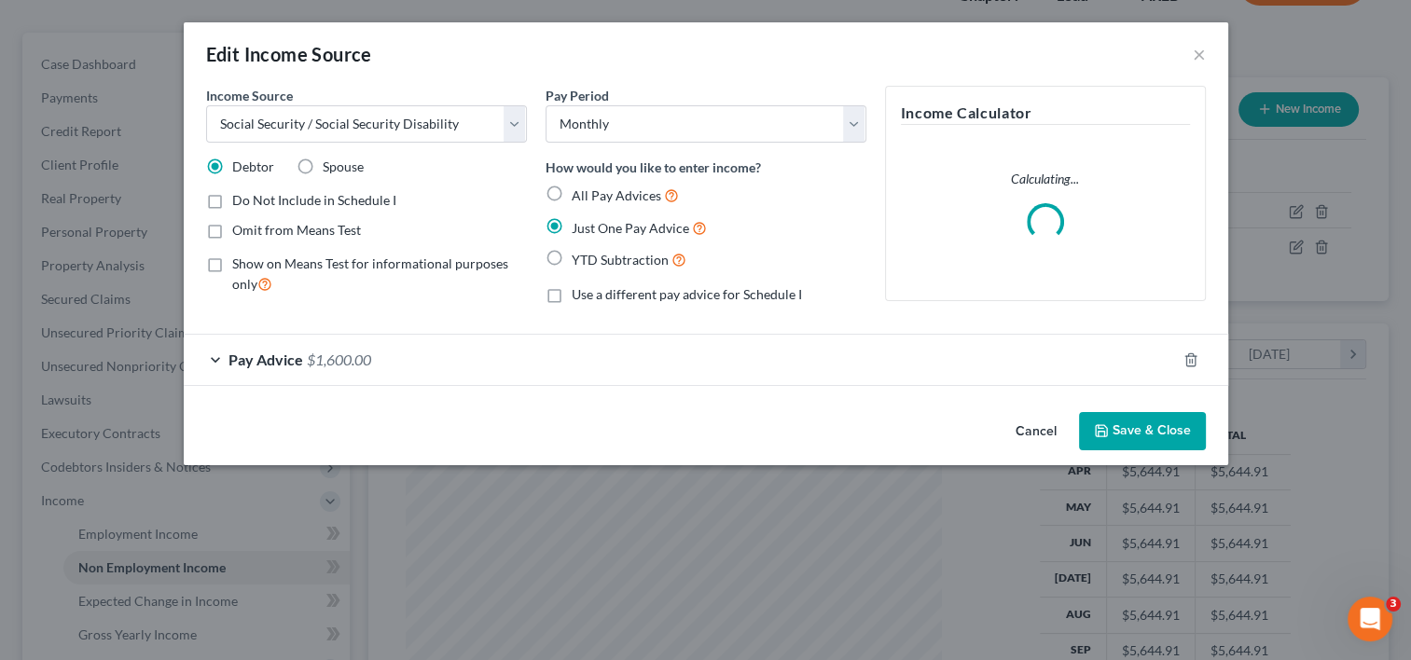
scroll to position [333, 579]
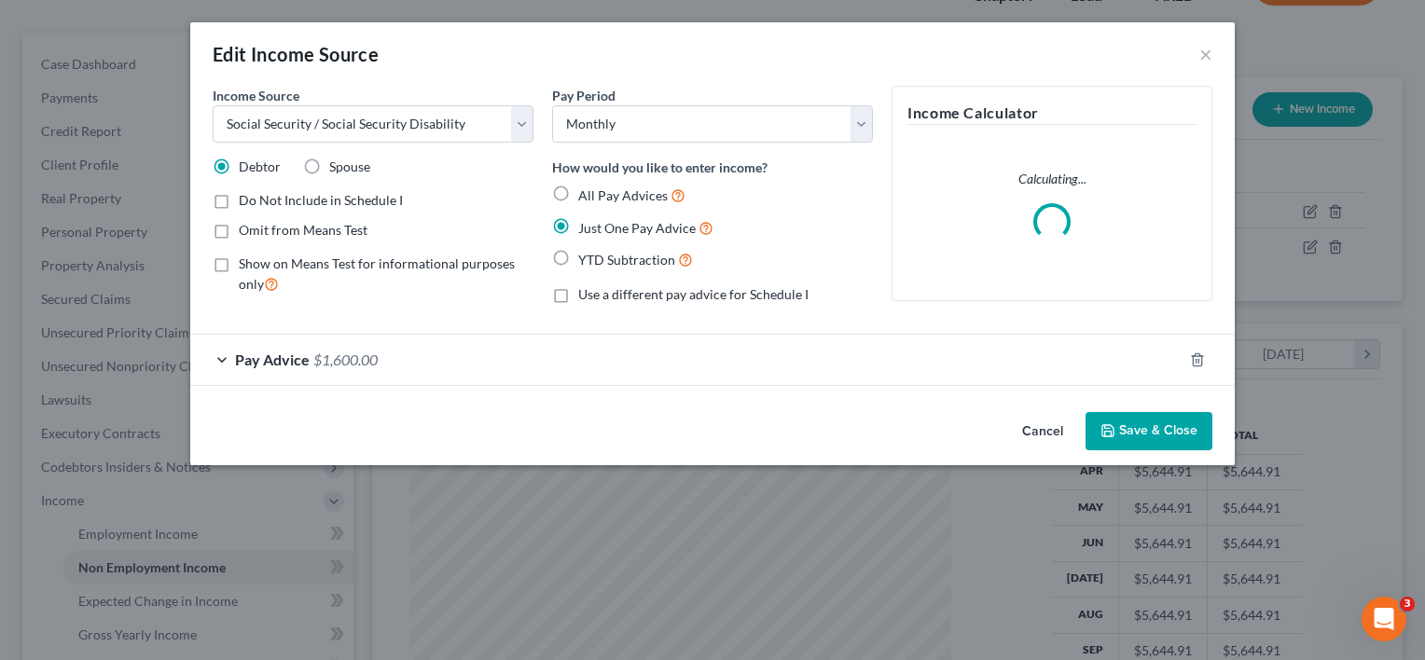
click at [1137, 420] on button "Save & Close" at bounding box center [1149, 431] width 127 height 39
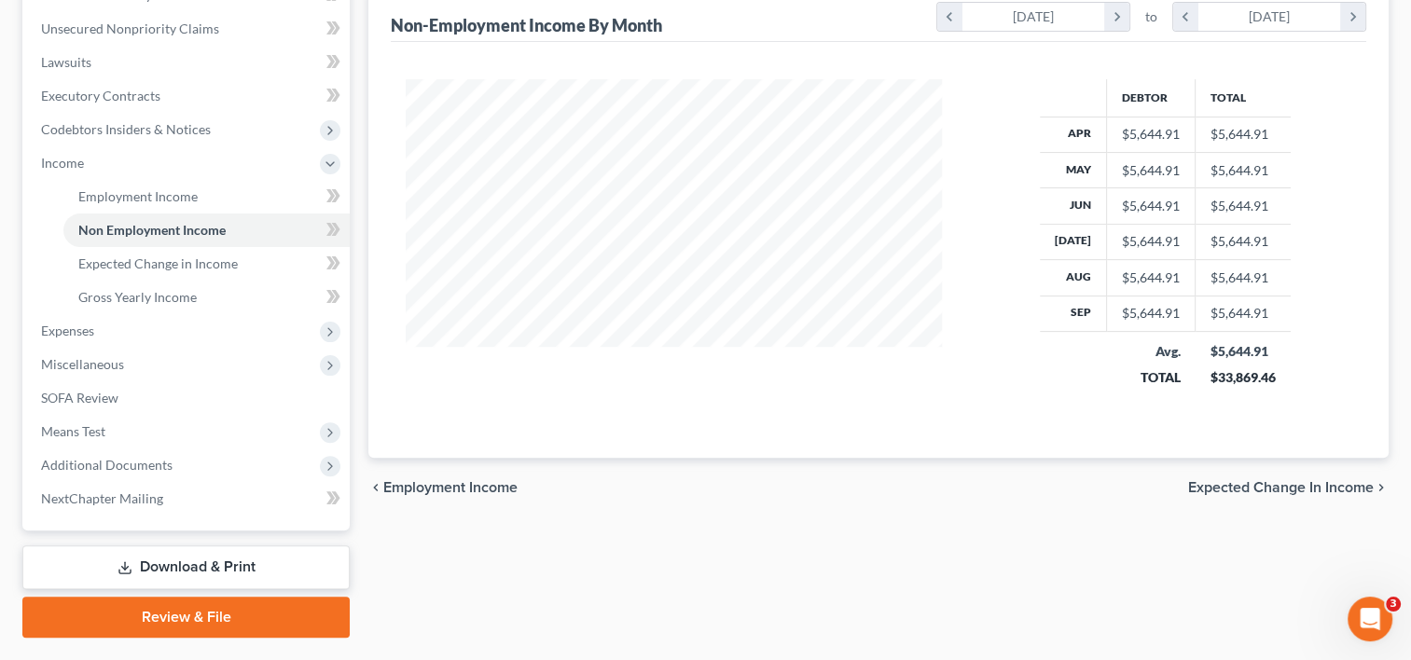
scroll to position [486, 0]
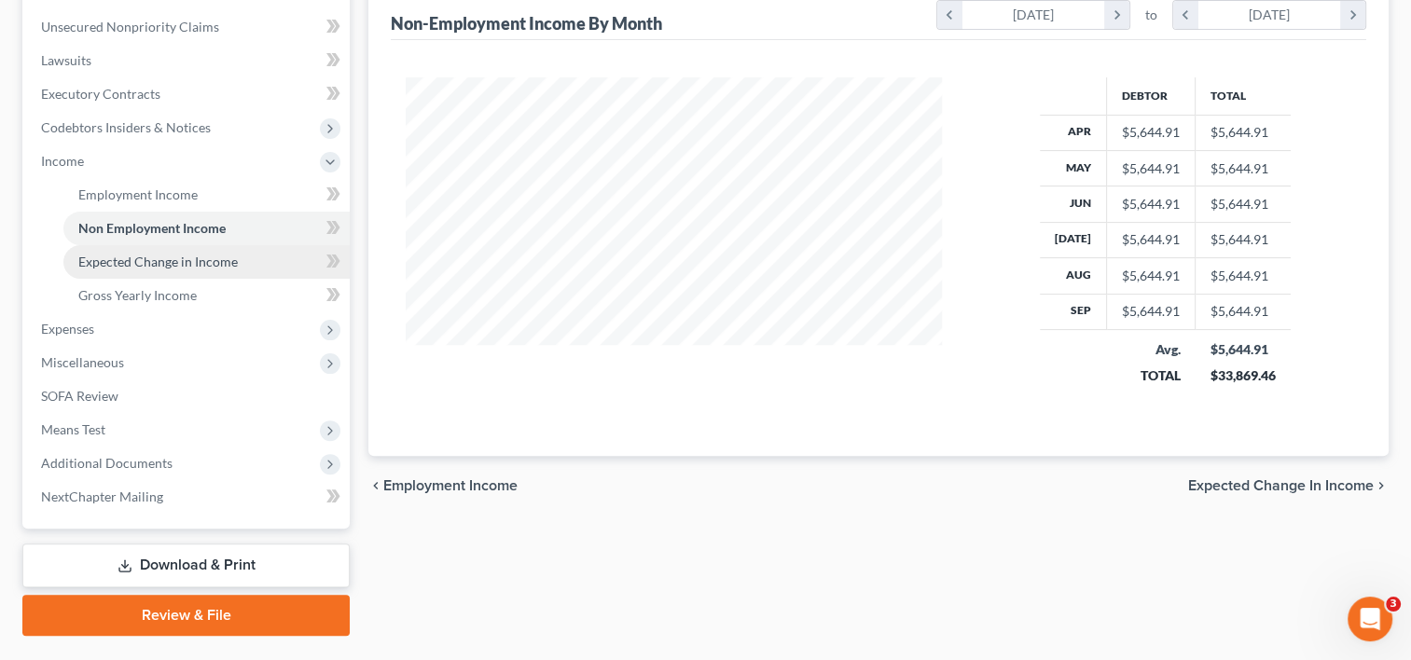
click at [186, 254] on span "Expected Change in Income" at bounding box center [158, 262] width 160 height 16
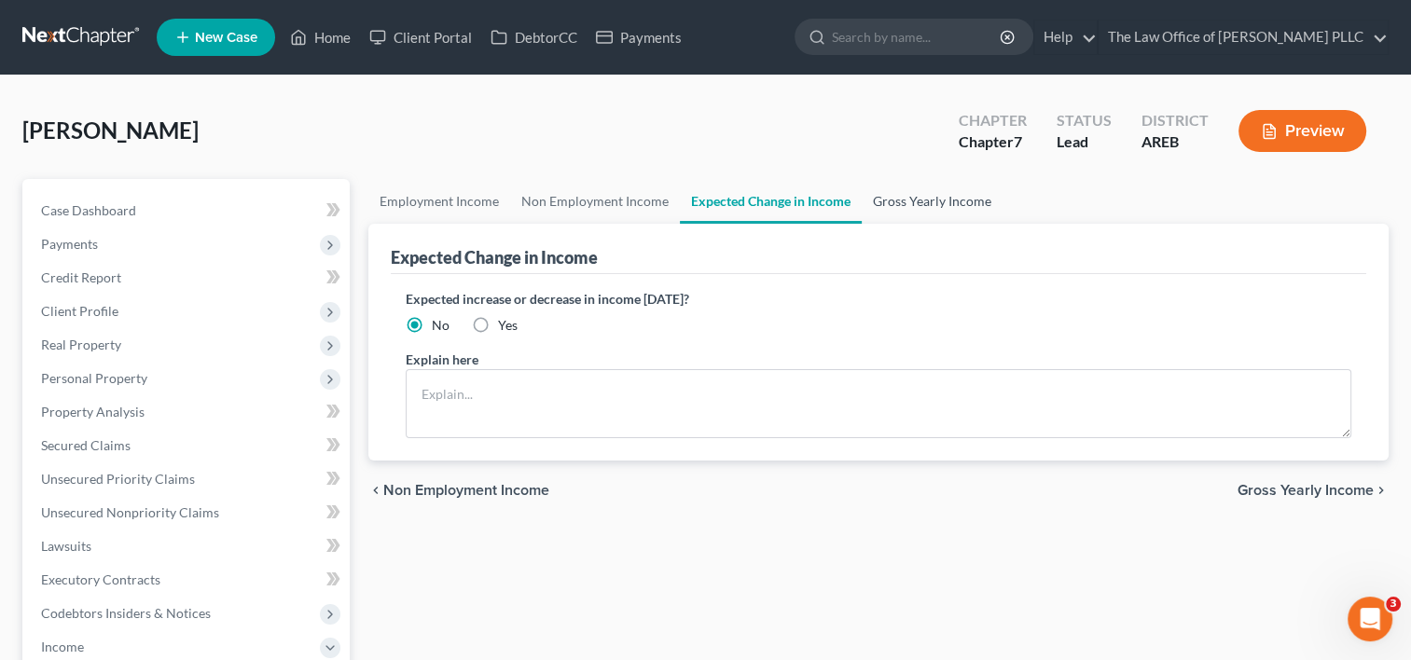
click at [949, 194] on link "Gross Yearly Income" at bounding box center [932, 201] width 141 height 45
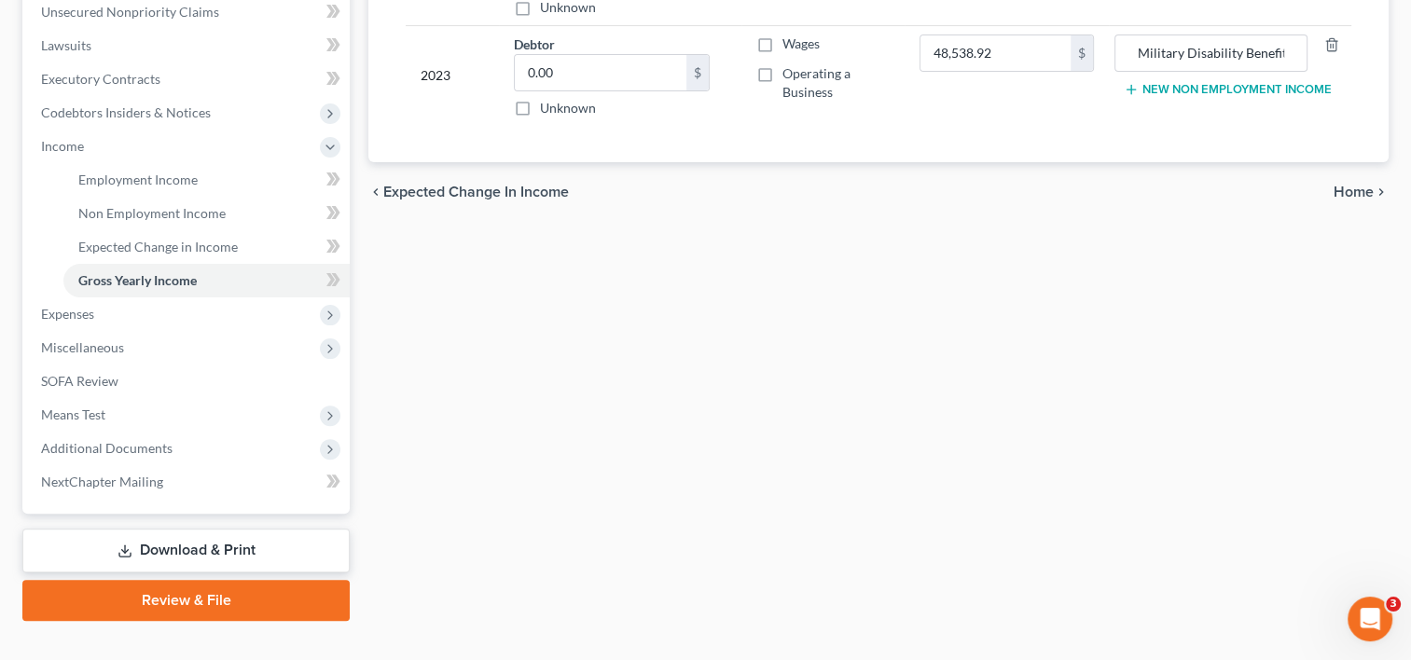
scroll to position [531, 0]
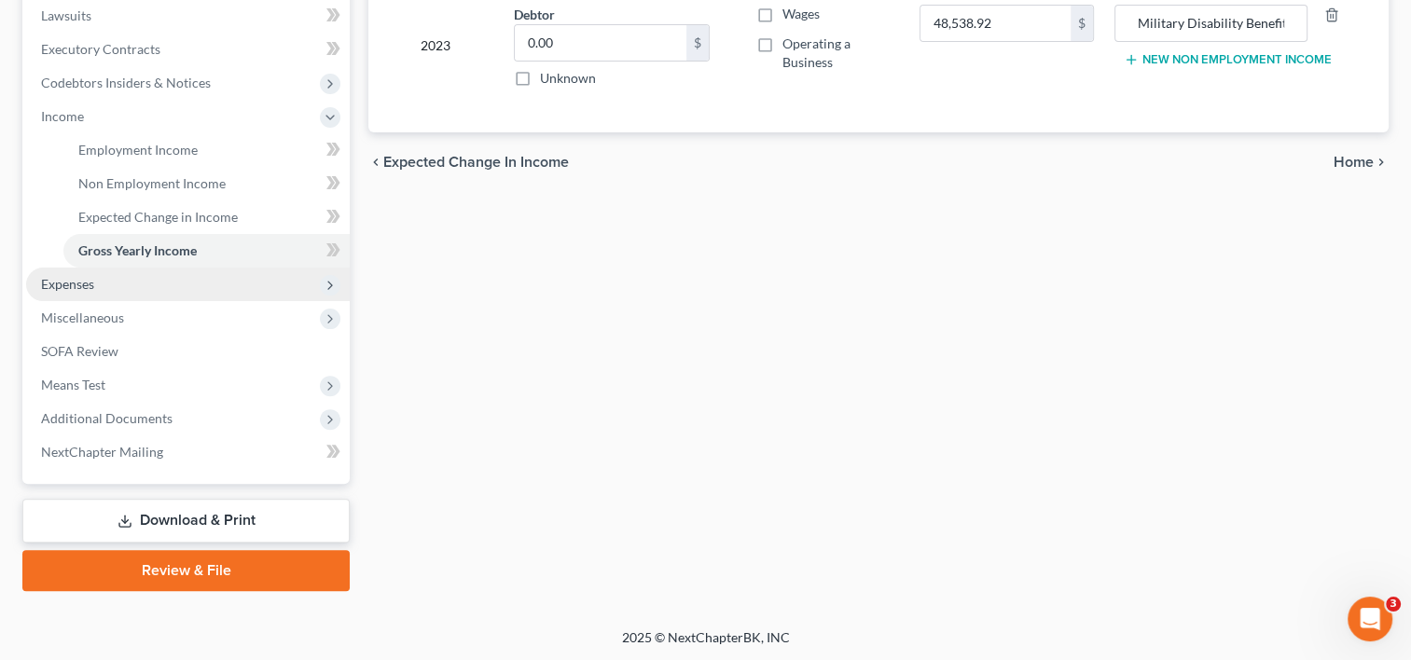
click at [210, 286] on span "Expenses" at bounding box center [188, 285] width 324 height 34
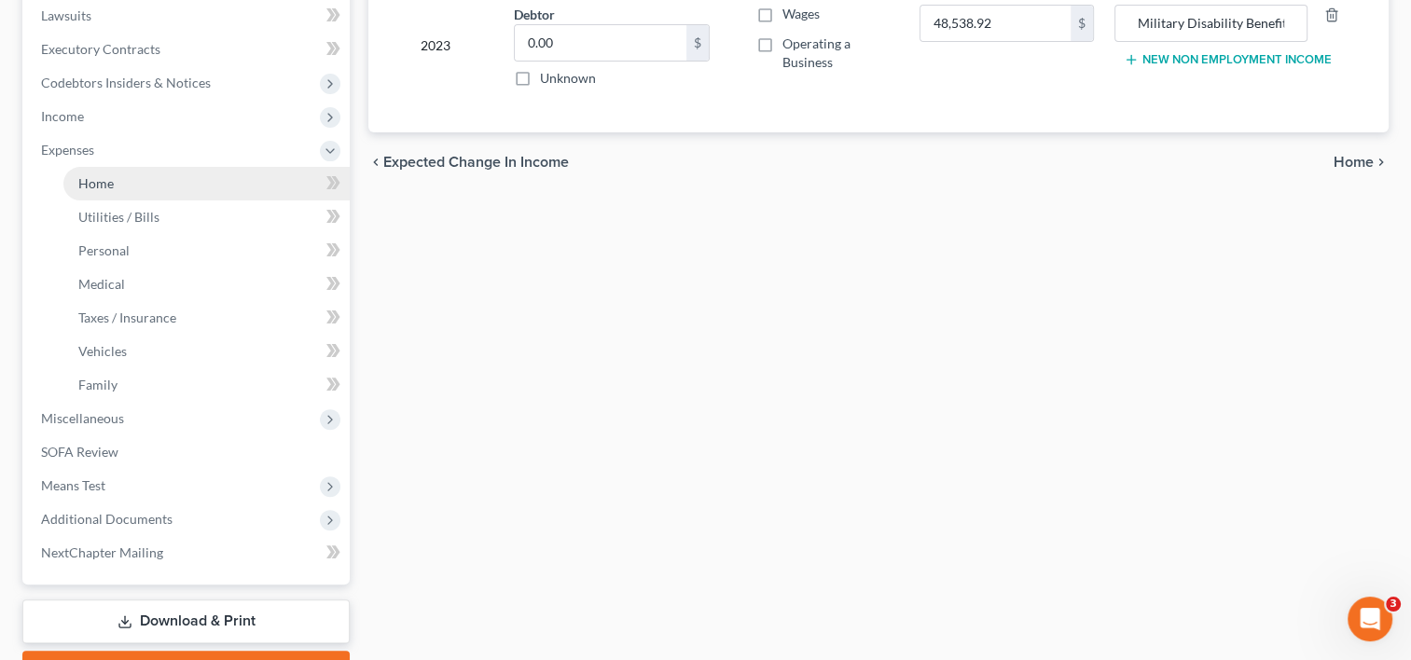
click at [200, 182] on link "Home" at bounding box center [206, 184] width 286 height 34
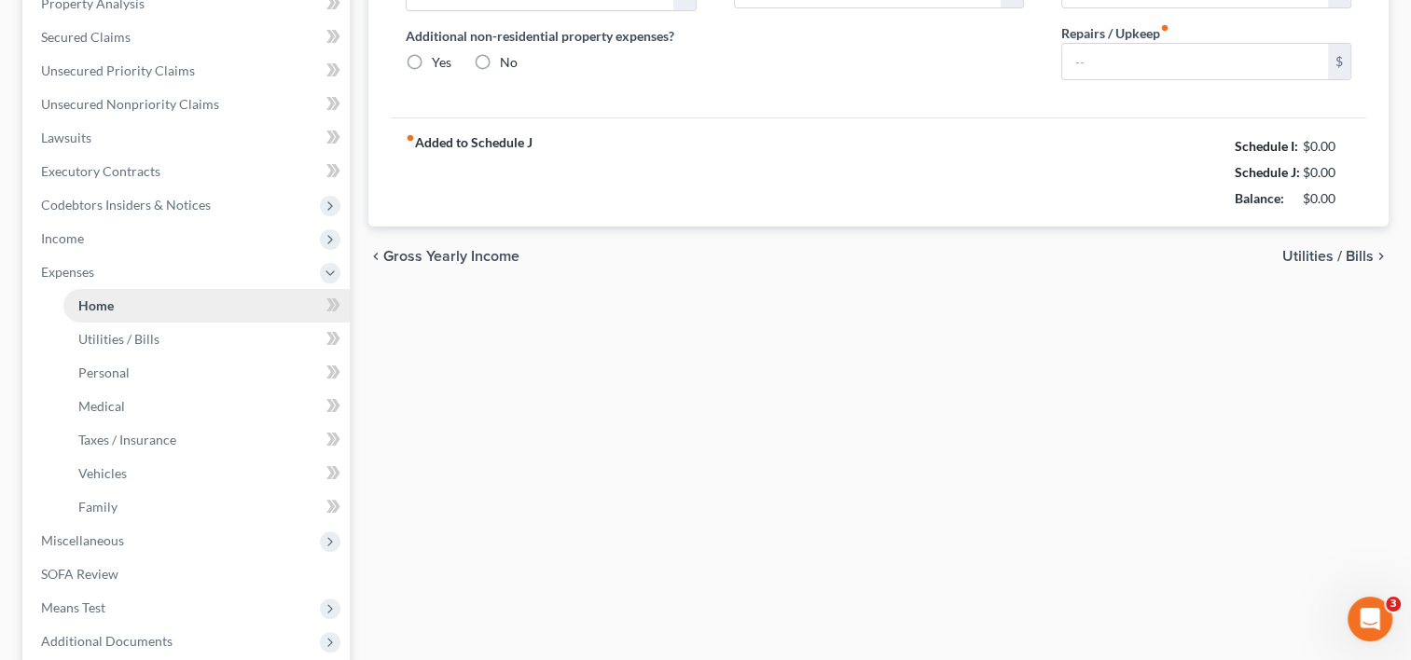
type input "400.00"
type input "0.00"
radio input "true"
type input "0.00"
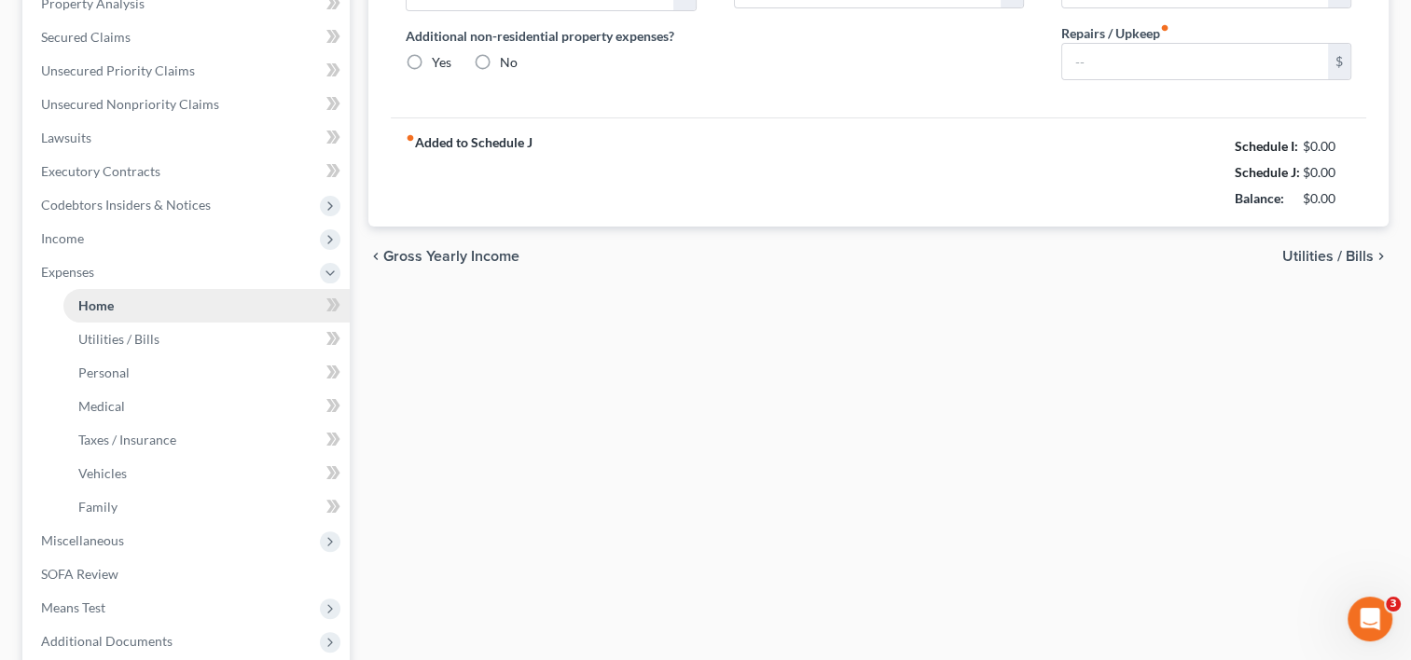
type input "0.00"
type input "25.00"
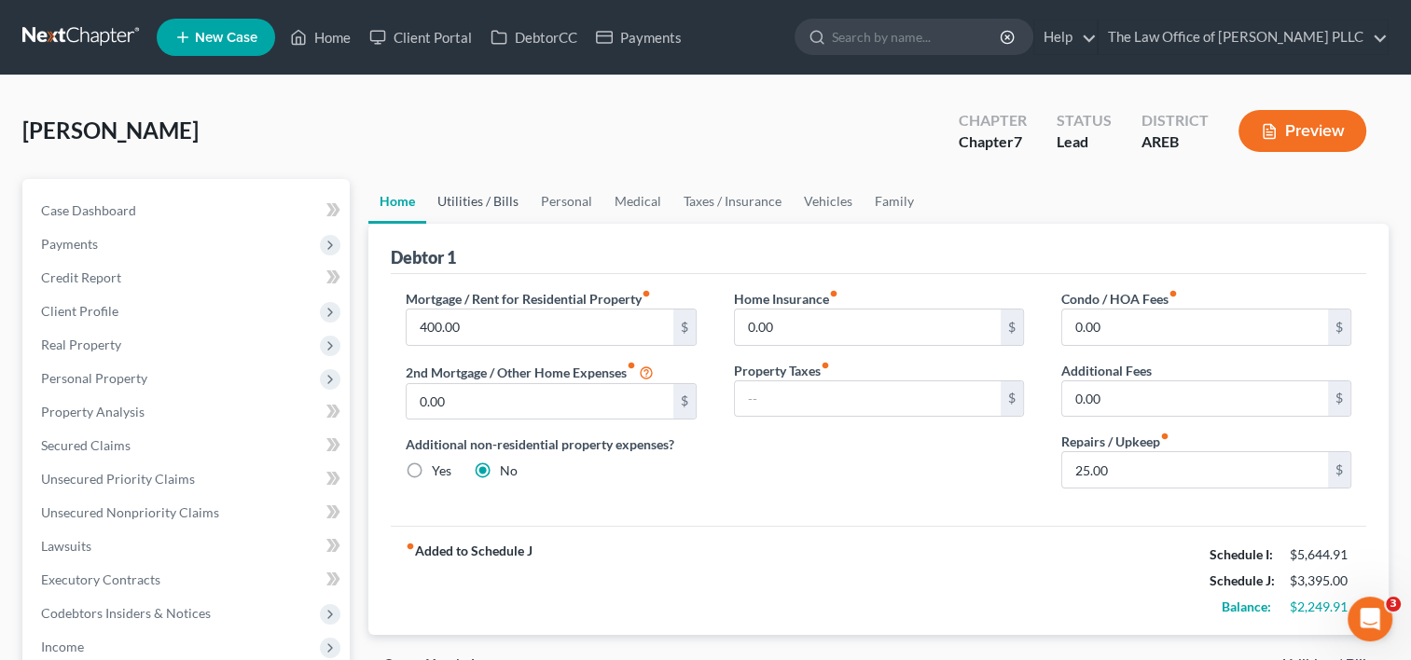
click at [487, 201] on link "Utilities / Bills" at bounding box center [478, 201] width 104 height 45
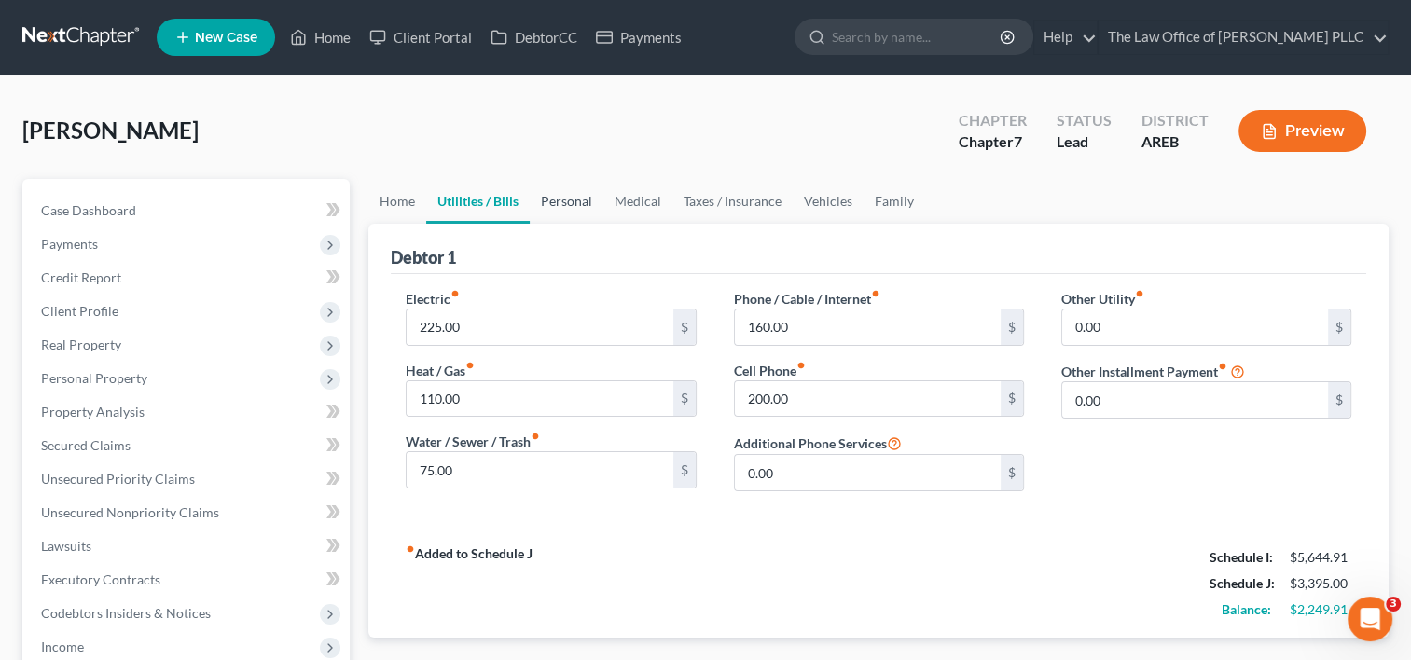
click at [572, 187] on link "Personal" at bounding box center [567, 201] width 74 height 45
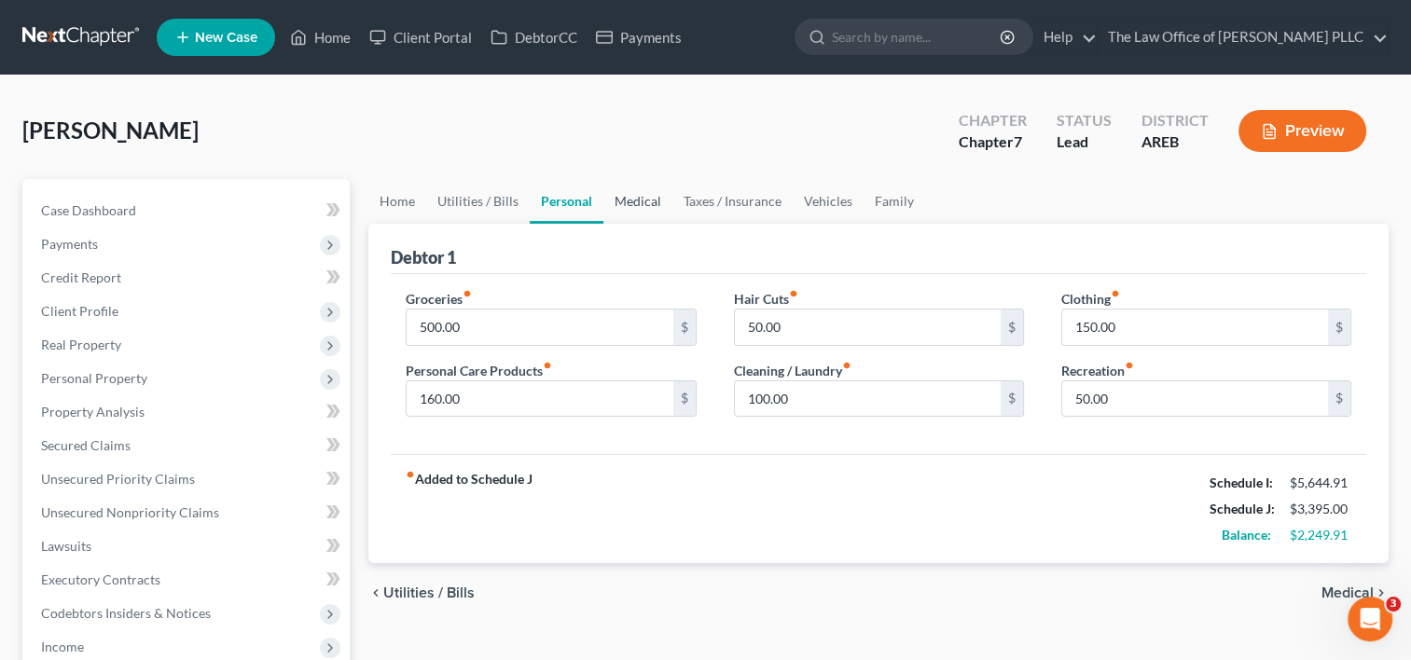
click at [649, 199] on link "Medical" at bounding box center [638, 201] width 69 height 45
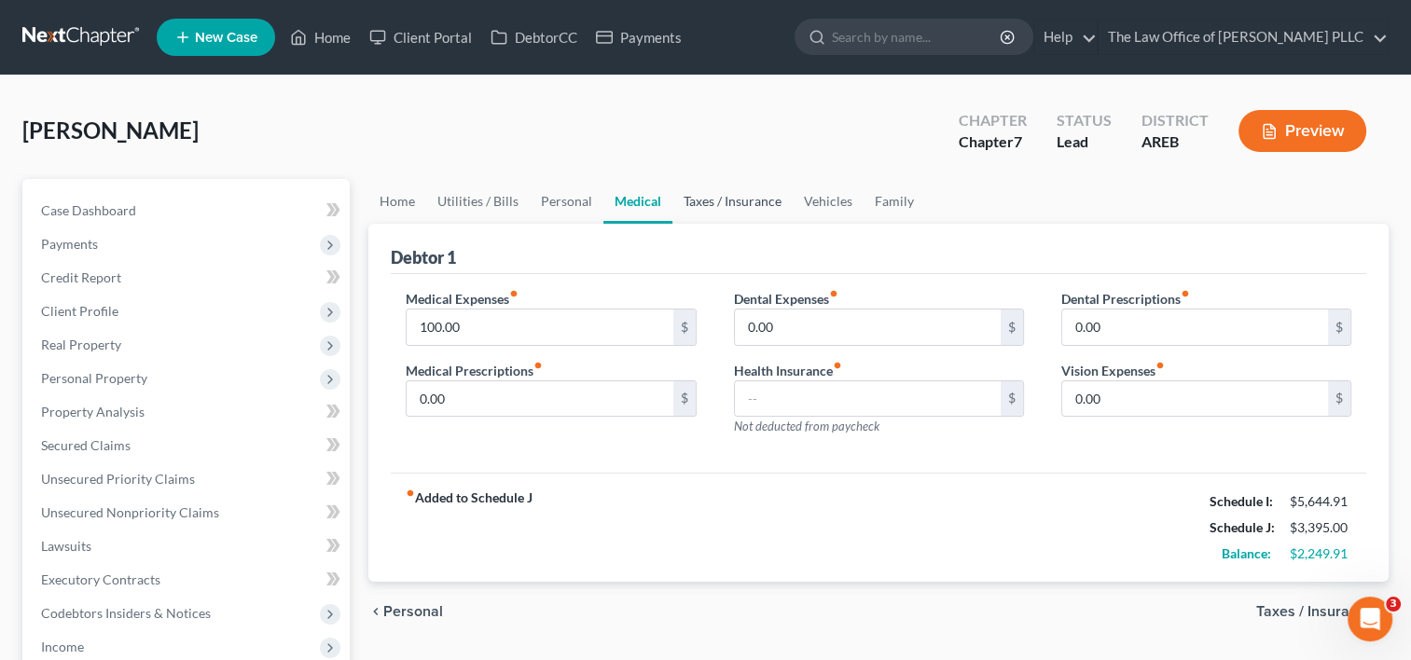
click at [737, 201] on link "Taxes / Insurance" at bounding box center [733, 201] width 120 height 45
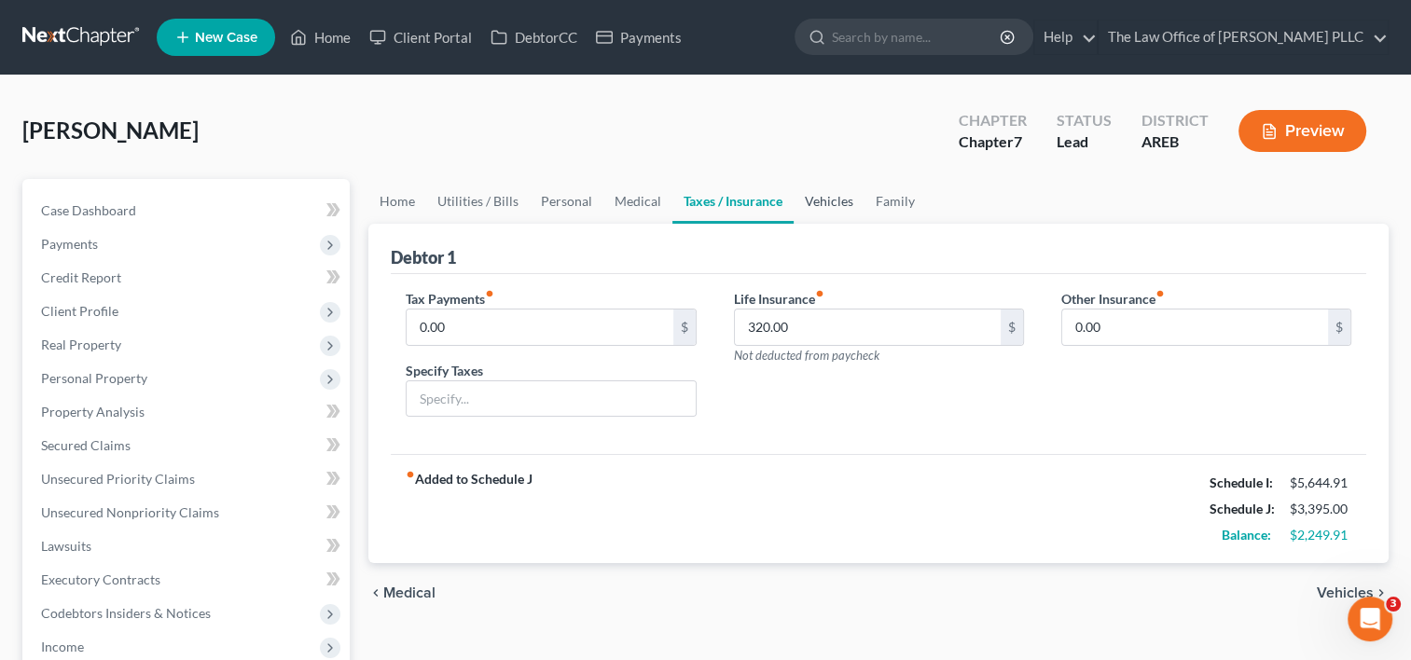
click at [816, 205] on link "Vehicles" at bounding box center [829, 201] width 71 height 45
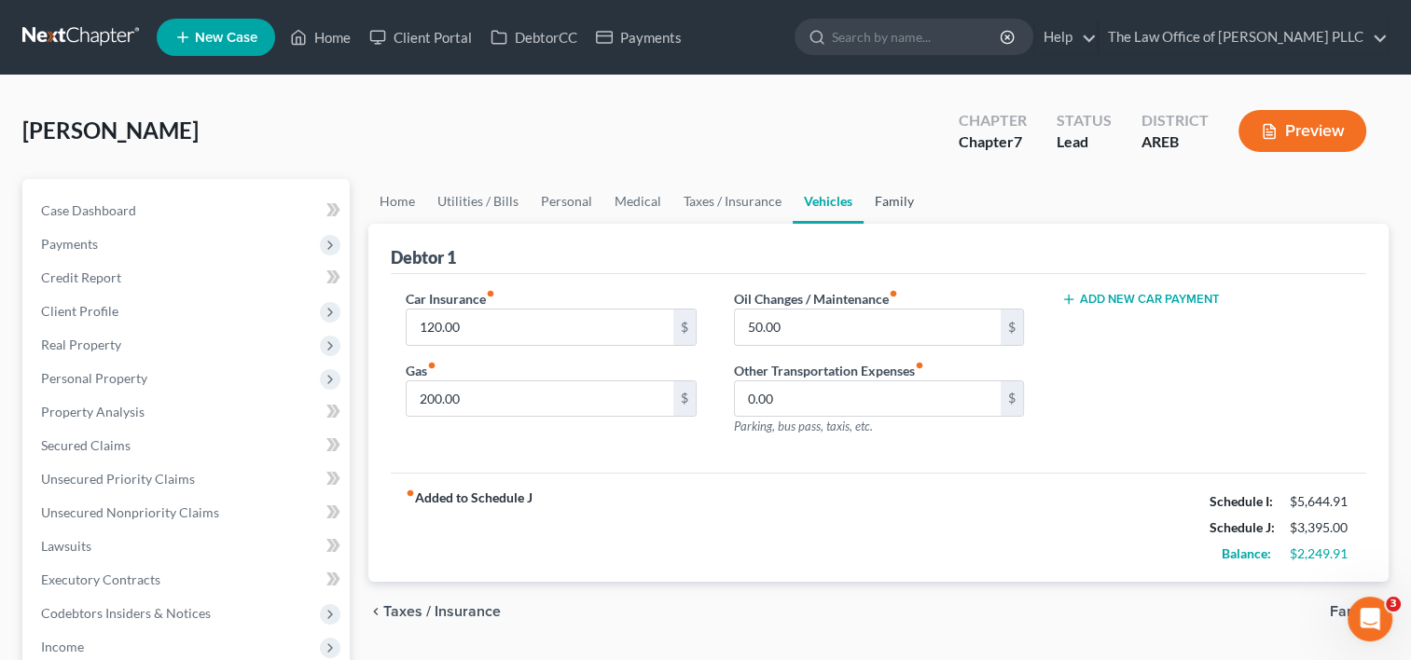
click at [889, 202] on link "Family" at bounding box center [895, 201] width 62 height 45
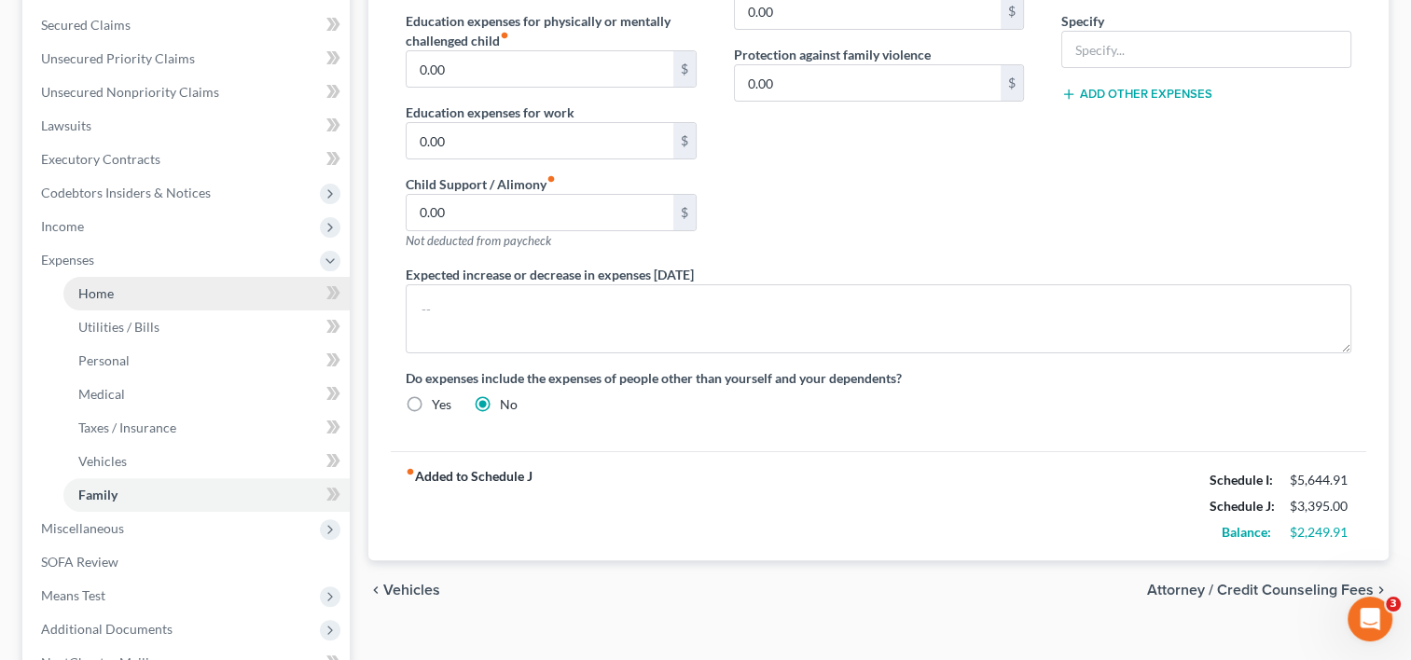
scroll to position [422, 0]
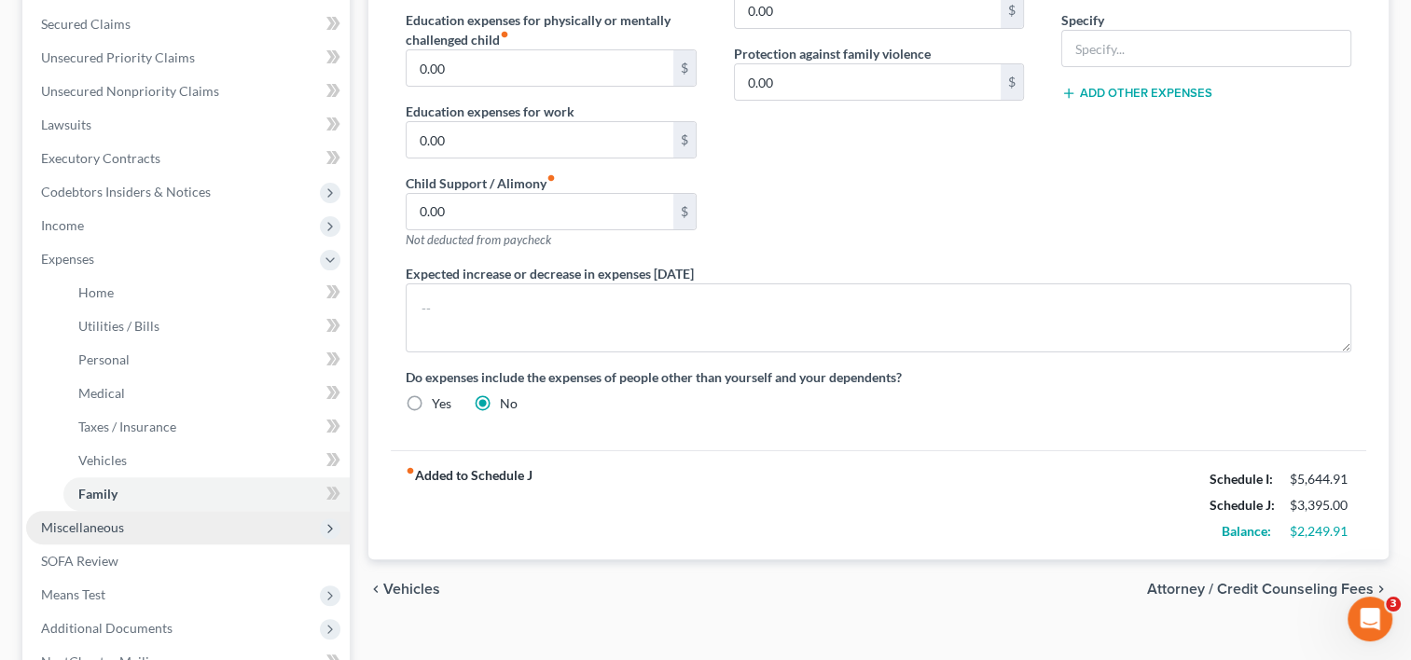
click at [169, 526] on span "Miscellaneous" at bounding box center [188, 528] width 324 height 34
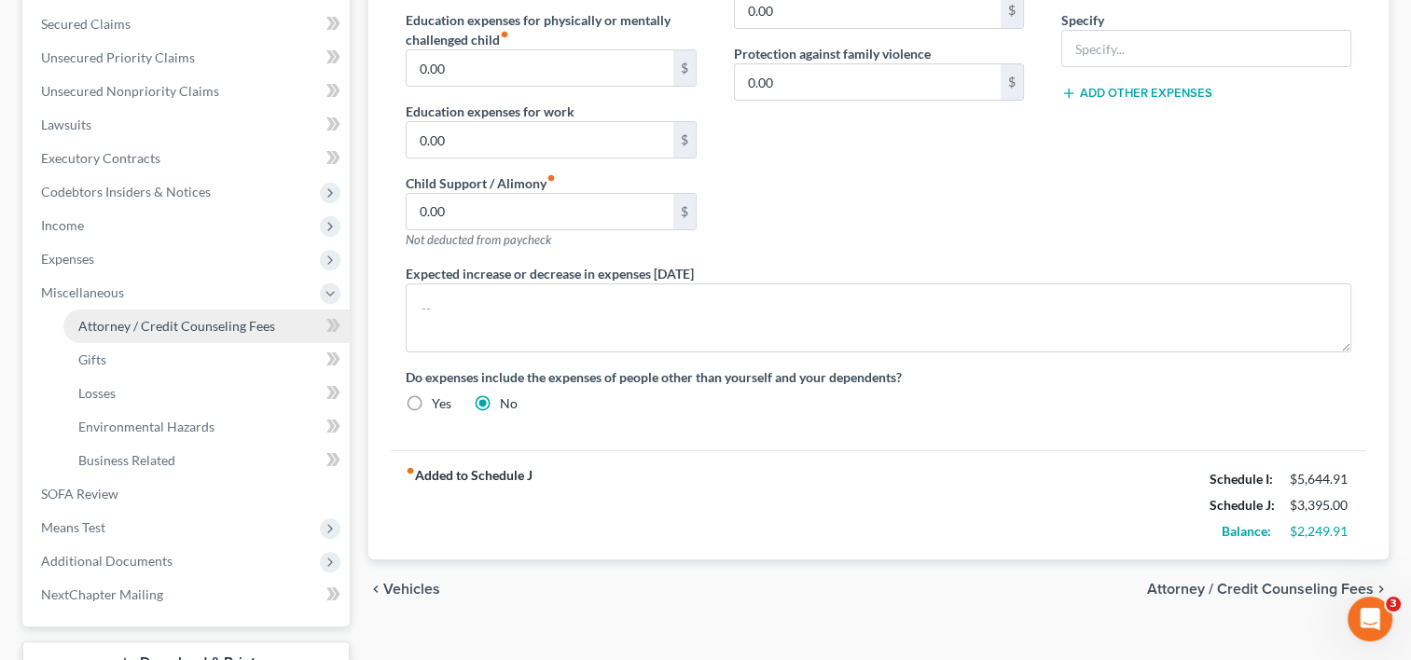
click at [197, 327] on span "Attorney / Credit Counseling Fees" at bounding box center [176, 326] width 197 height 16
select select "5"
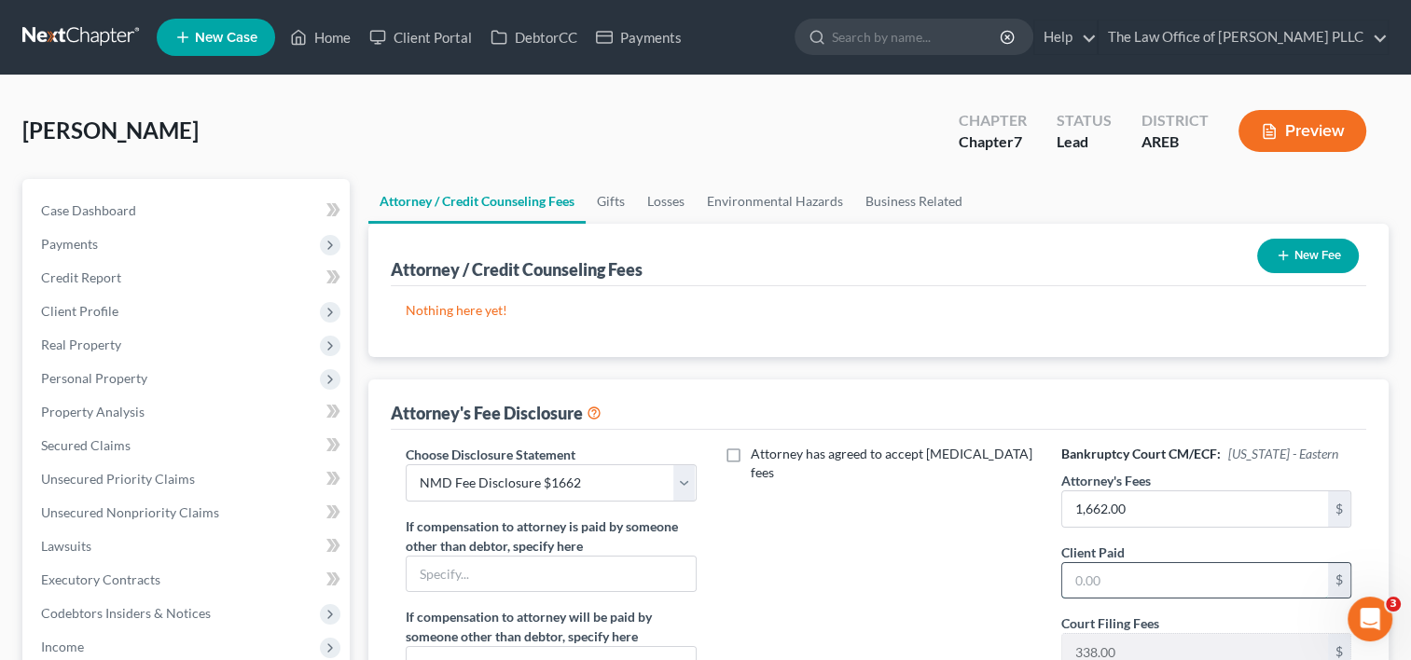
click at [1110, 580] on input "text" at bounding box center [1196, 580] width 266 height 35
type input "0"
click at [979, 573] on div "Attorney has agreed to accept retainer fees" at bounding box center [879, 618] width 327 height 346
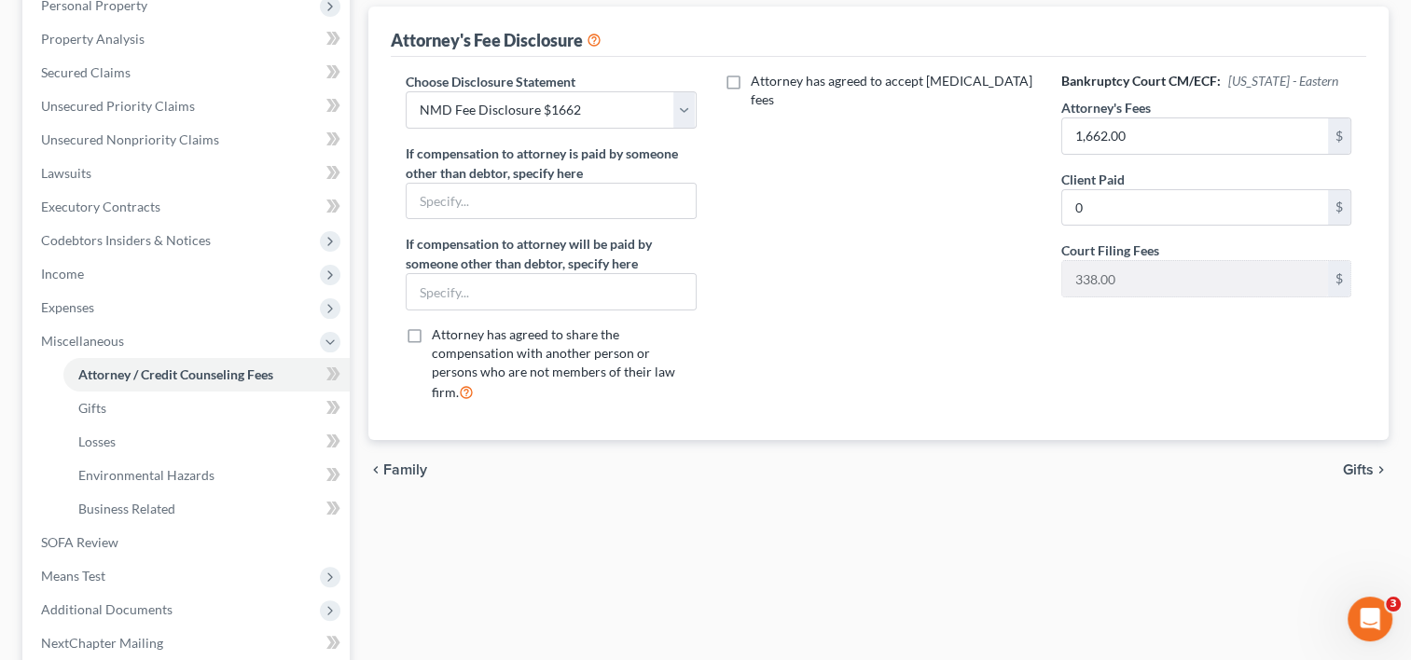
scroll to position [374, 0]
click at [1364, 462] on span "Gifts" at bounding box center [1358, 469] width 31 height 15
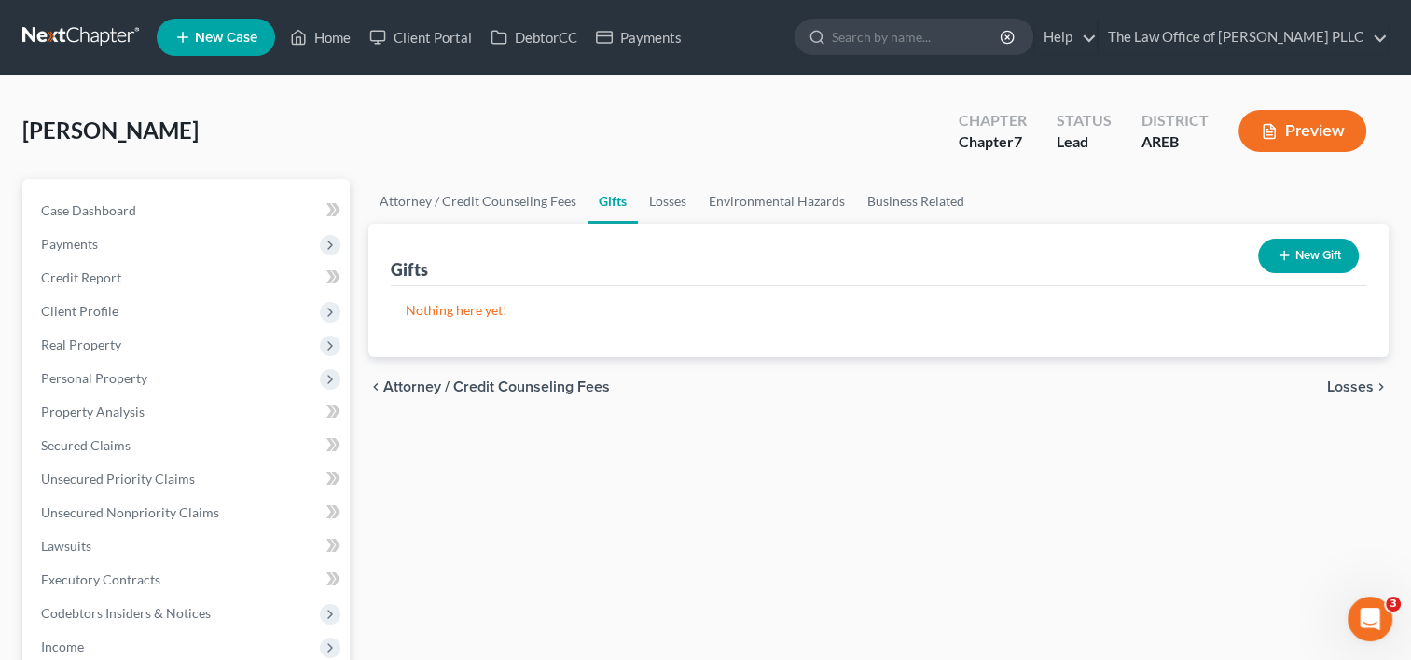
click at [1360, 389] on span "Losses" at bounding box center [1350, 387] width 47 height 15
drag, startPoint x: 1360, startPoint y: 389, endPoint x: 1310, endPoint y: 452, distance: 80.3
click at [1310, 452] on div "Attorney / Credit Counseling Fees Gifts Losses Environmental Hazards Business R…" at bounding box center [878, 667] width 1039 height 977
click at [1310, 385] on span "Environmental Hazards" at bounding box center [1295, 387] width 157 height 15
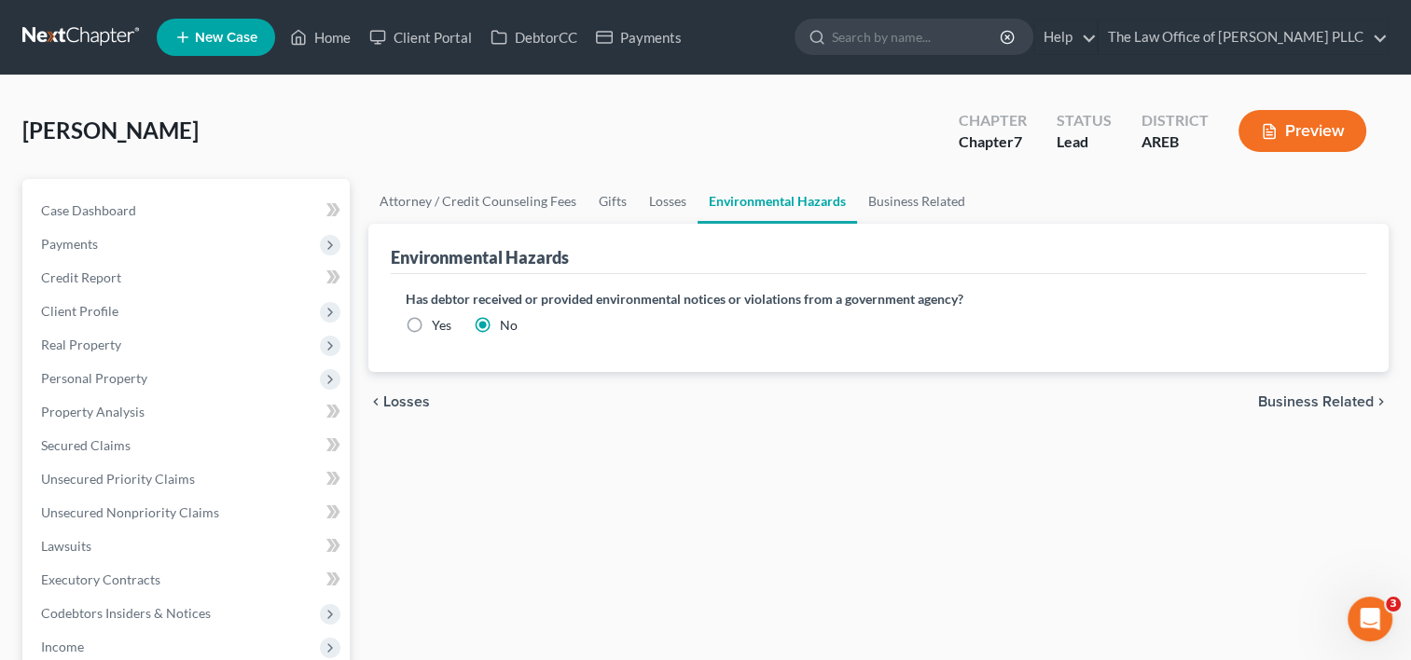
click at [1287, 400] on span "Business Related" at bounding box center [1316, 402] width 116 height 15
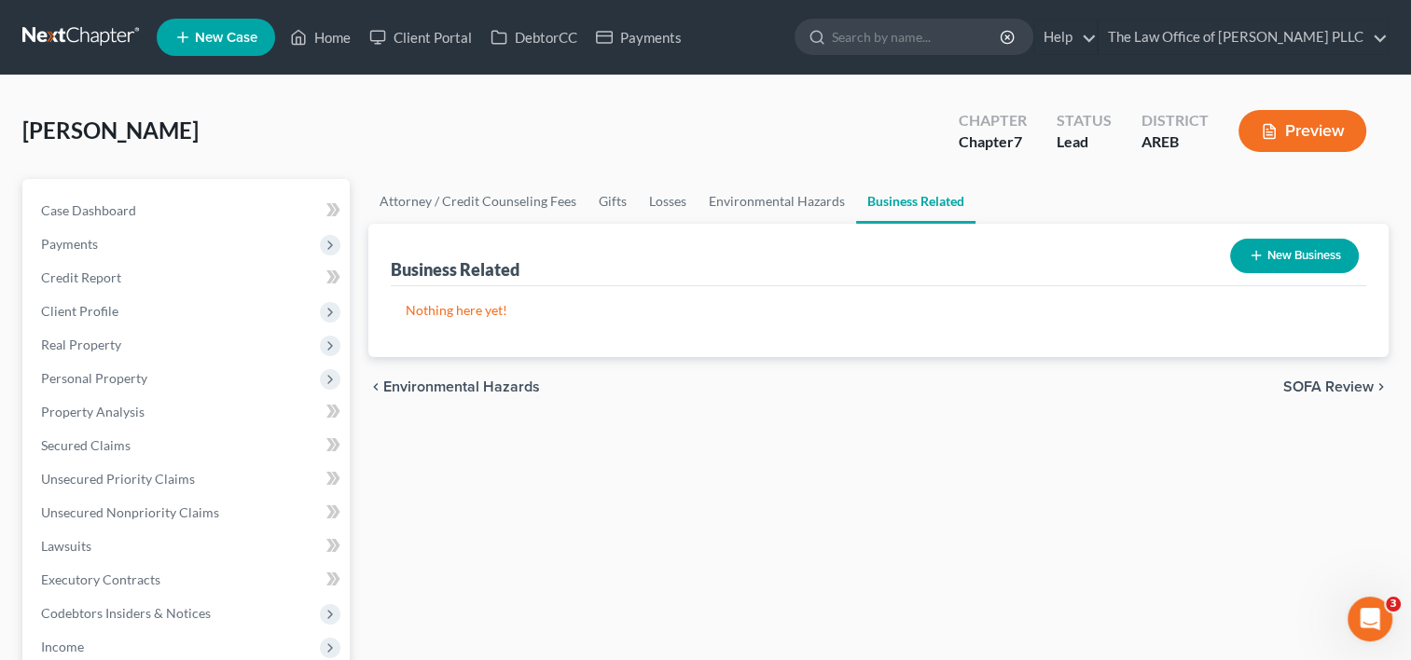
click at [1321, 382] on span "SOFA Review" at bounding box center [1329, 387] width 90 height 15
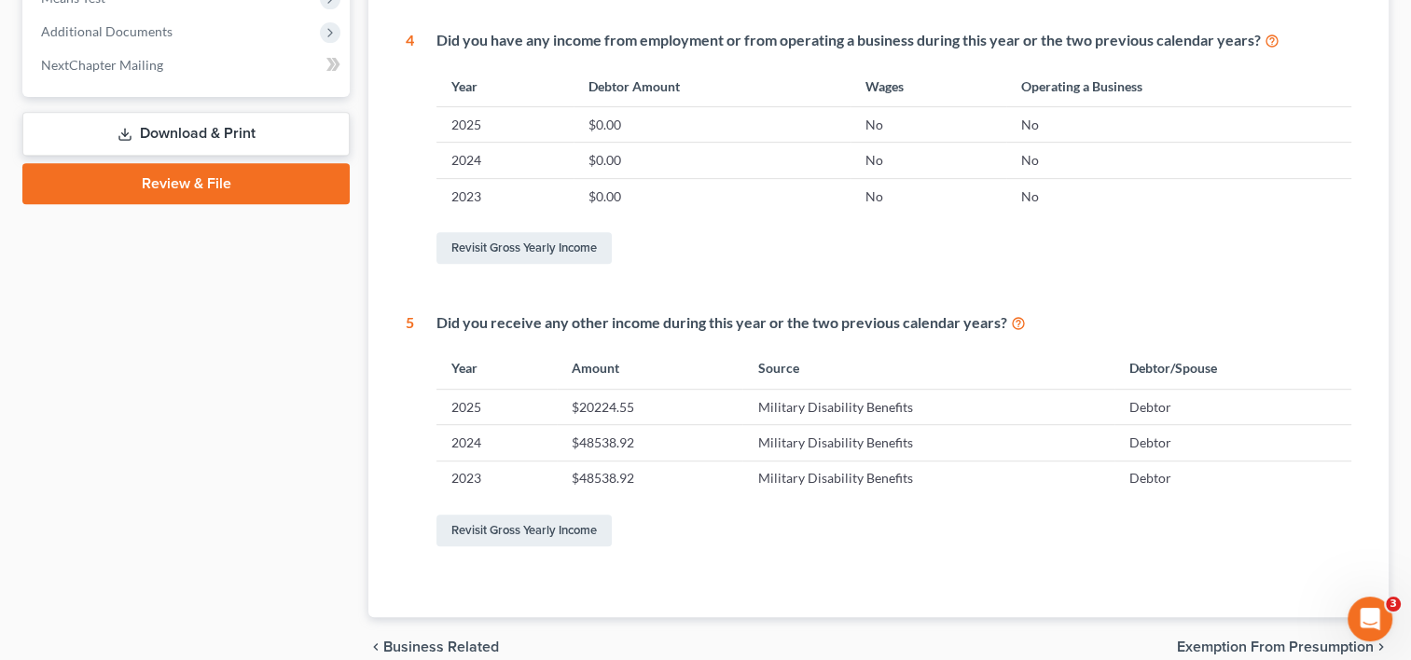
scroll to position [868, 0]
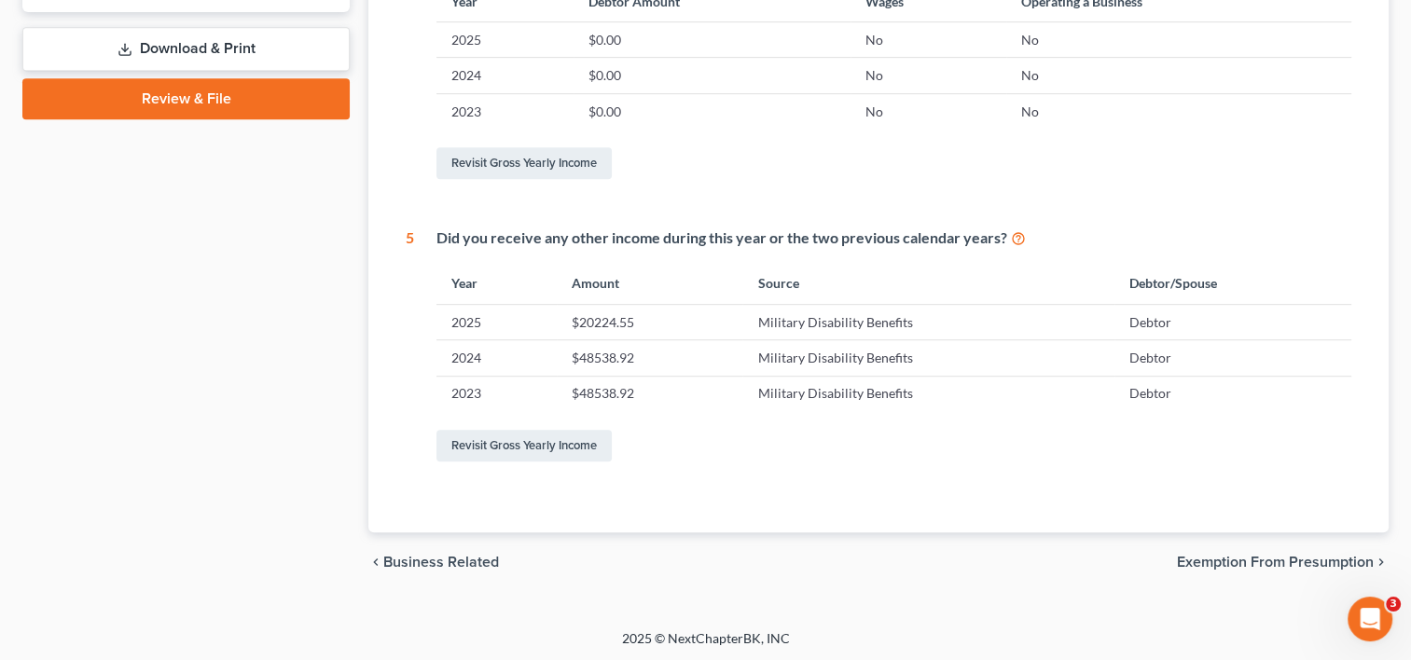
click at [1315, 563] on span "Exemption from Presumption" at bounding box center [1275, 562] width 197 height 15
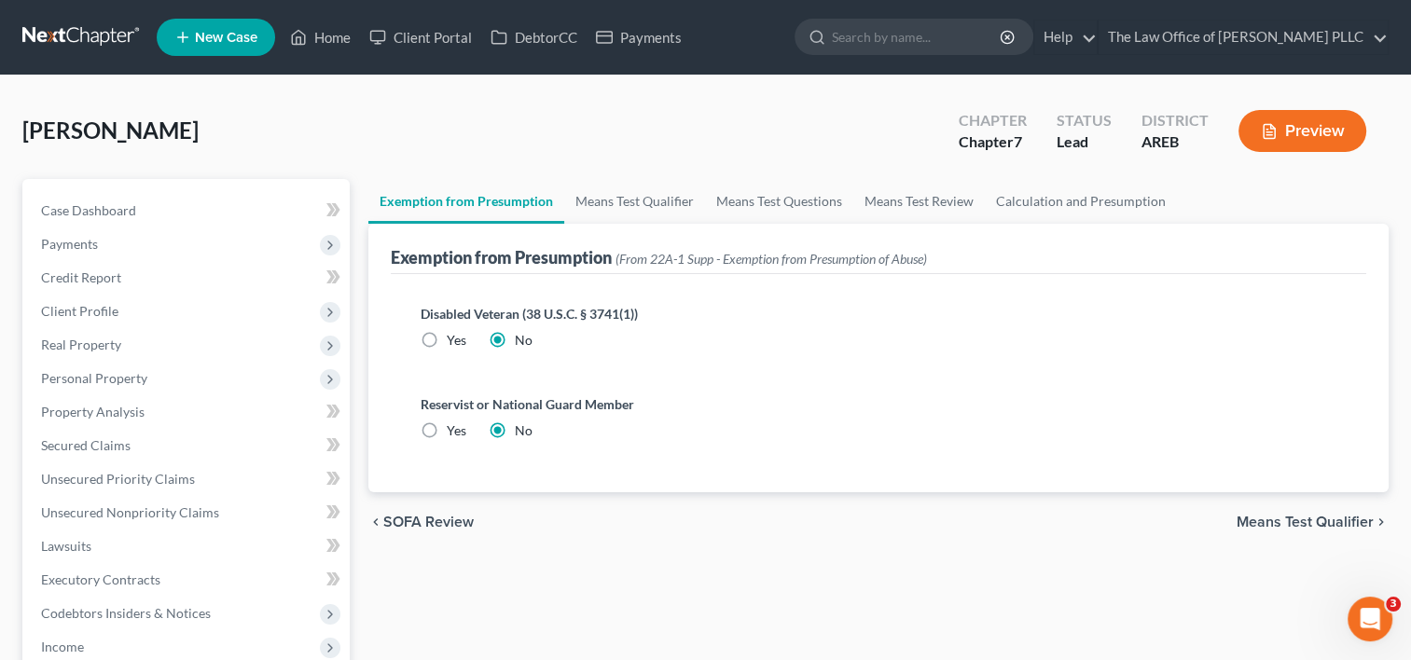
click at [1279, 521] on span "Means Test Qualifier" at bounding box center [1305, 522] width 137 height 15
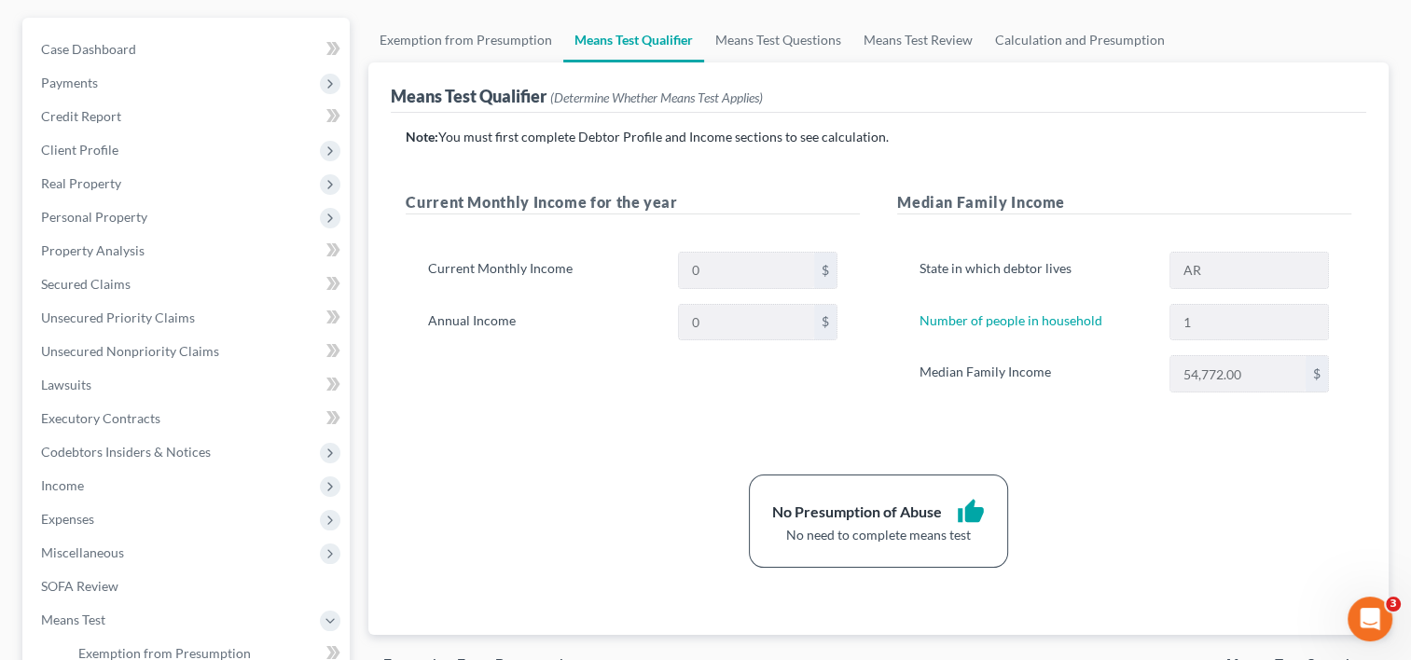
scroll to position [273, 0]
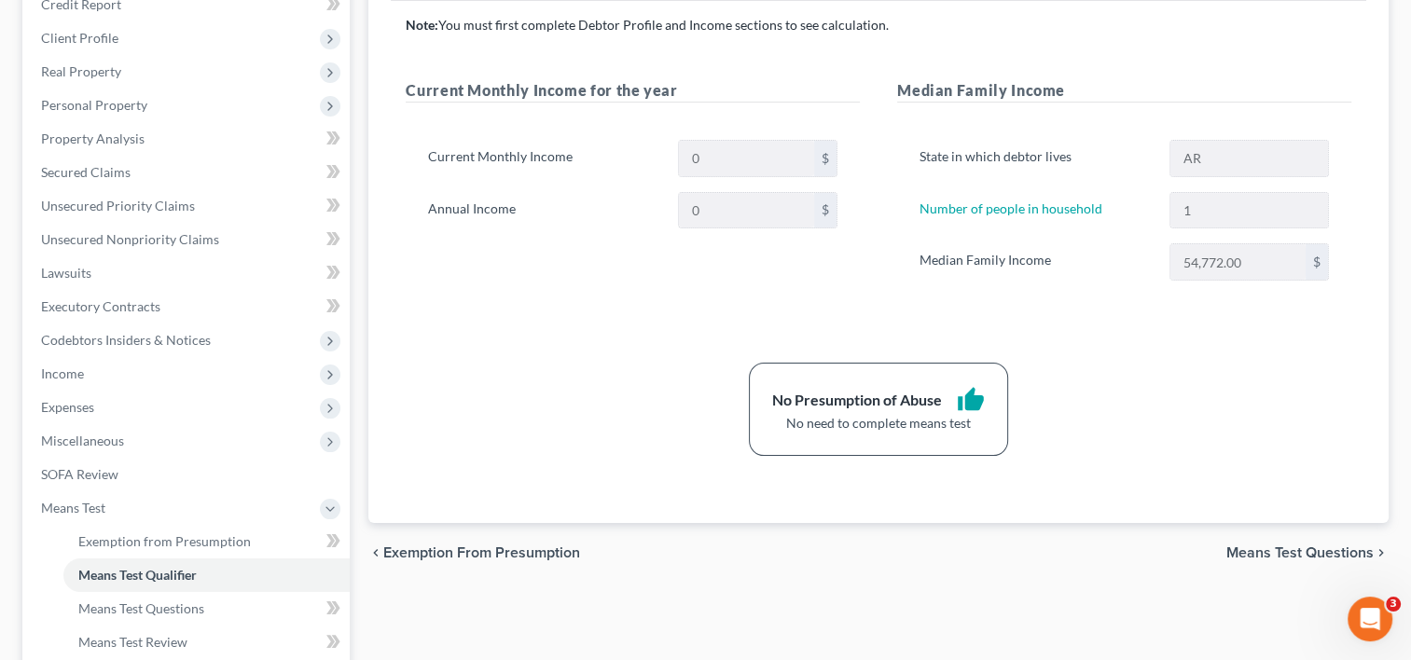
click at [1271, 546] on span "Means Test Questions" at bounding box center [1300, 553] width 147 height 15
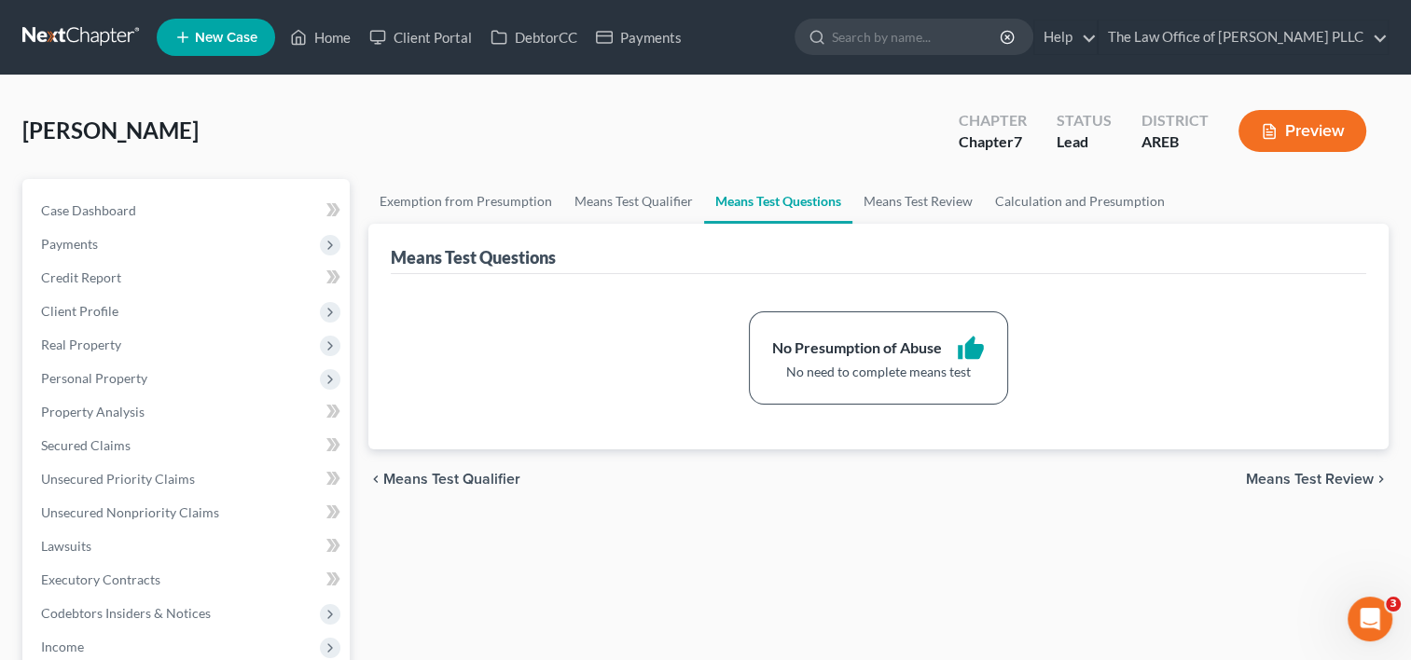
click at [1270, 483] on span "Means Test Review" at bounding box center [1310, 479] width 128 height 15
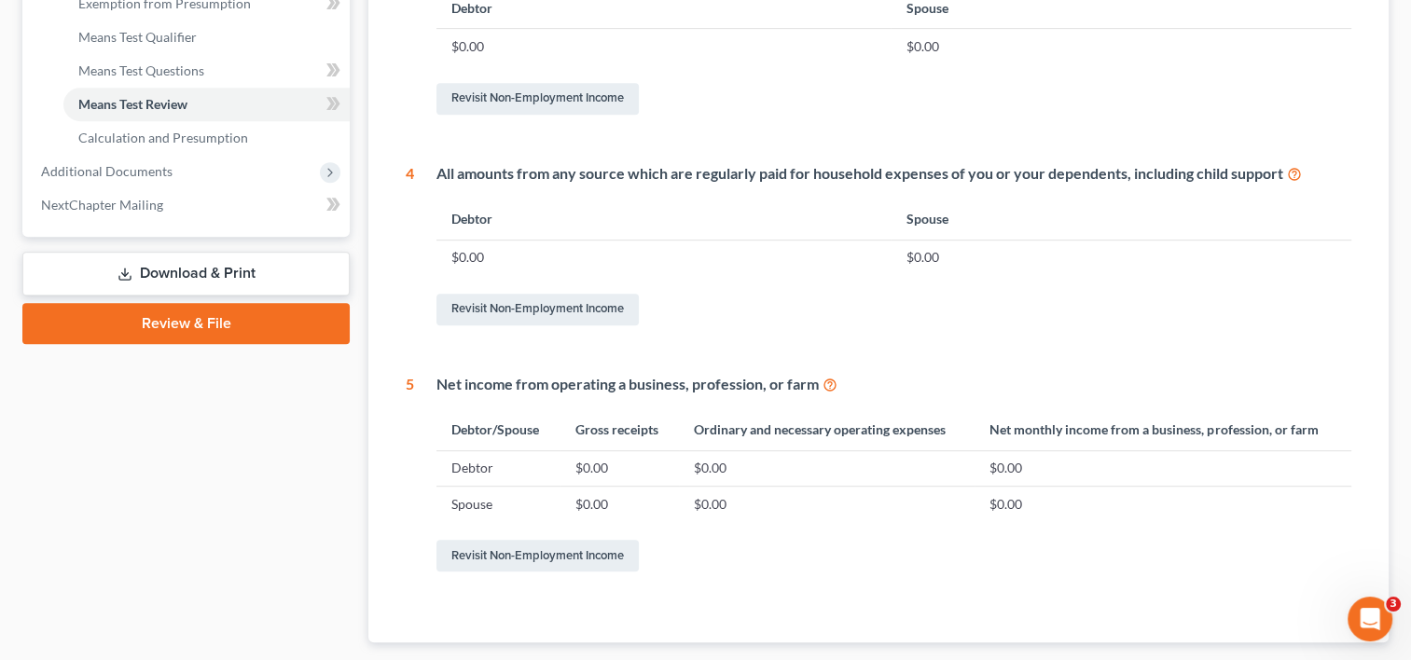
scroll to position [923, 0]
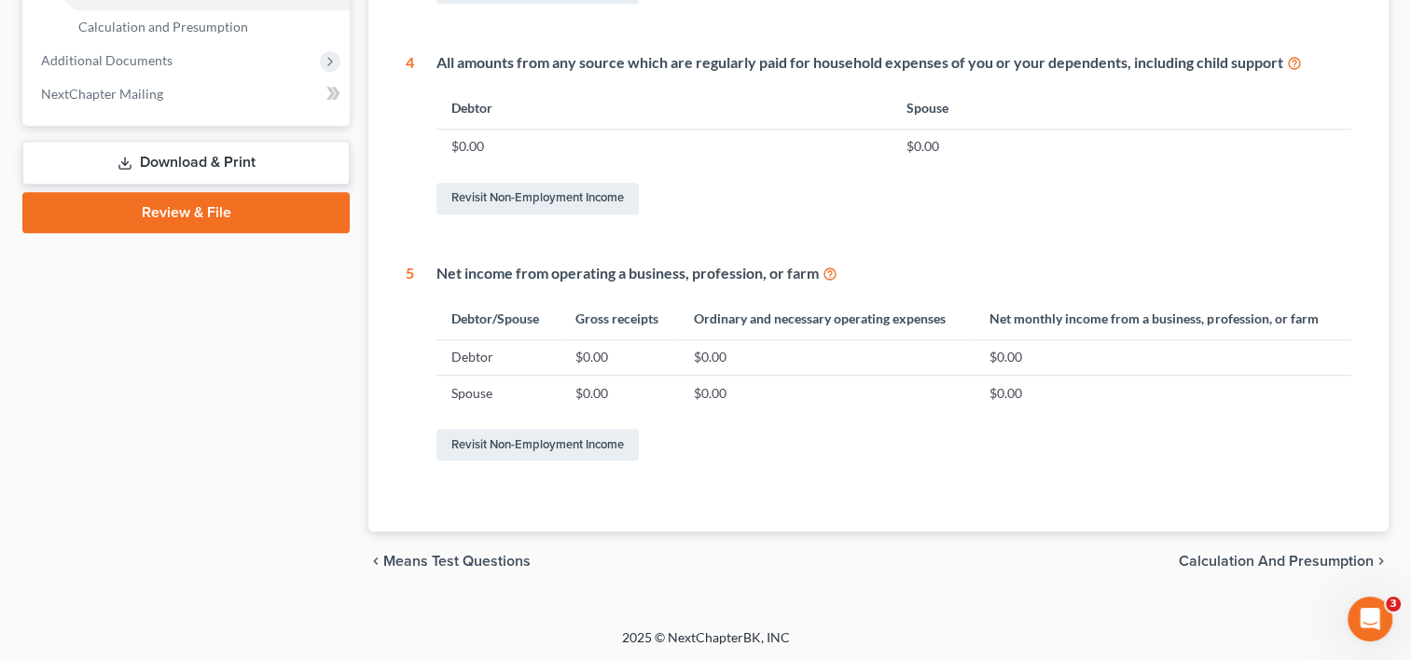
click at [1312, 556] on span "Calculation and Presumption" at bounding box center [1276, 561] width 195 height 15
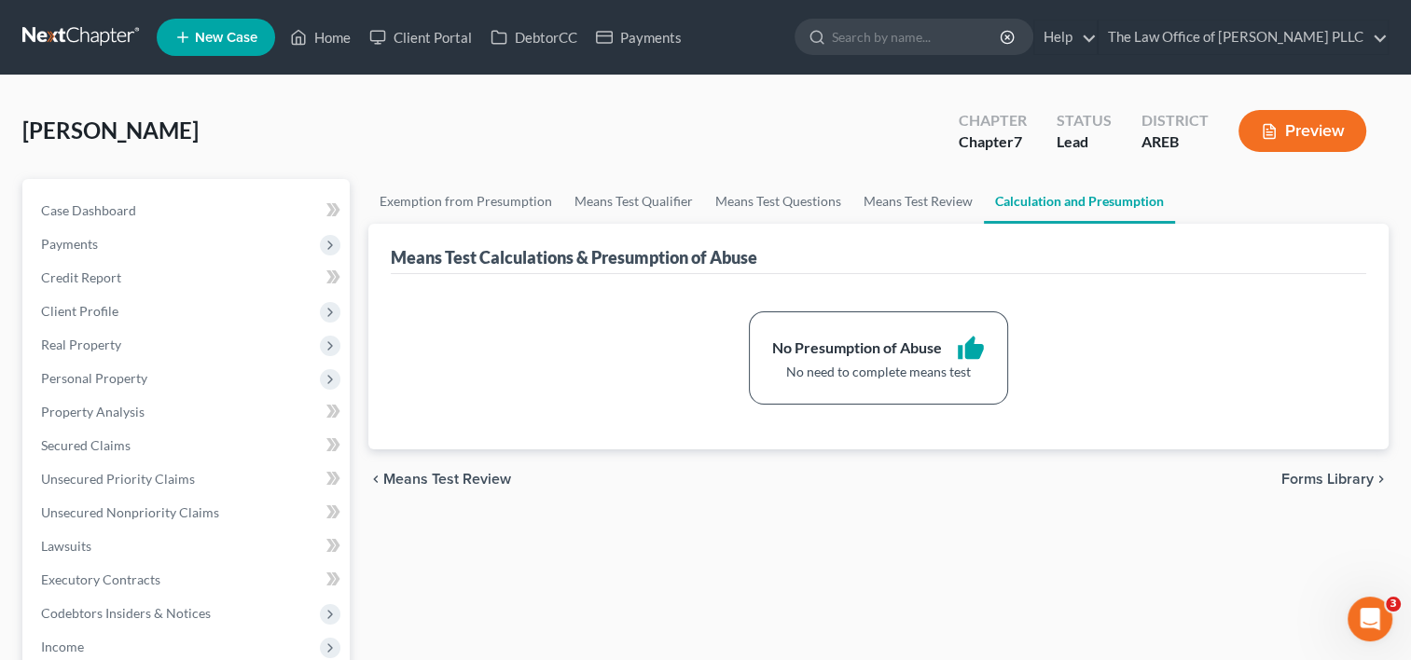
click at [1346, 474] on span "Forms Library" at bounding box center [1328, 479] width 92 height 15
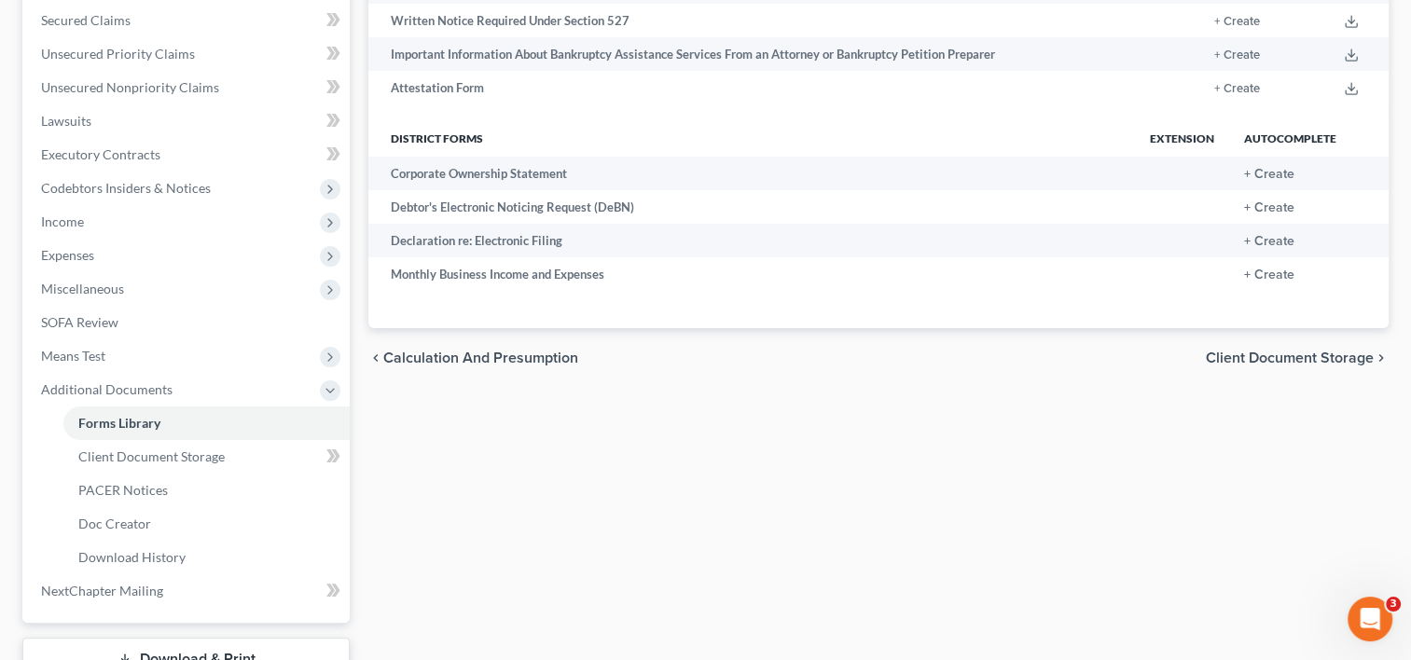
scroll to position [468, 0]
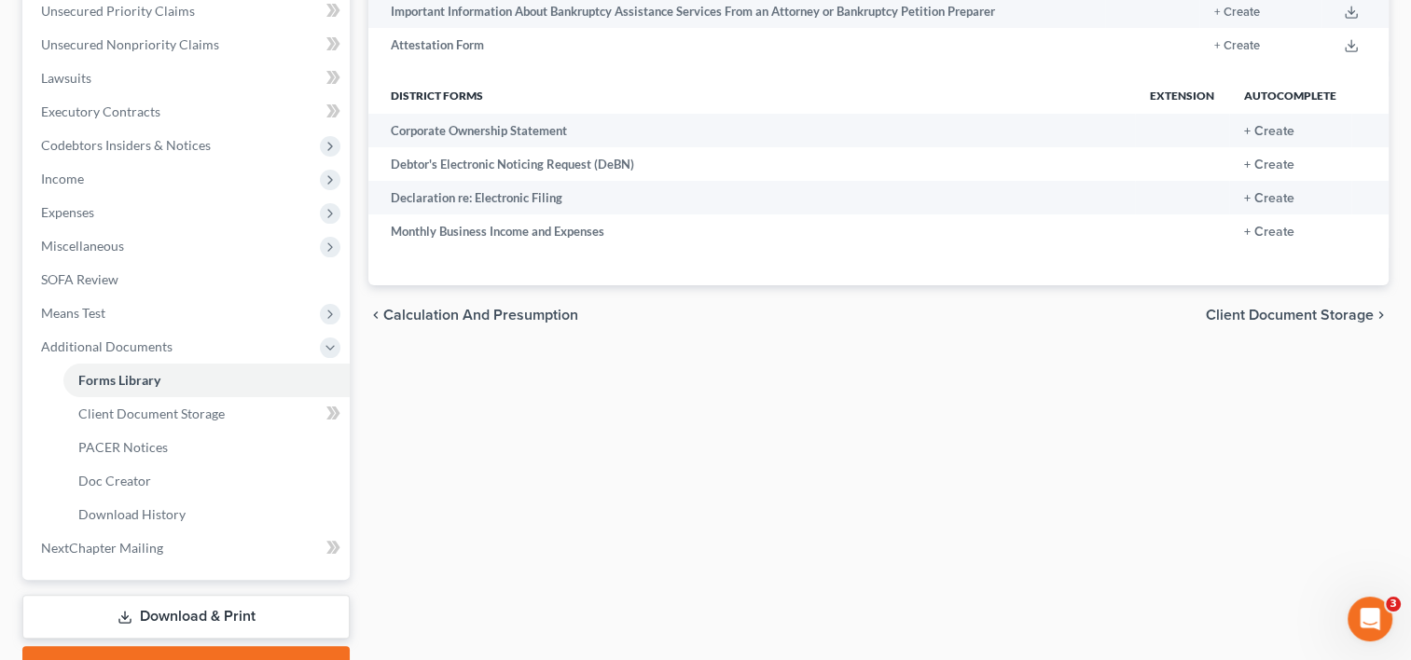
click at [1274, 313] on span "Client Document Storage" at bounding box center [1290, 315] width 168 height 15
select select "0"
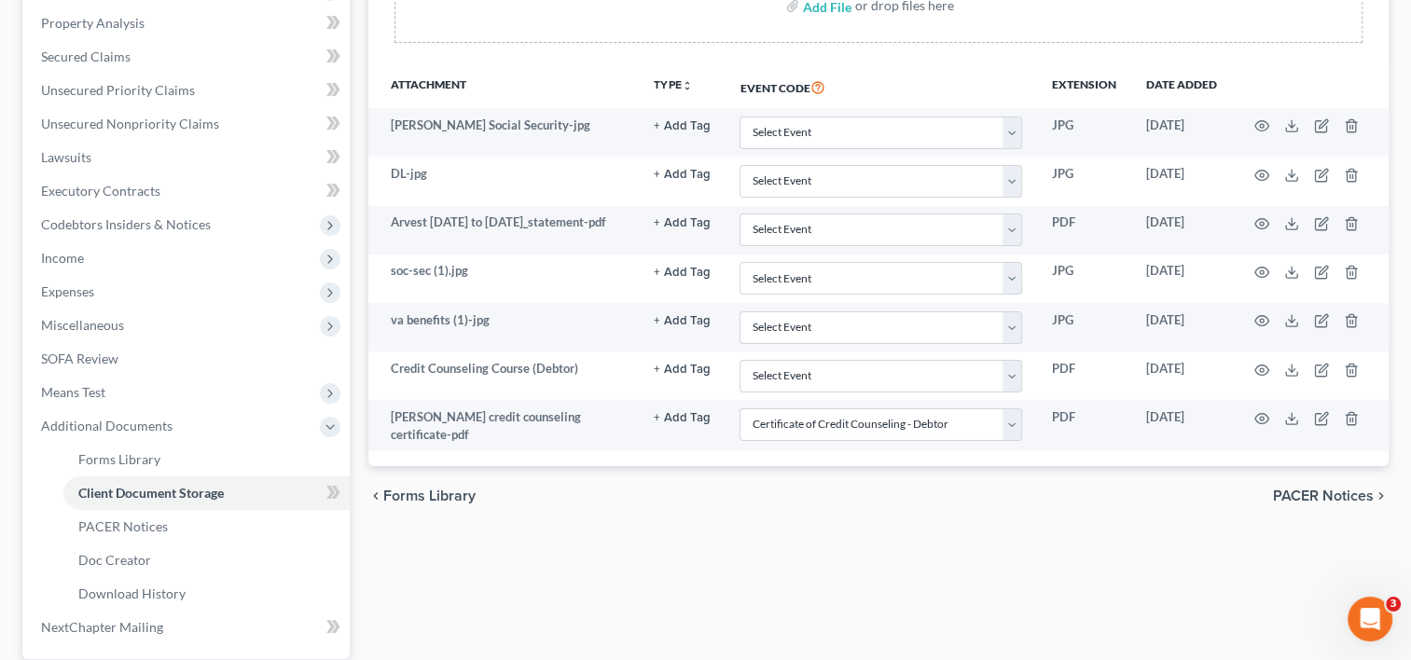
scroll to position [401, 0]
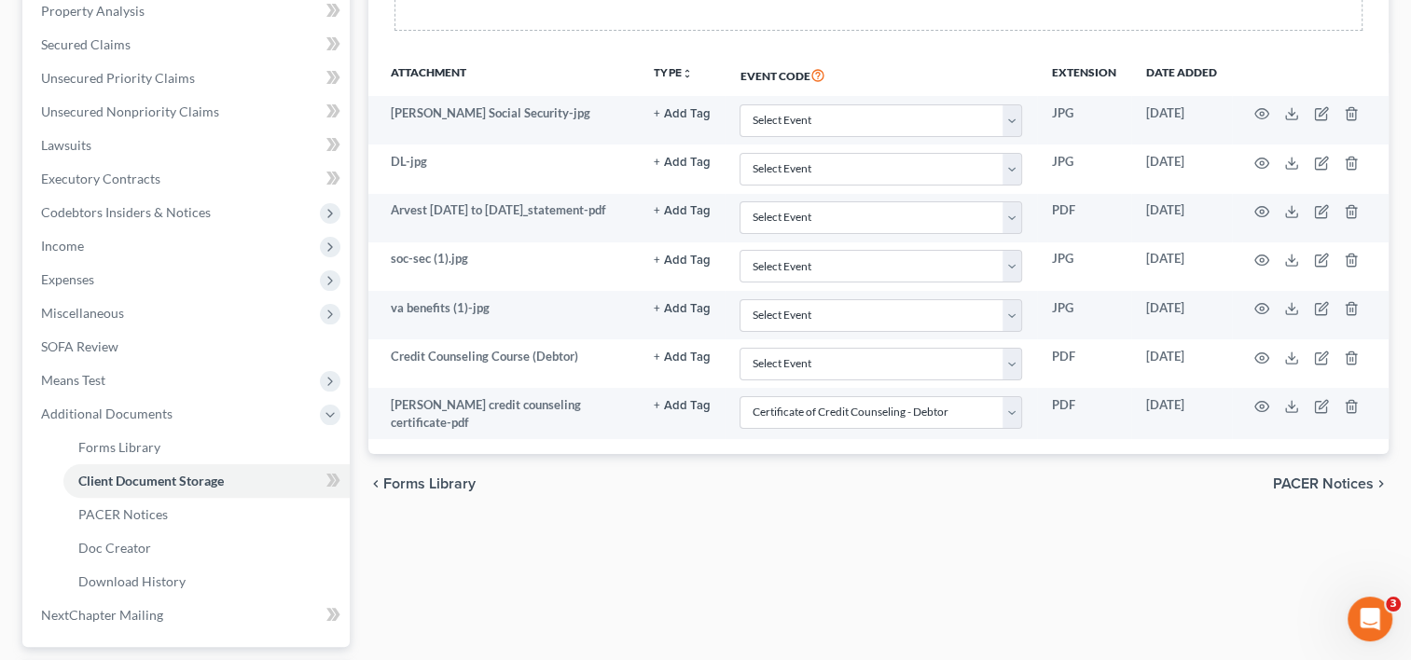
click at [1318, 482] on span "PACER Notices" at bounding box center [1323, 484] width 101 height 15
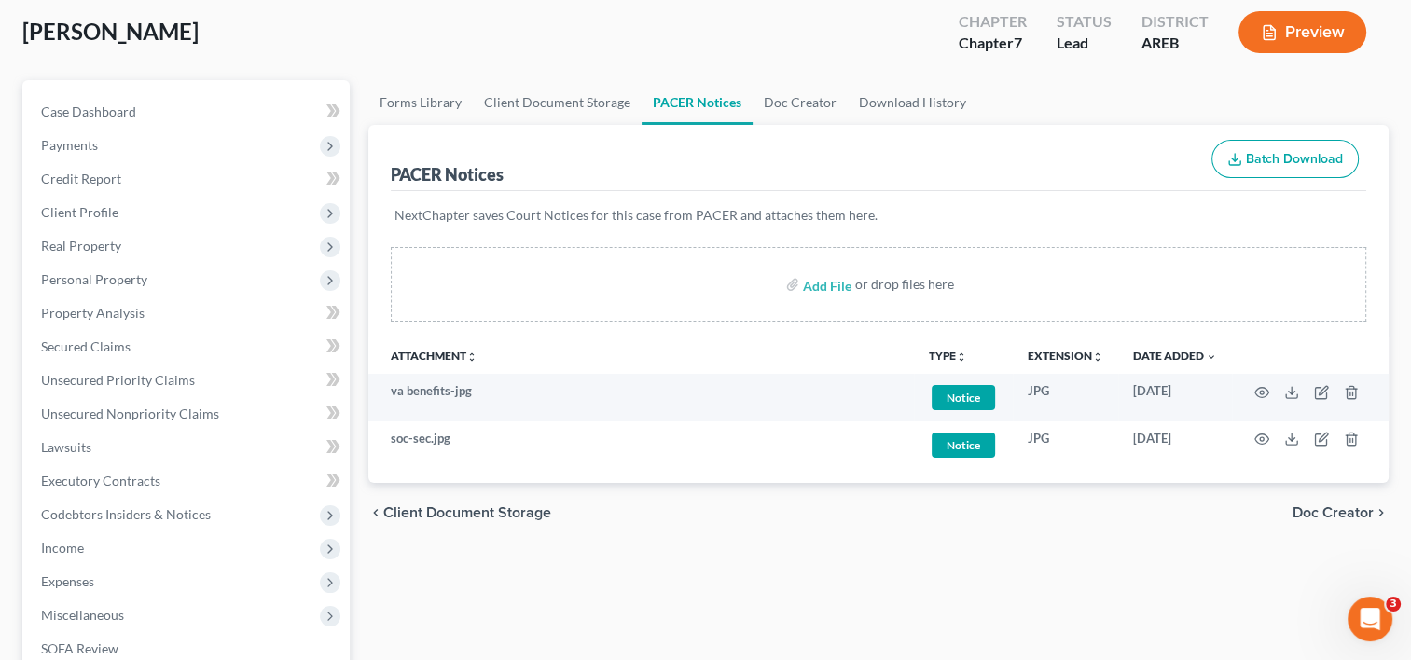
scroll to position [100, 0]
click at [792, 93] on link "Doc Creator" at bounding box center [800, 101] width 95 height 45
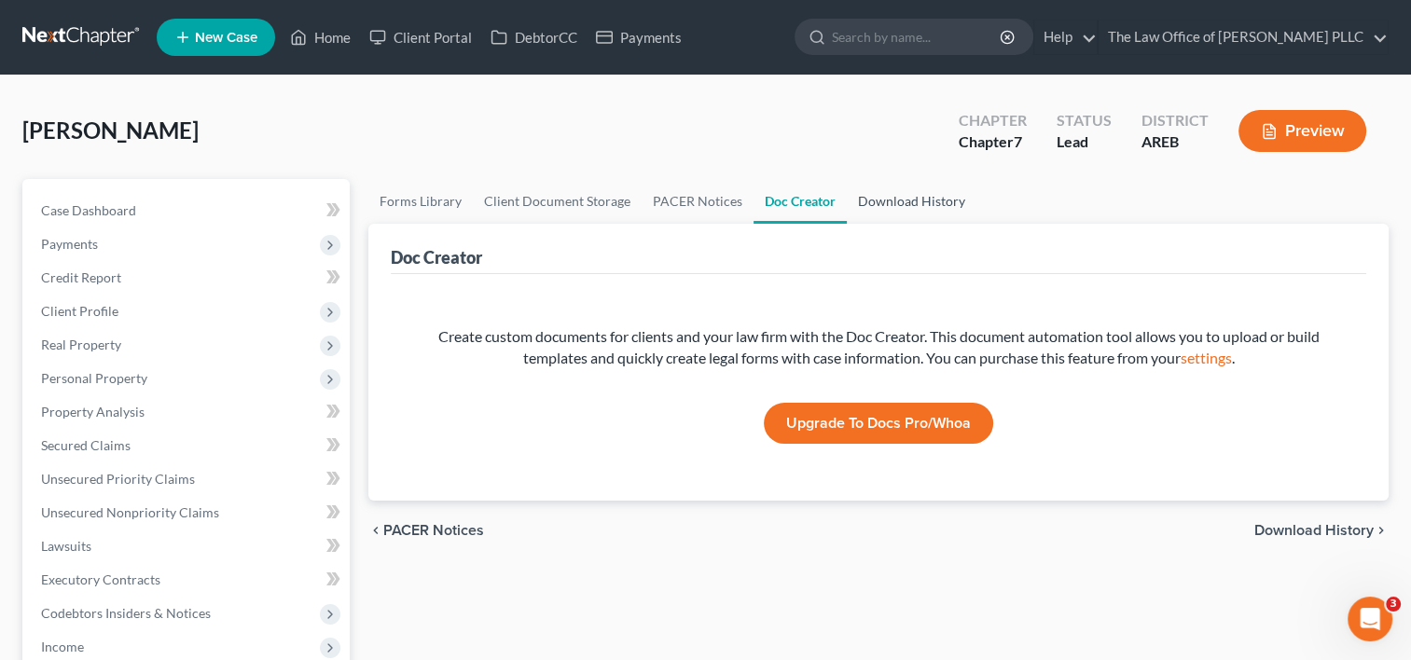
click at [907, 202] on link "Download History" at bounding box center [912, 201] width 130 height 45
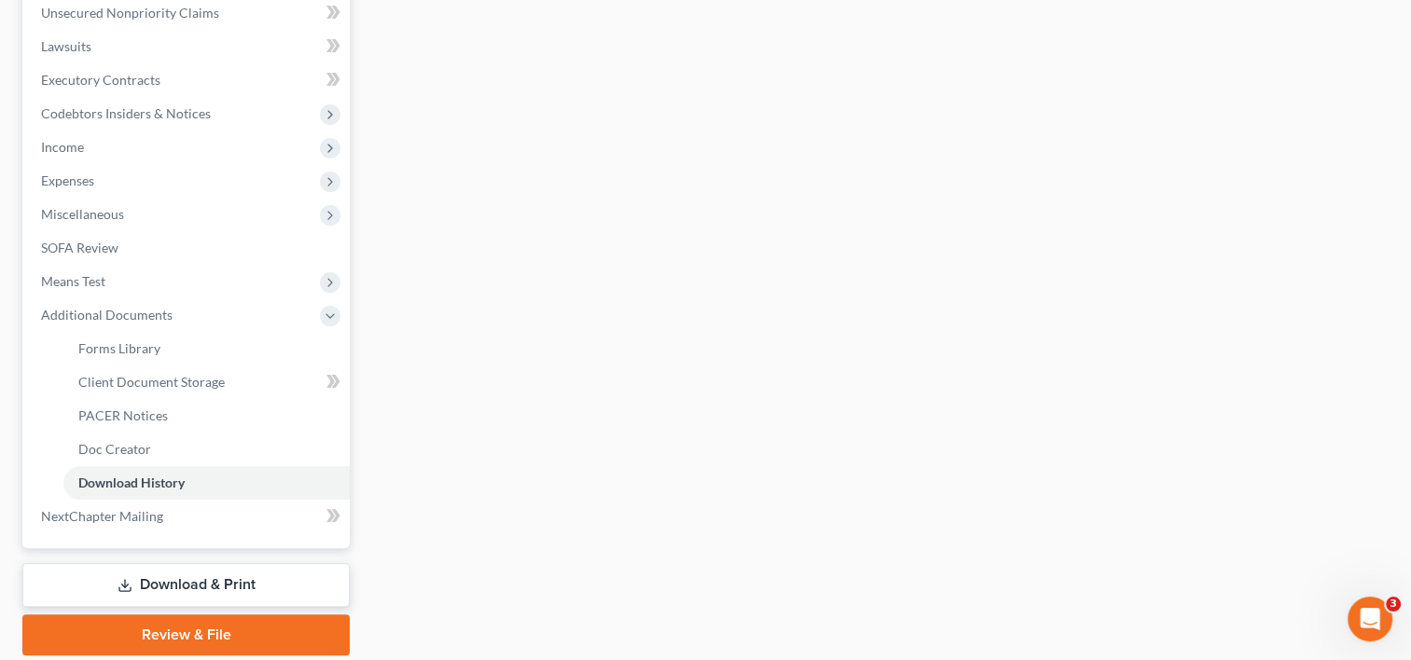
scroll to position [564, 0]
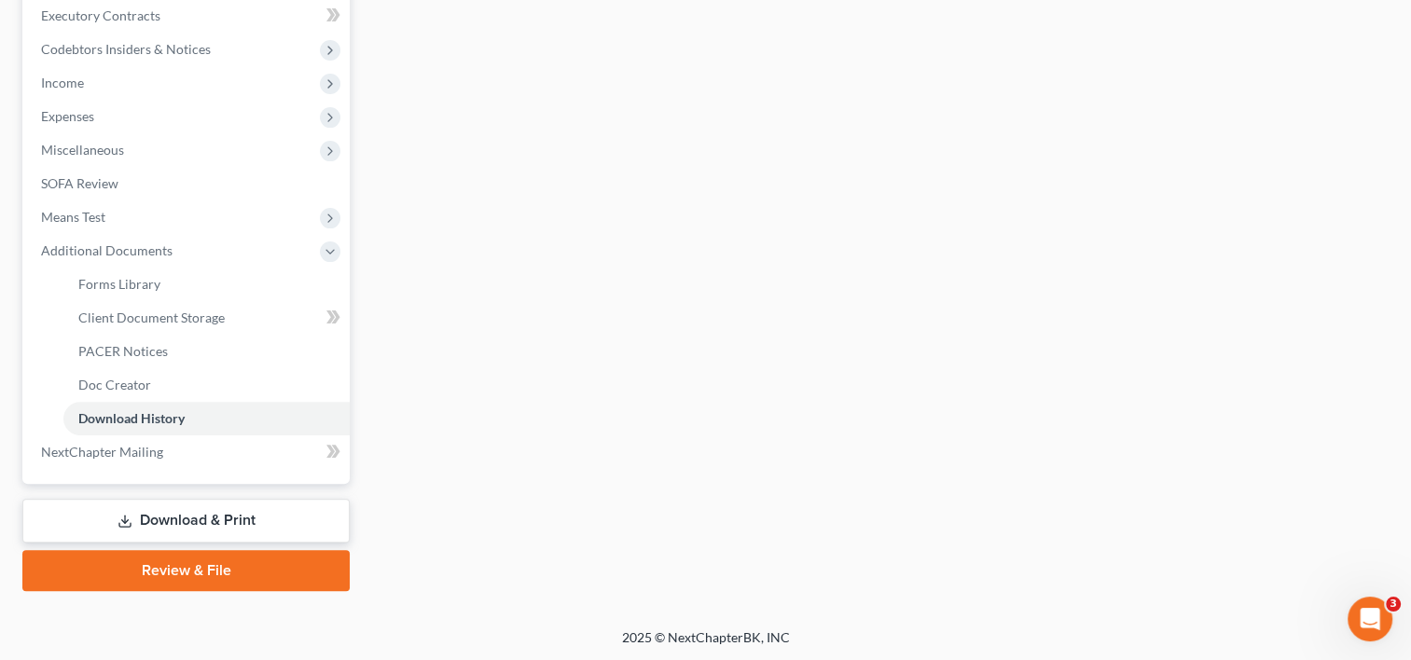
click at [207, 521] on link "Download & Print" at bounding box center [185, 521] width 327 height 44
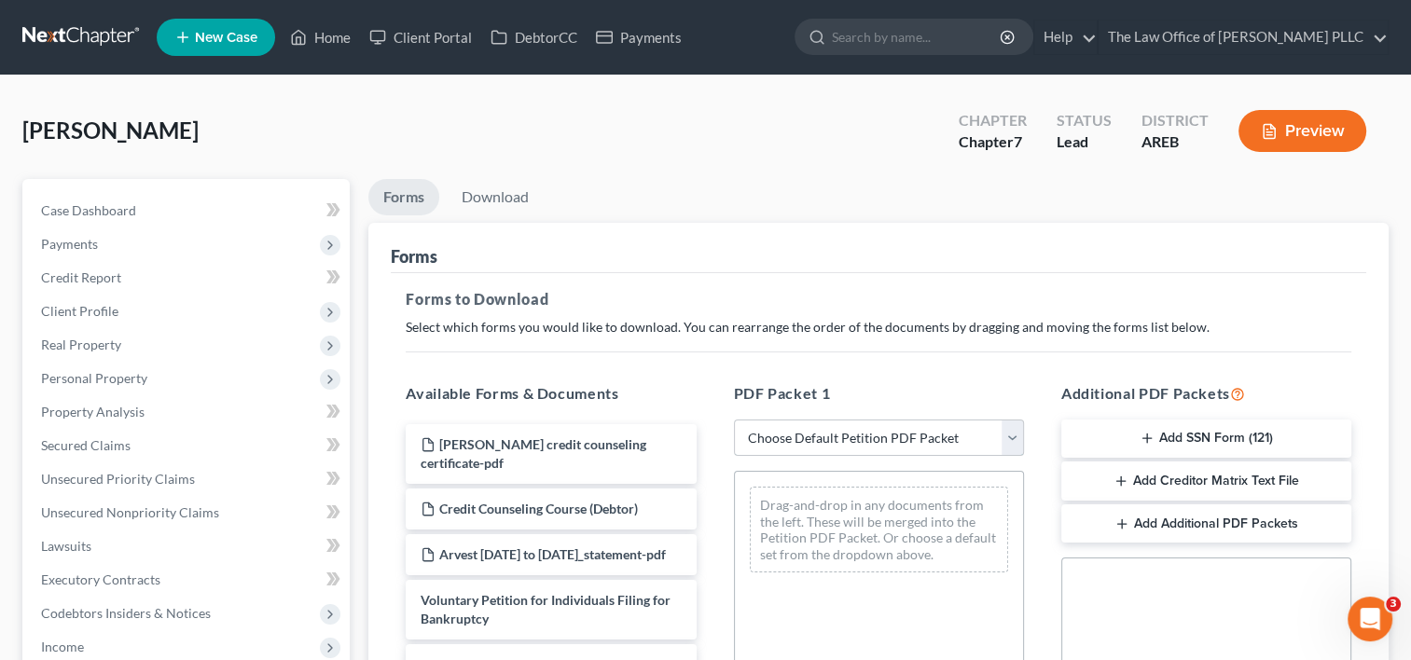
click at [975, 440] on select "Choose Default Petition PDF Packet Complete Bankruptcy Petition (all forms and …" at bounding box center [879, 438] width 290 height 37
select select "4"
click at [734, 420] on select "Choose Default Petition PDF Packet Complete Bankruptcy Petition (all forms and …" at bounding box center [879, 438] width 290 height 37
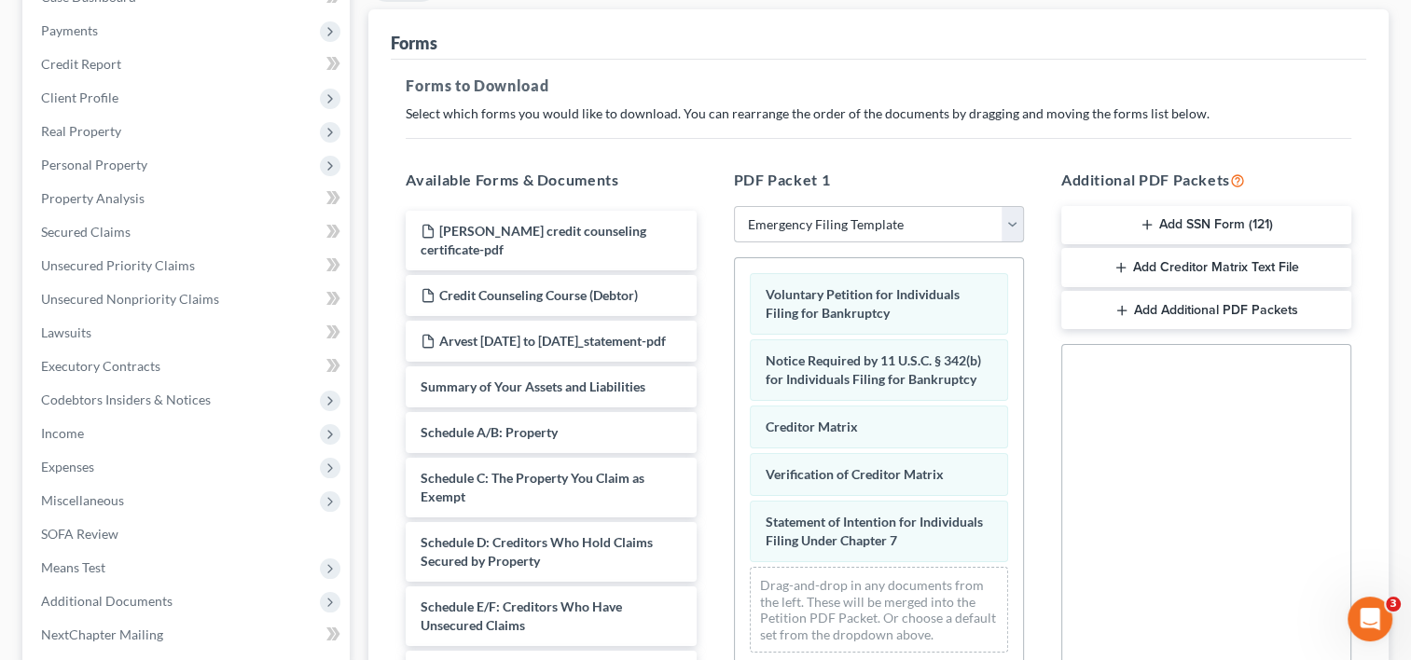
scroll to position [312, 0]
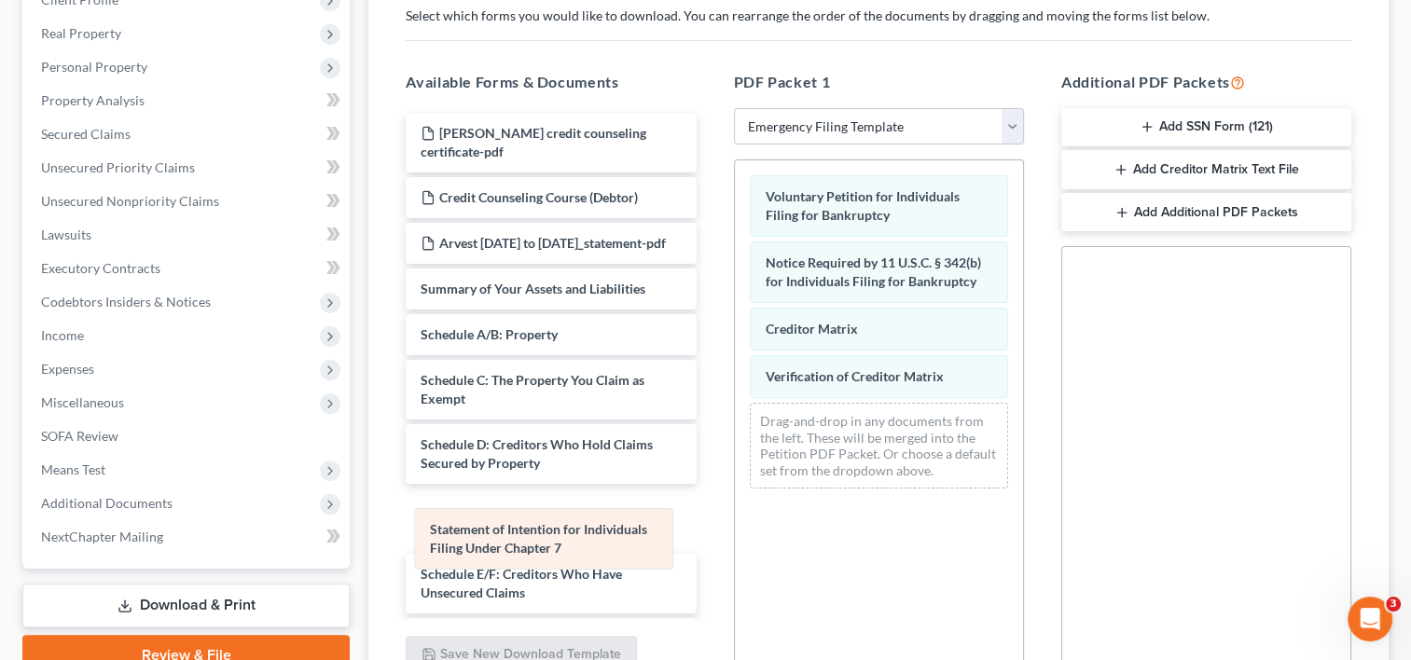
drag, startPoint x: 896, startPoint y: 440, endPoint x: 562, endPoint y: 549, distance: 351.9
click at [735, 504] on div "Statement of Intention for Individuals Filing Under Chapter 7 Voluntary Petitio…" at bounding box center [879, 331] width 288 height 343
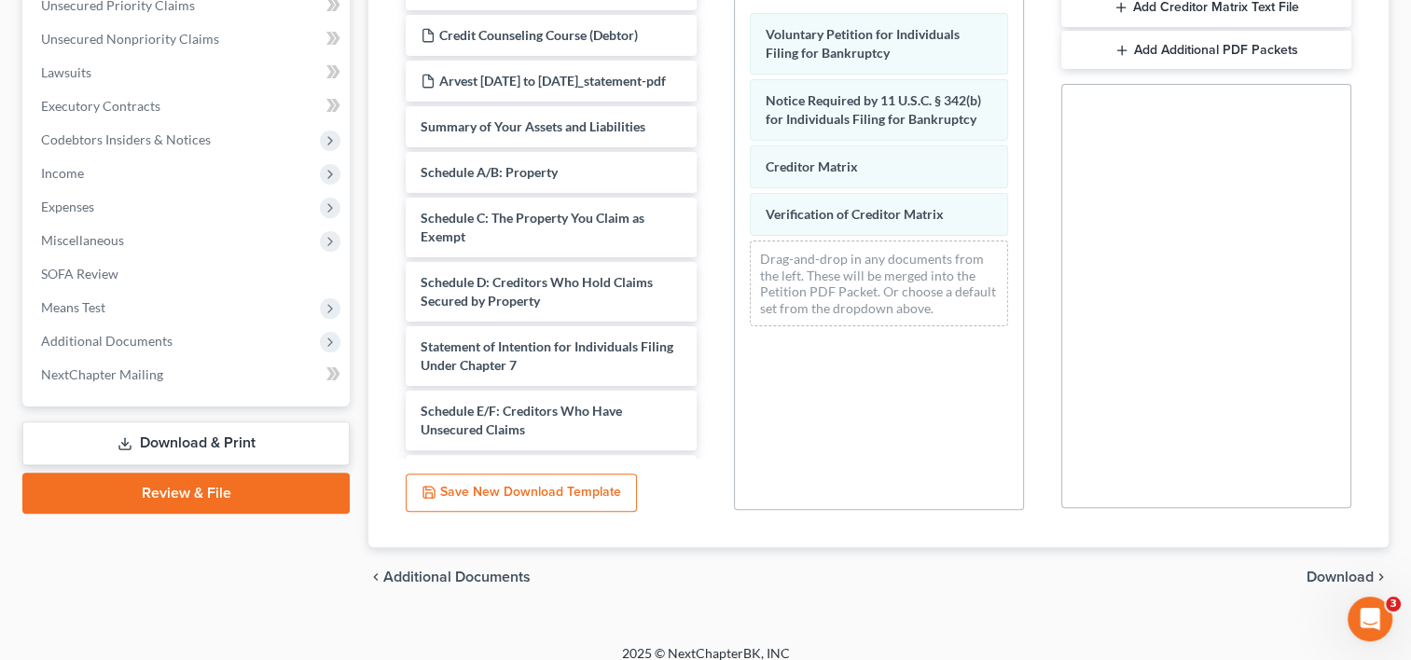
scroll to position [475, 0]
click at [1338, 572] on span "Download" at bounding box center [1340, 576] width 67 height 15
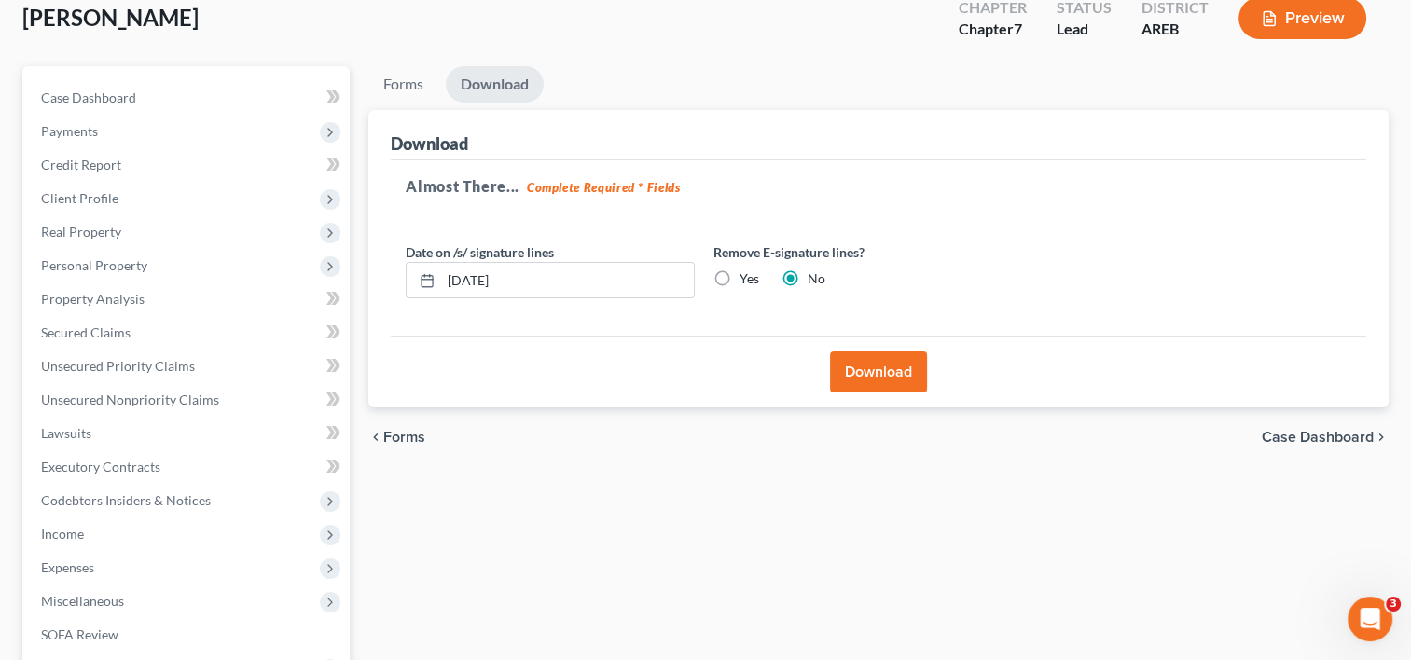
scroll to position [396, 0]
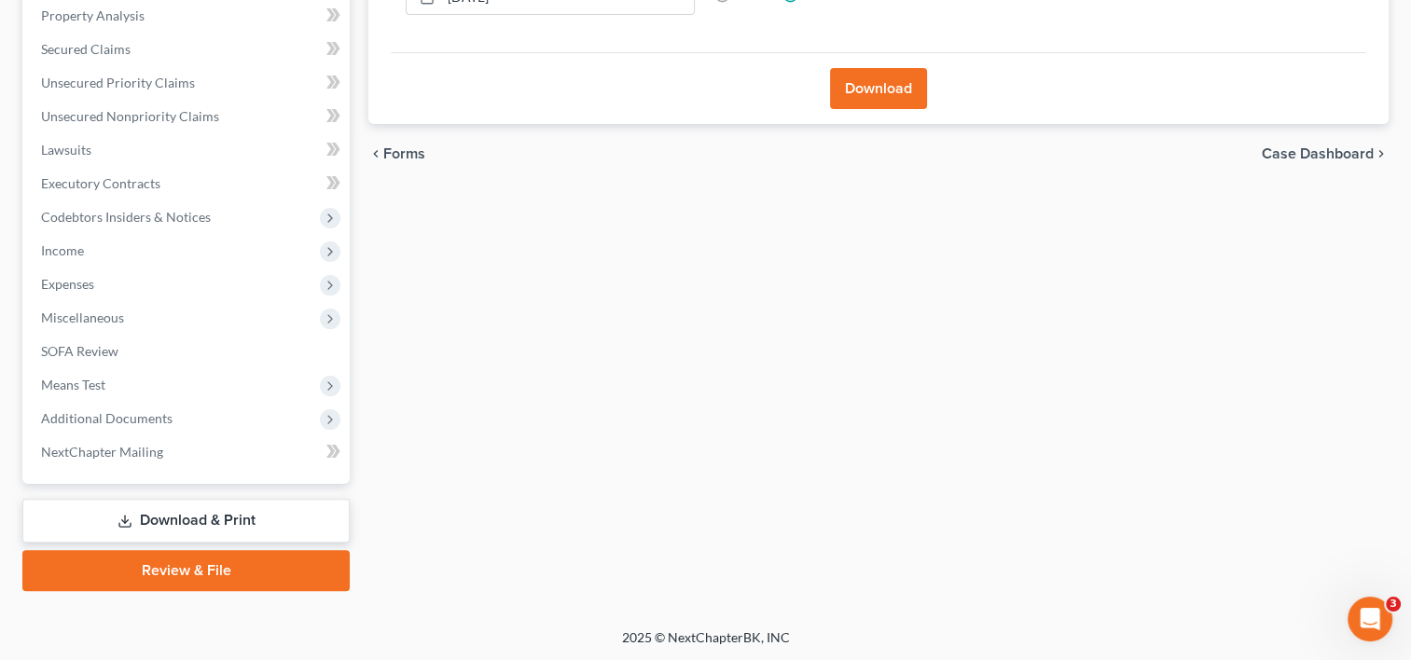
click at [222, 566] on link "Review & File" at bounding box center [185, 570] width 327 height 41
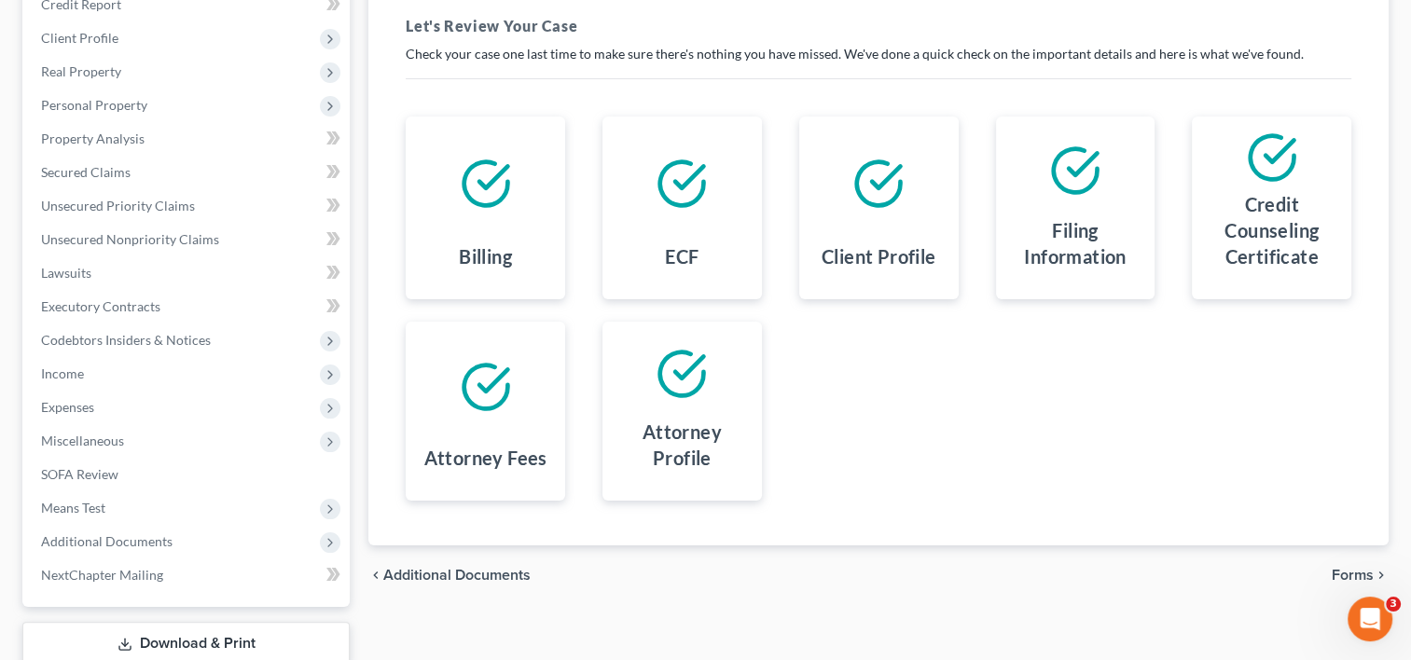
scroll to position [396, 0]
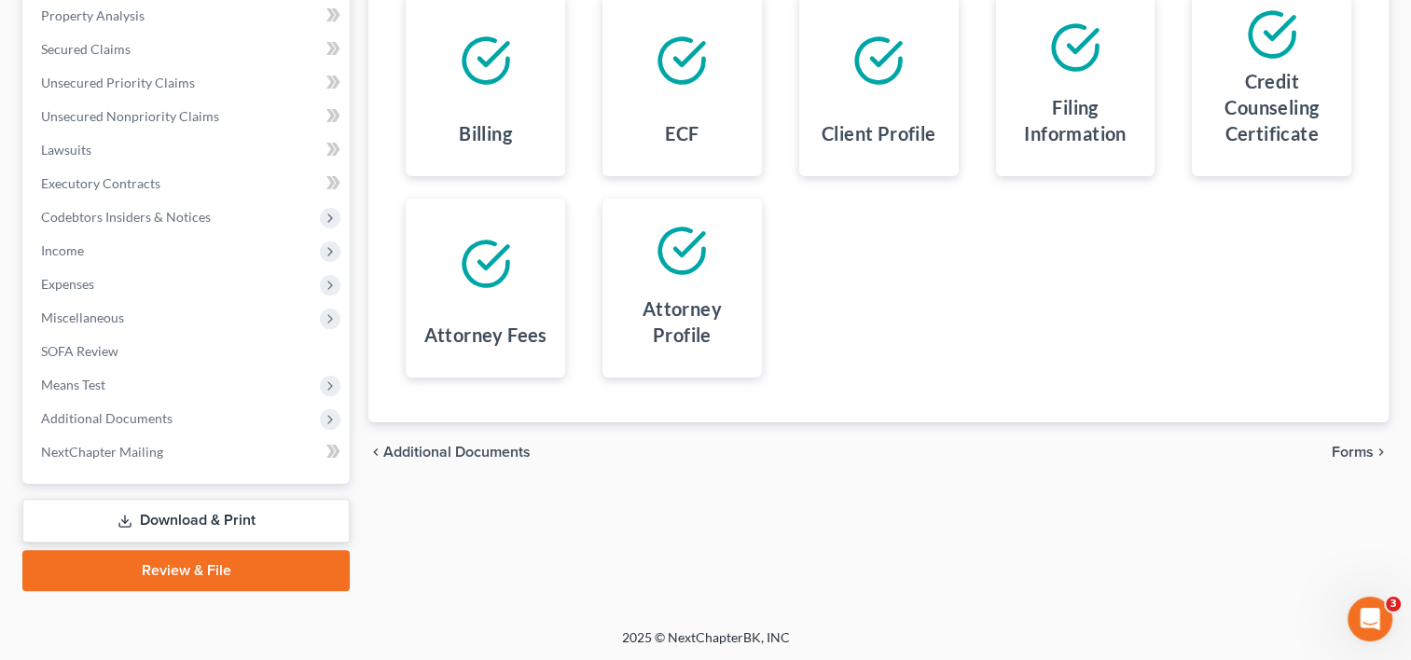
click at [1359, 449] on span "Forms" at bounding box center [1353, 452] width 42 height 15
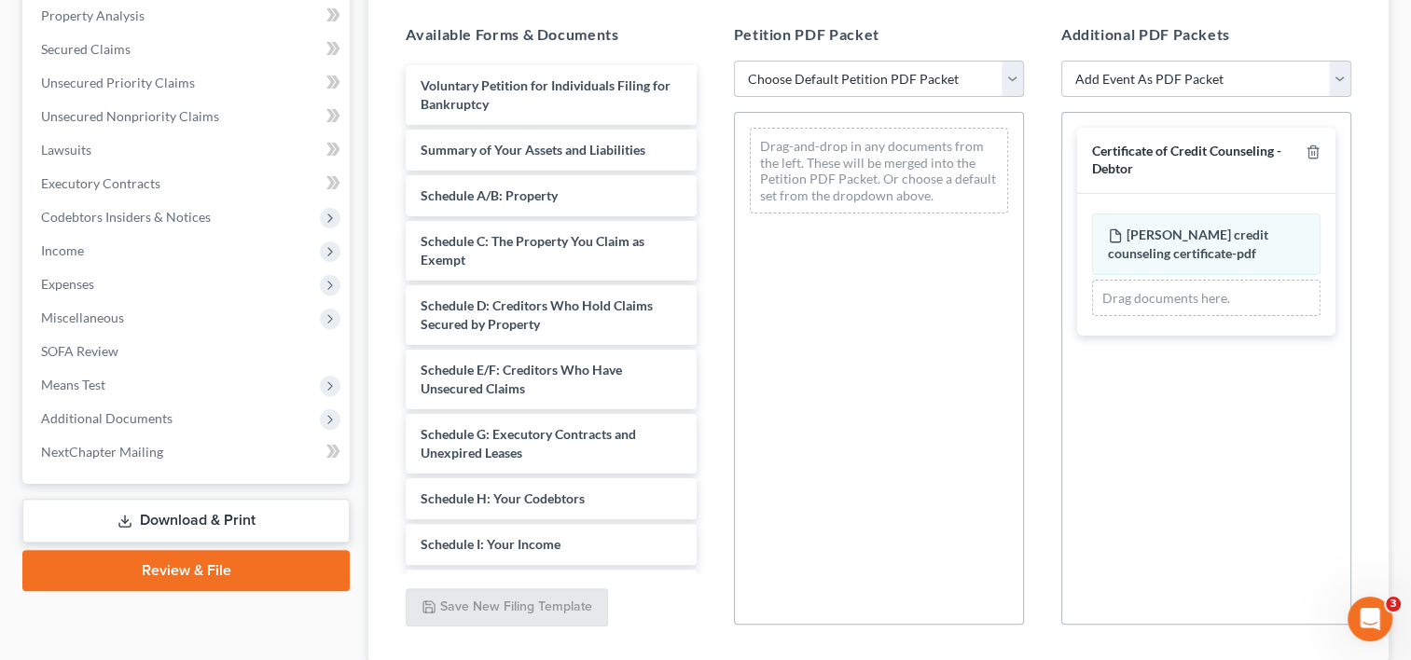
click at [991, 84] on select "Choose Default Petition PDF Packet Complete Bankruptcy Petition (all forms and …" at bounding box center [879, 79] width 290 height 37
select select "2"
click at [734, 61] on select "Choose Default Petition PDF Packet Complete Bankruptcy Petition (all forms and …" at bounding box center [879, 79] width 290 height 37
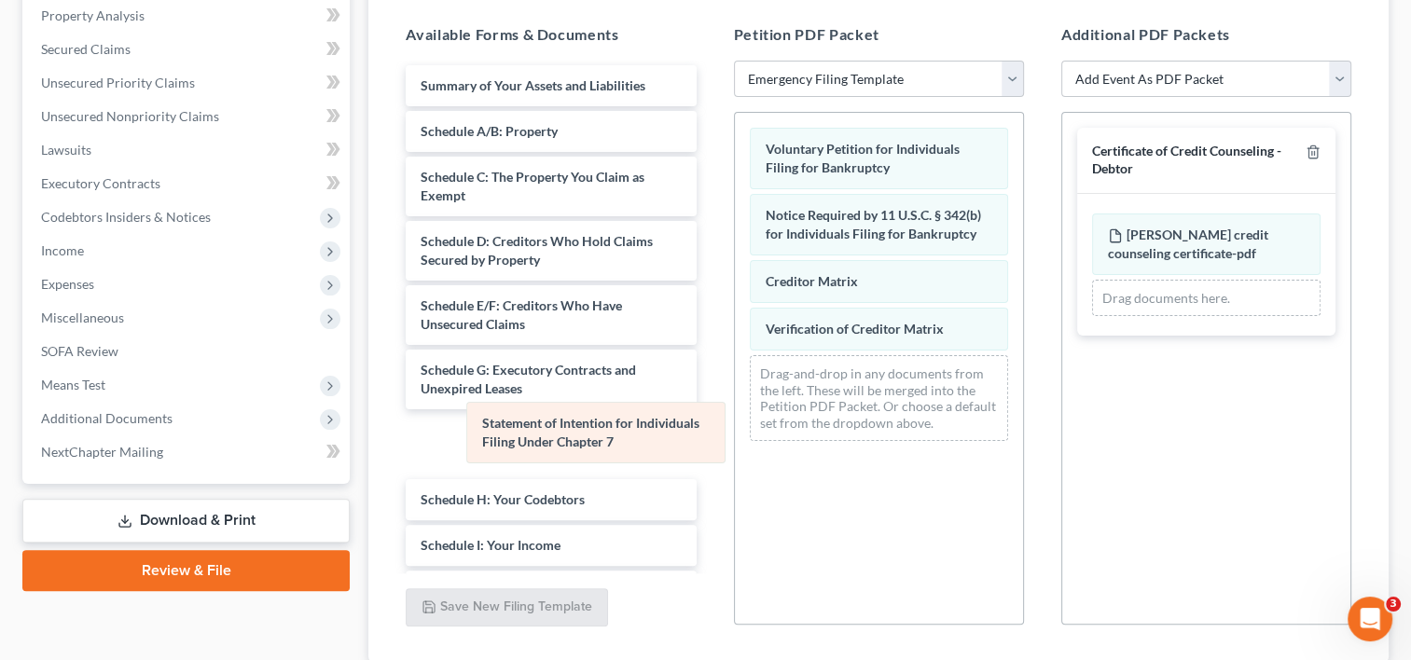
drag, startPoint x: 827, startPoint y: 386, endPoint x: 549, endPoint y: 432, distance: 280.8
click at [735, 432] on div "Statement of Intention for Individuals Filing Under Chapter 7 Voluntary Petitio…" at bounding box center [879, 284] width 288 height 343
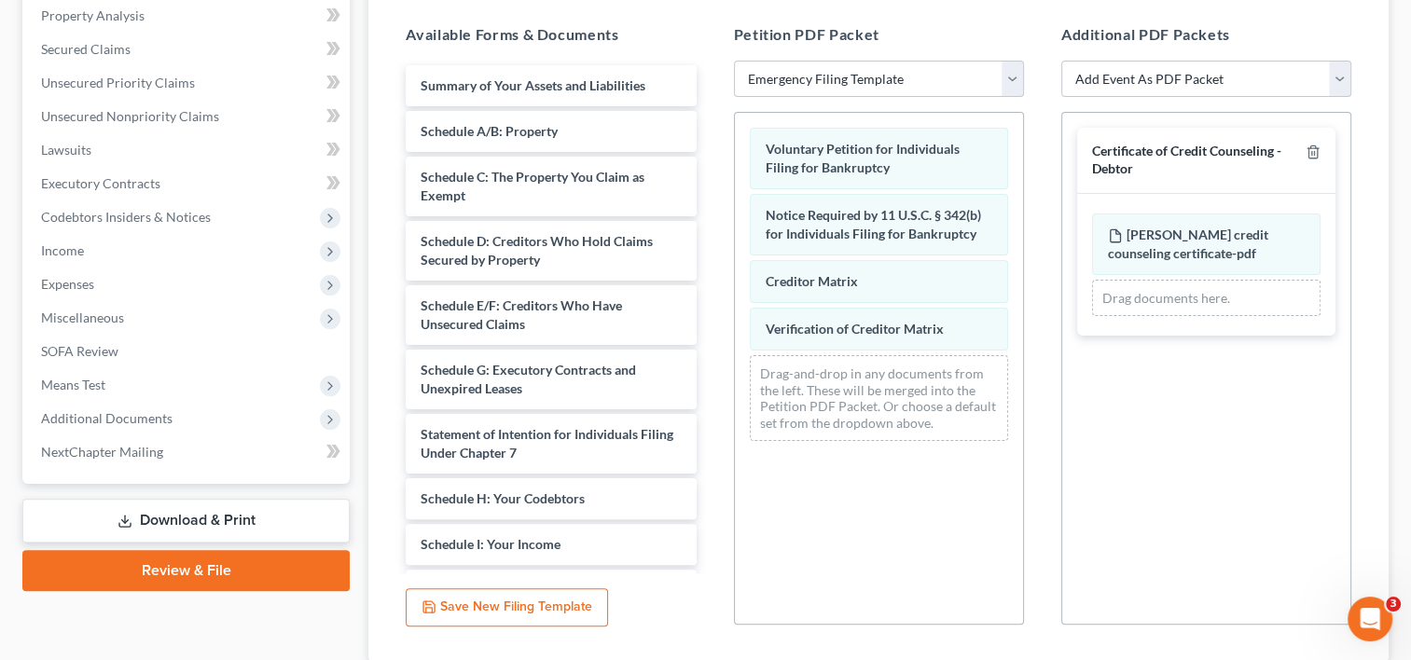
scroll to position [527, 0]
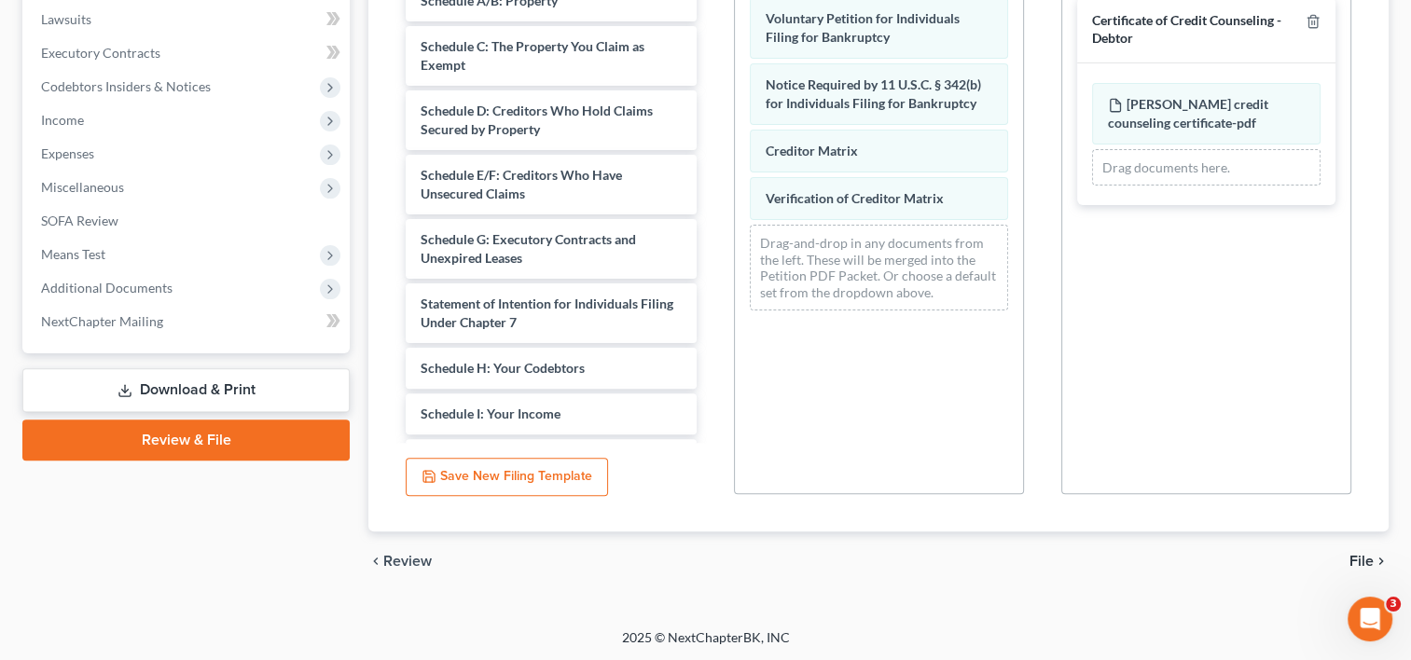
click at [1364, 554] on span "File" at bounding box center [1362, 561] width 24 height 15
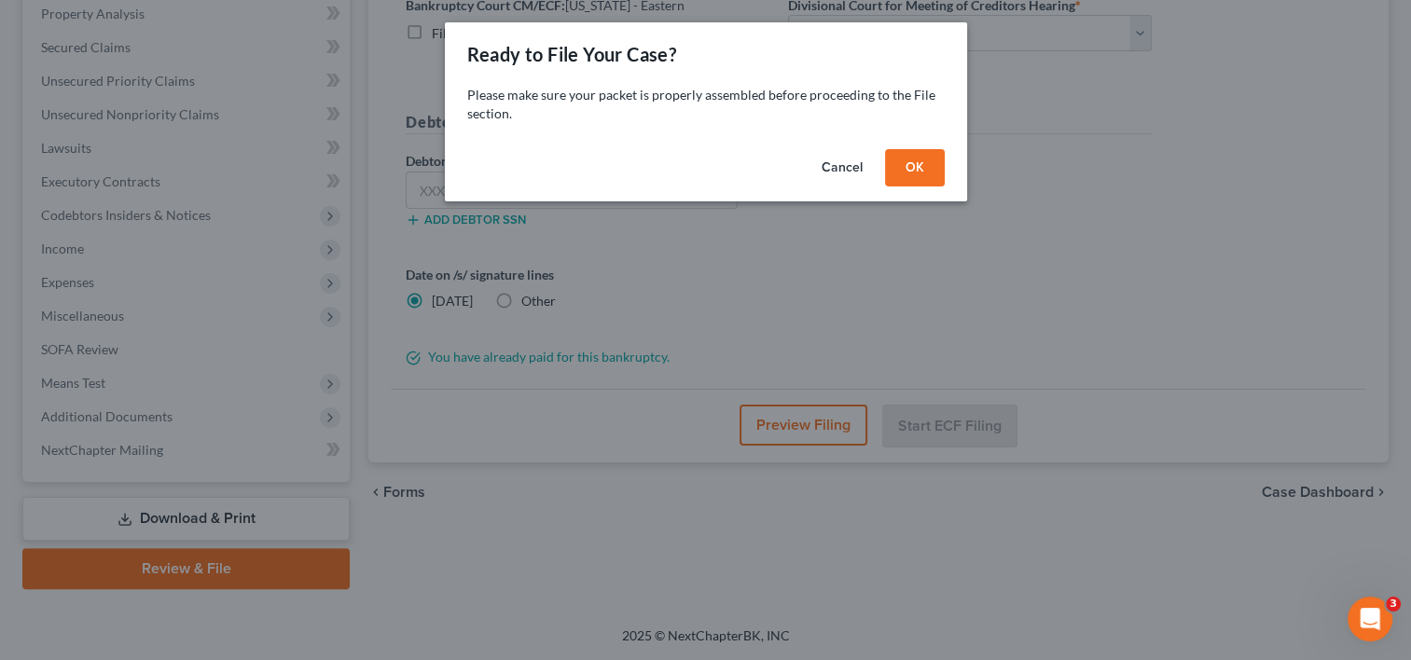
scroll to position [396, 0]
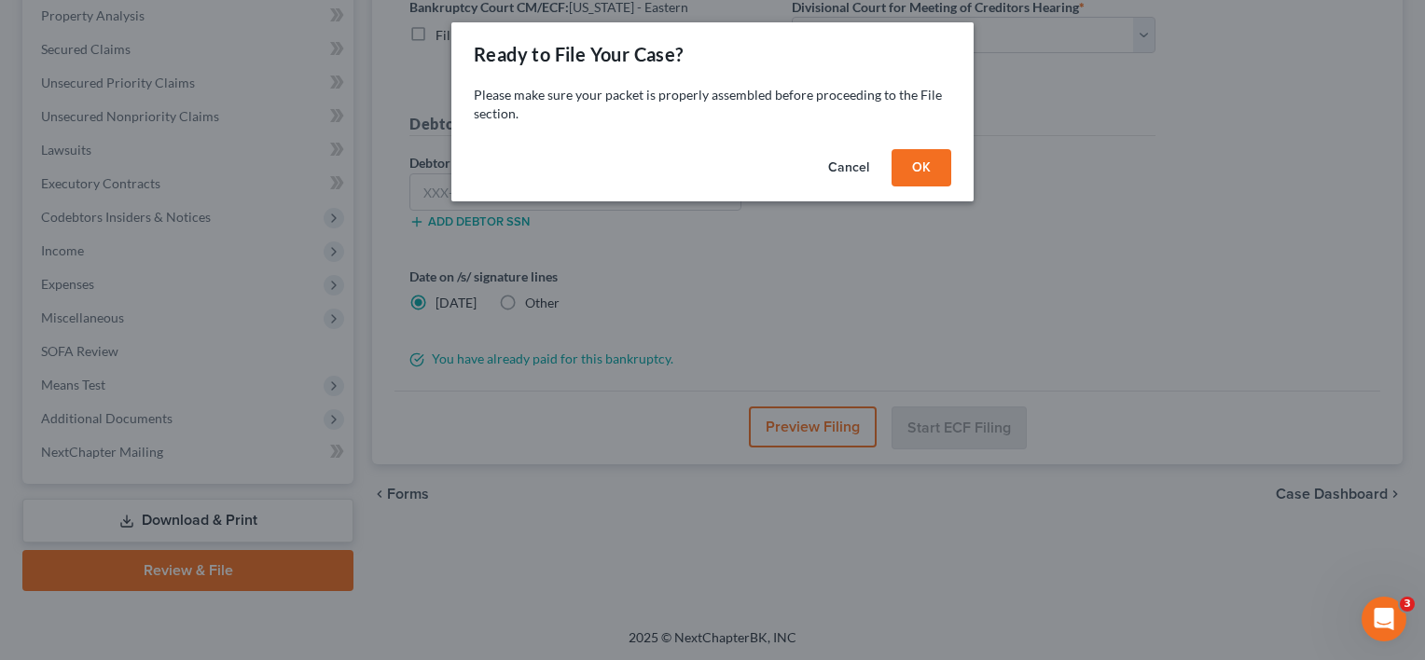
click at [920, 167] on button "OK" at bounding box center [922, 167] width 60 height 37
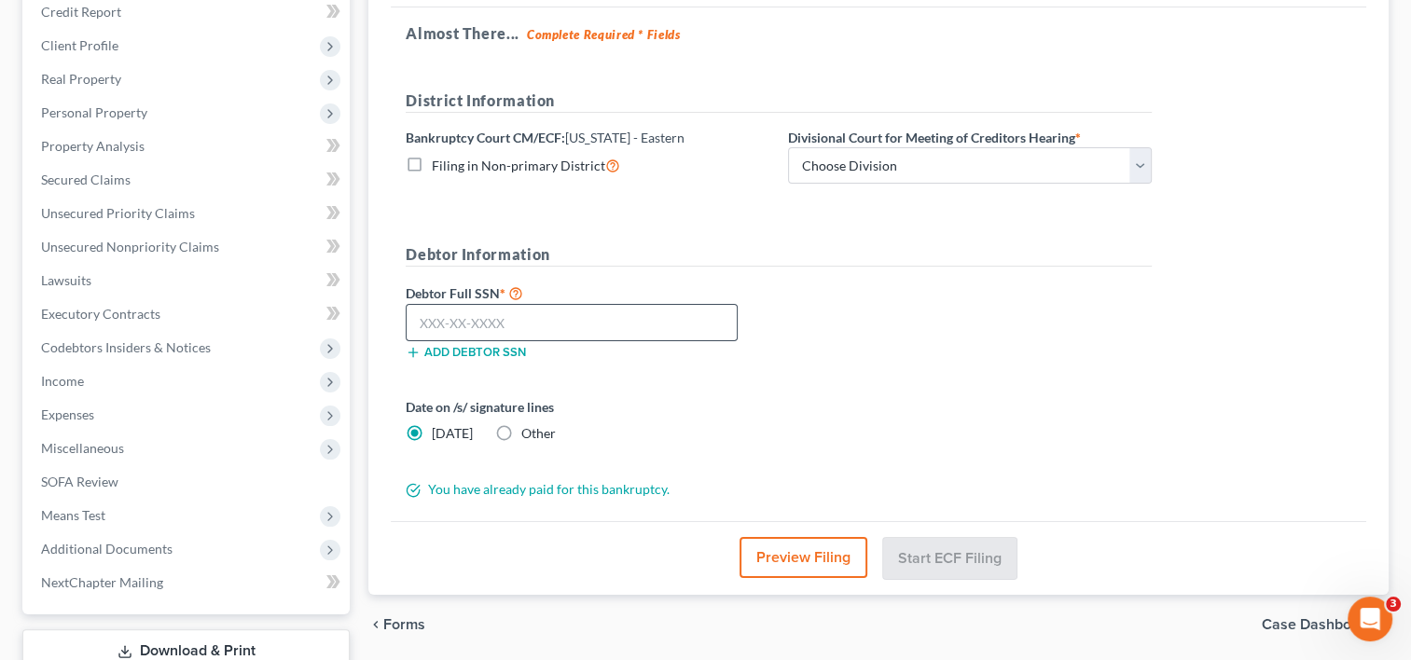
scroll to position [264, 0]
click at [1113, 174] on select "Choose Division Delta Division Northern Division Central Division" at bounding box center [970, 167] width 364 height 37
select select "0"
click at [788, 149] on select "Choose Division Delta Division Northern Division Central Division" at bounding box center [970, 167] width 364 height 37
click at [663, 322] on input "text" at bounding box center [572, 324] width 332 height 37
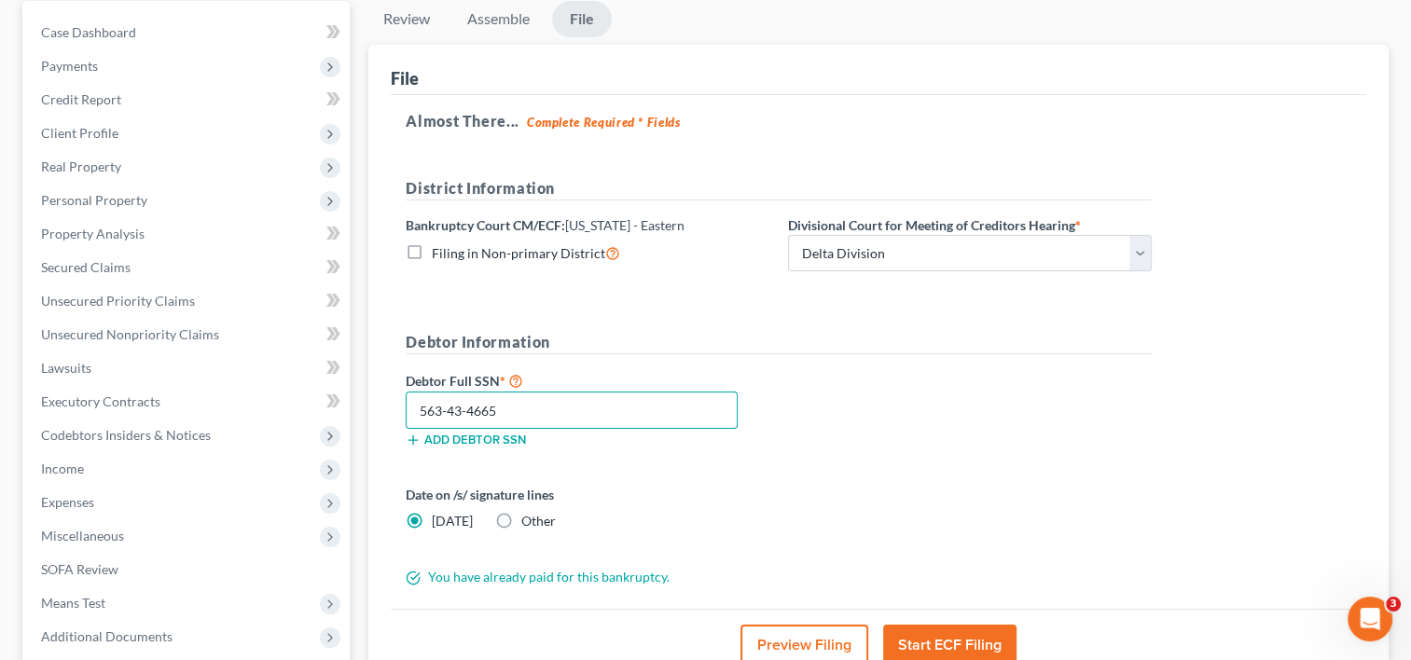
scroll to position [396, 0]
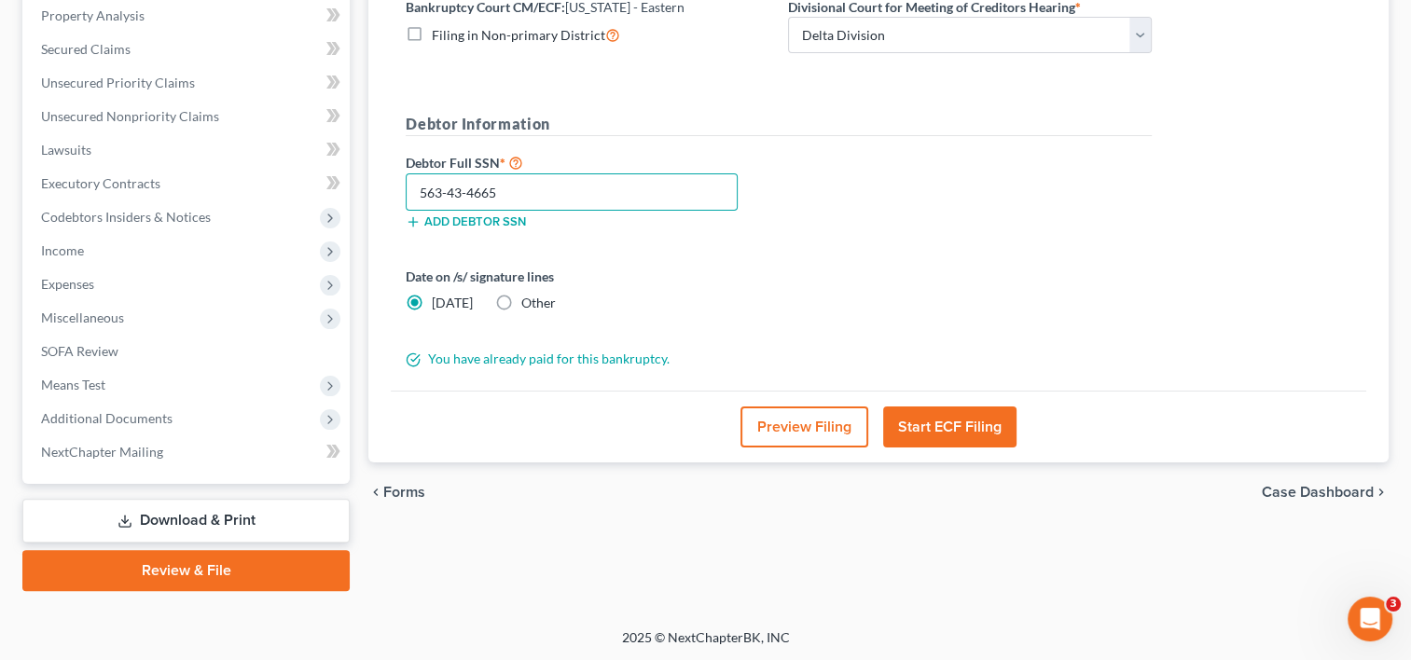
type input "563-43-4665"
click at [958, 424] on button "Start ECF Filing" at bounding box center [949, 427] width 133 height 41
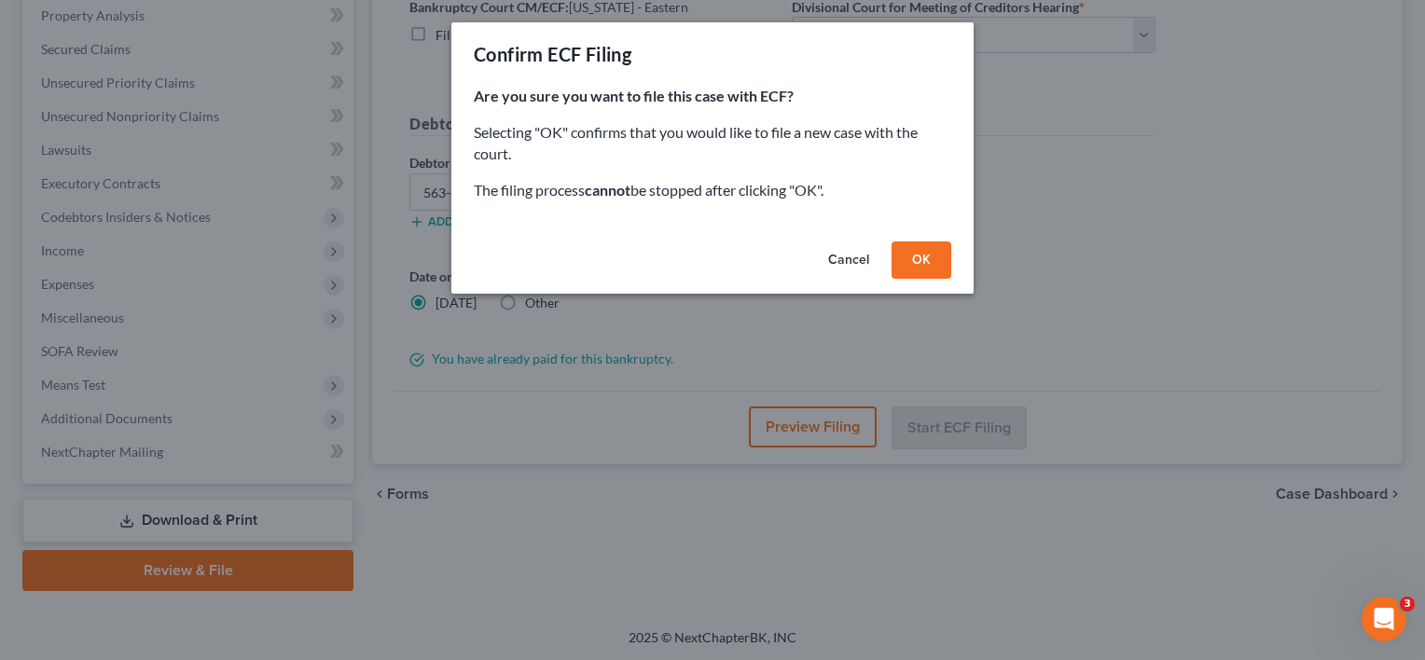
click at [921, 257] on button "OK" at bounding box center [922, 260] width 60 height 37
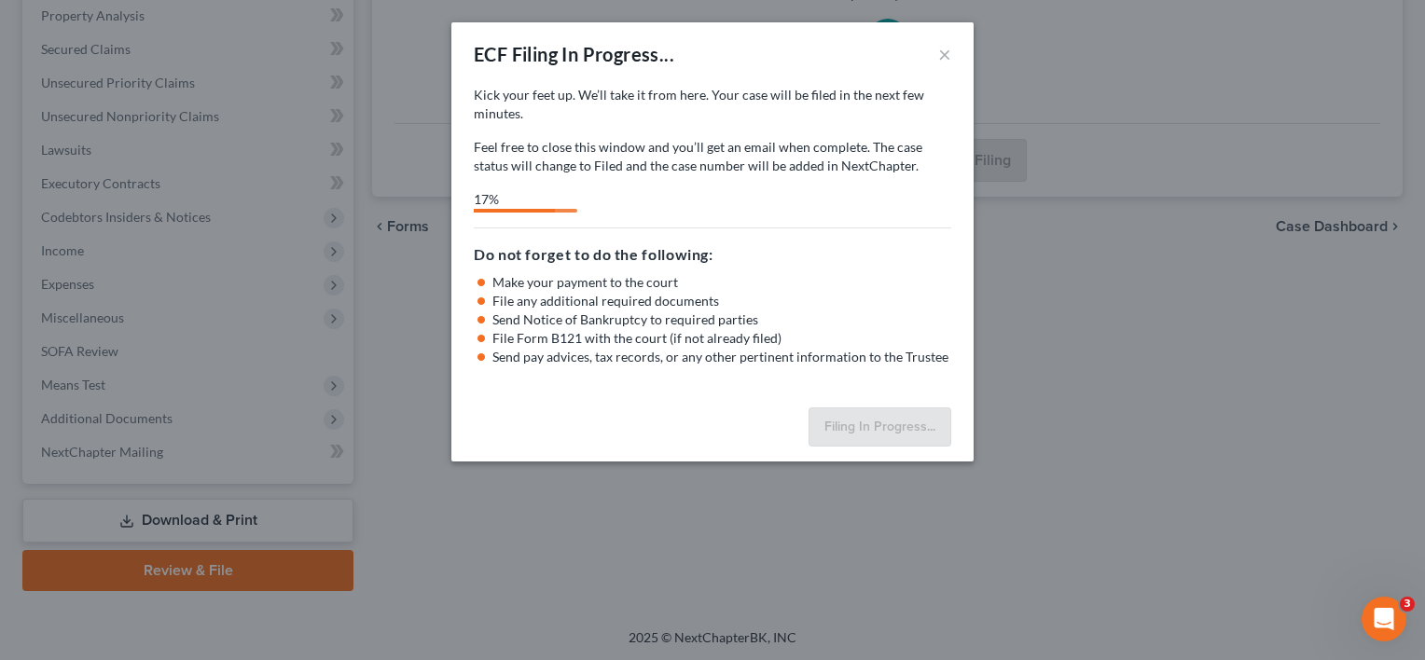
select select "0"
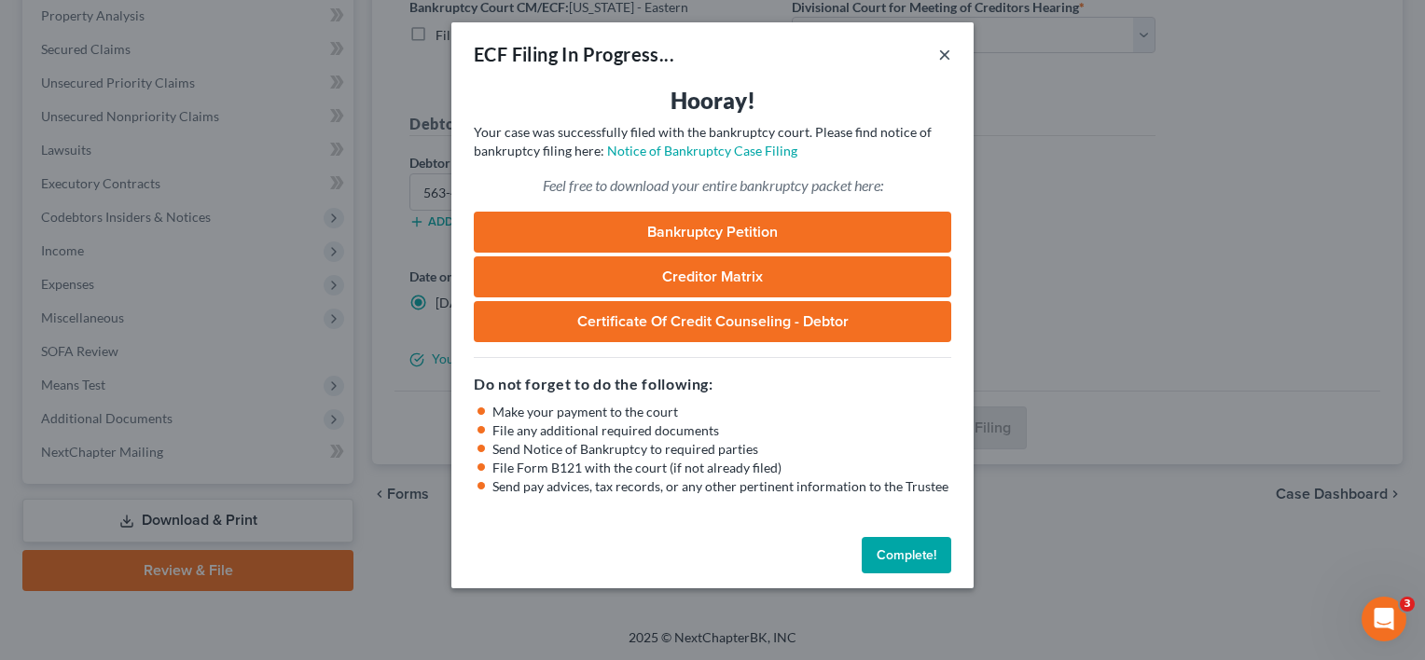
click at [945, 51] on button "×" at bounding box center [944, 54] width 13 height 22
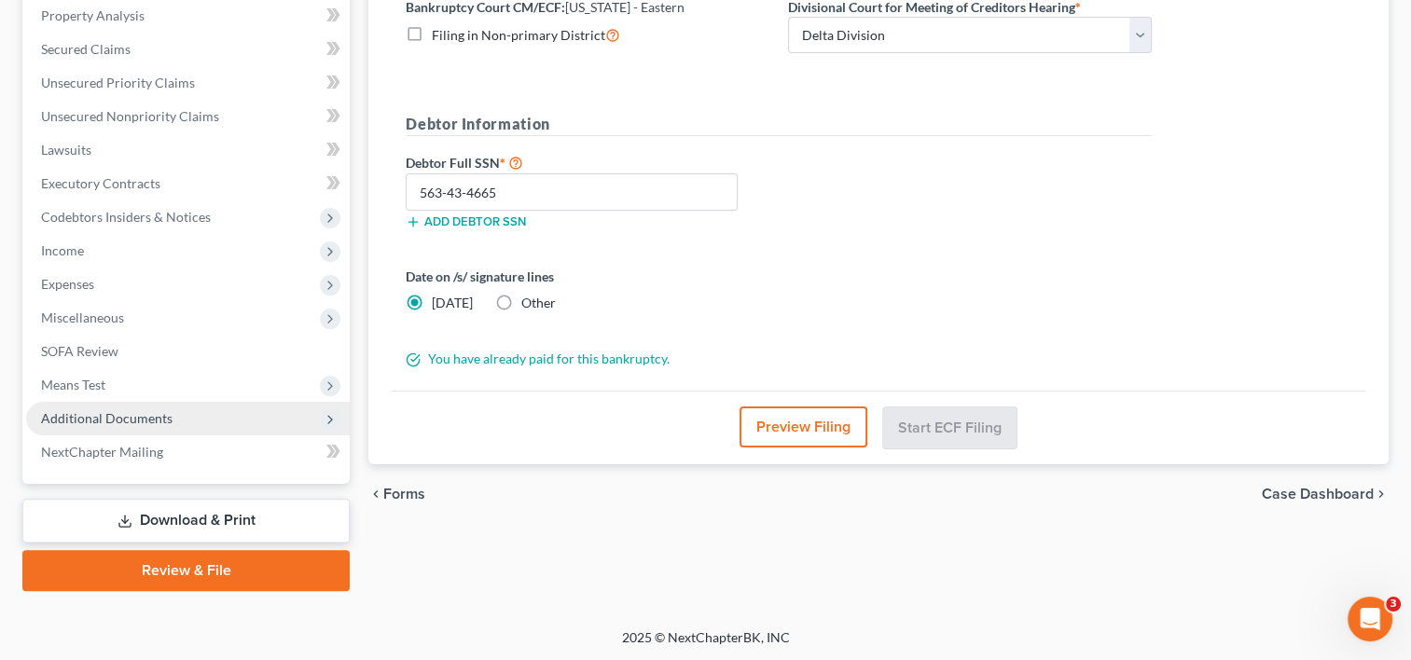
click at [157, 425] on span "Additional Documents" at bounding box center [188, 419] width 324 height 34
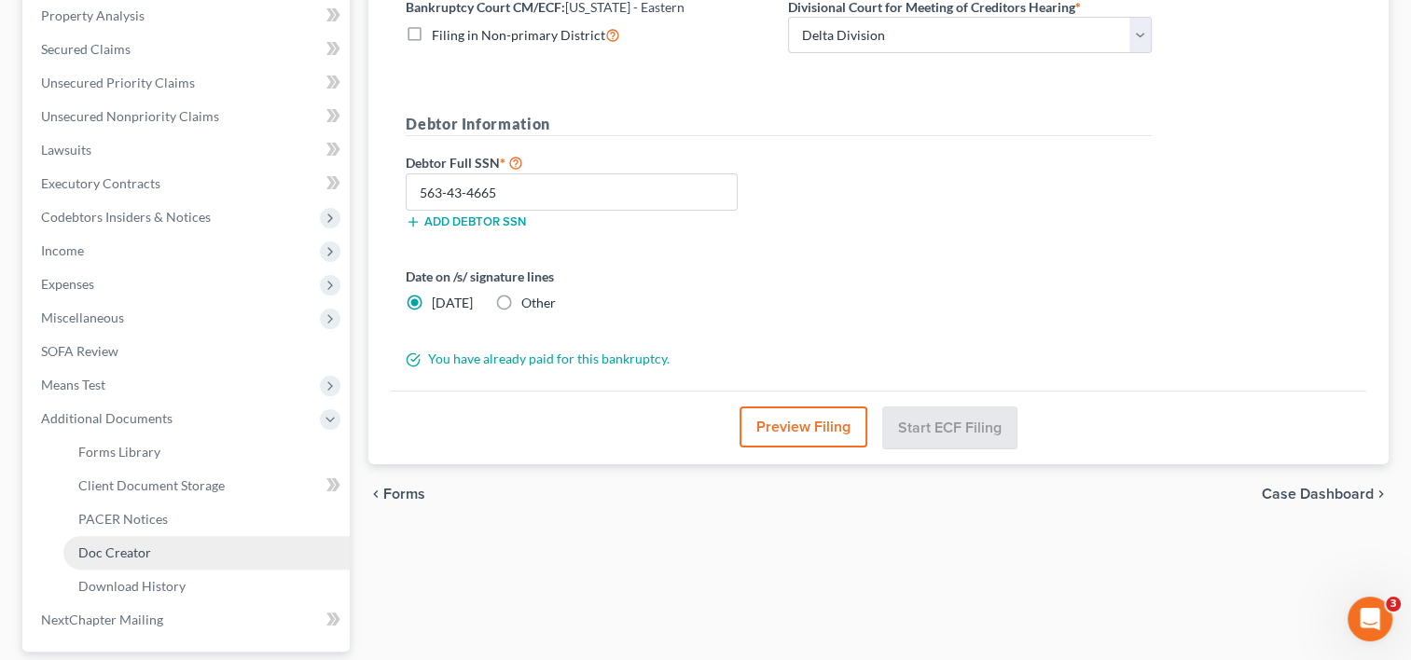
click at [153, 547] on link "Doc Creator" at bounding box center [206, 553] width 286 height 34
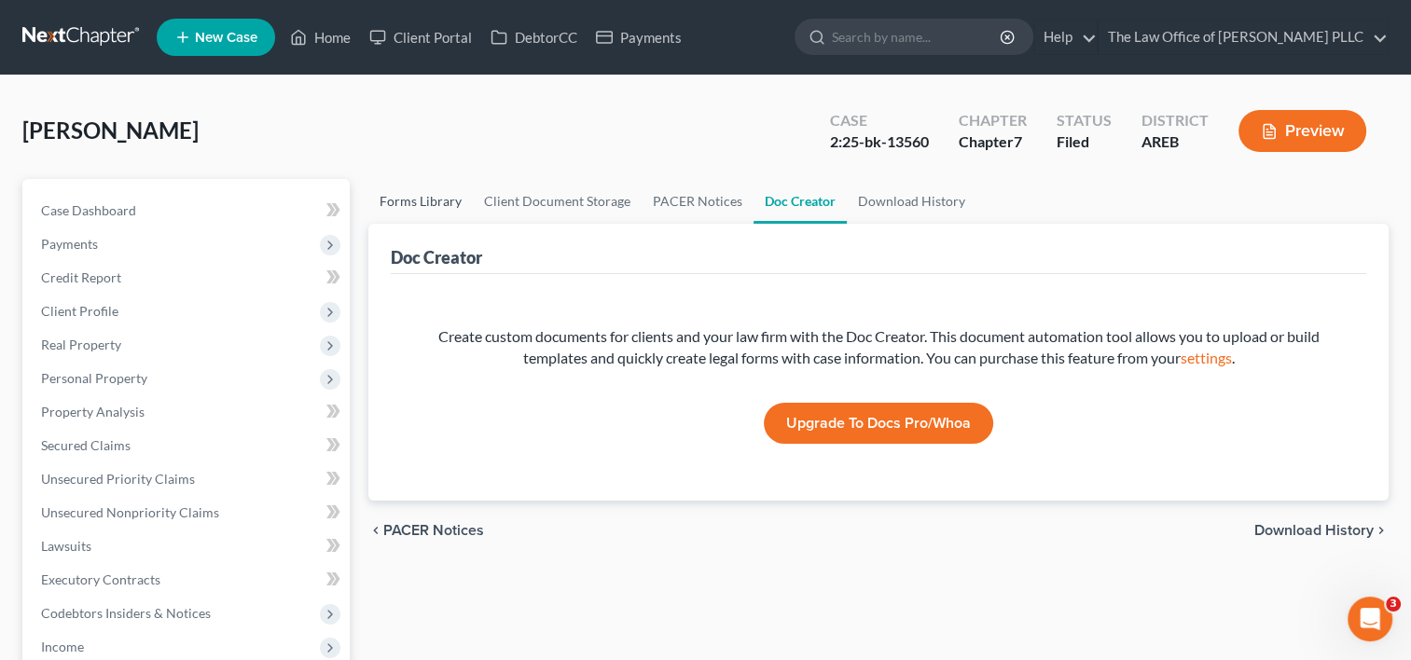
click at [420, 213] on link "Forms Library" at bounding box center [420, 201] width 104 height 45
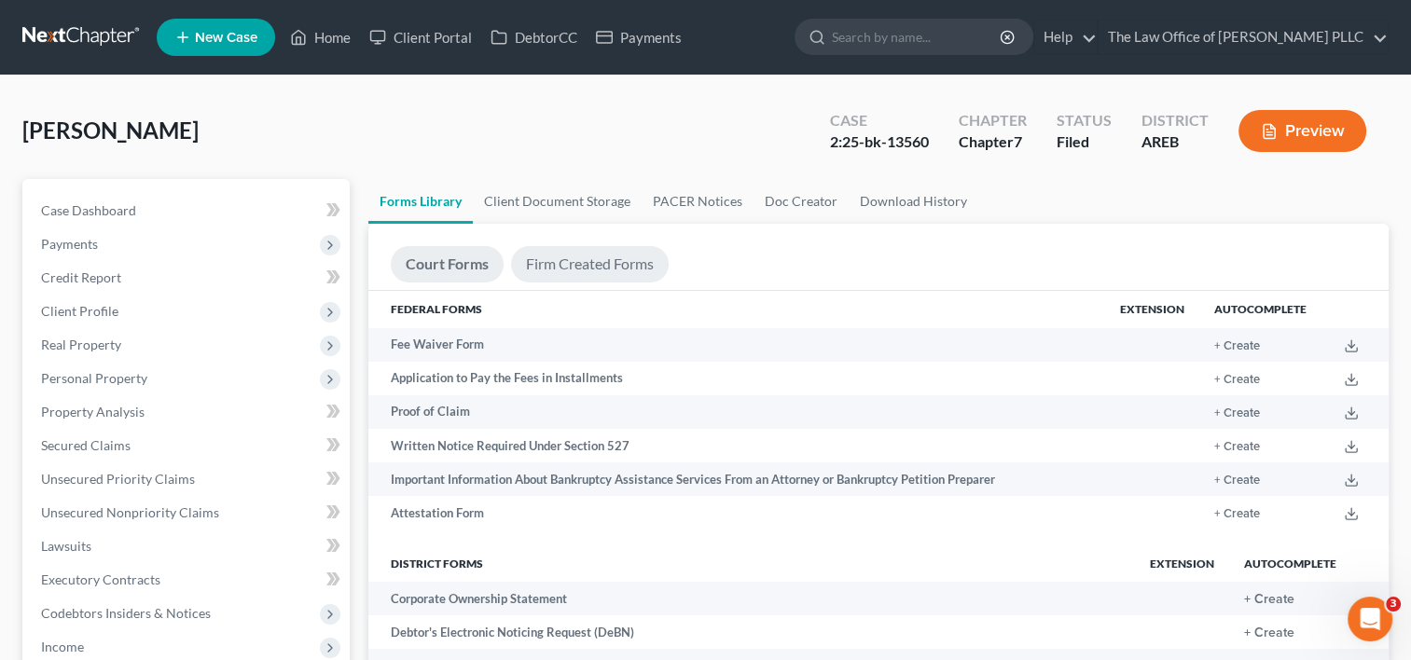
click at [593, 263] on link "Firm Created Forms" at bounding box center [590, 264] width 158 height 36
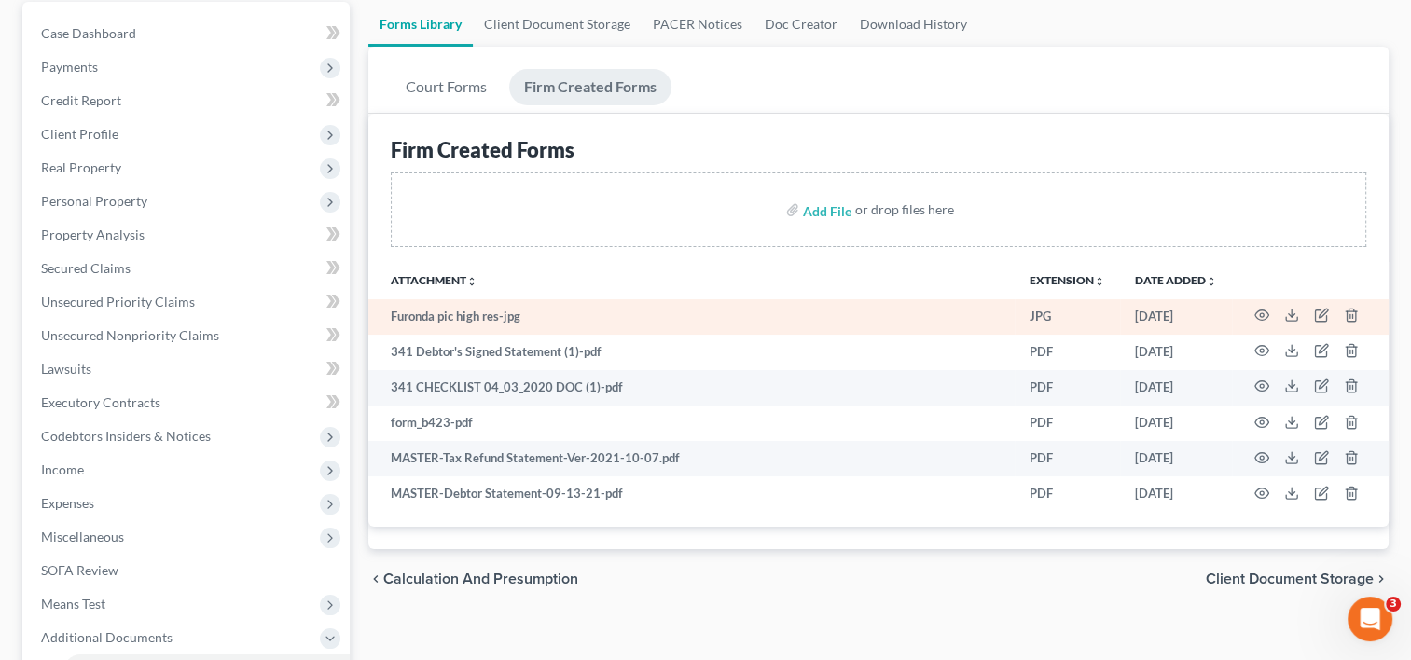
scroll to position [178, 0]
